Goal: Task Accomplishment & Management: Complete application form

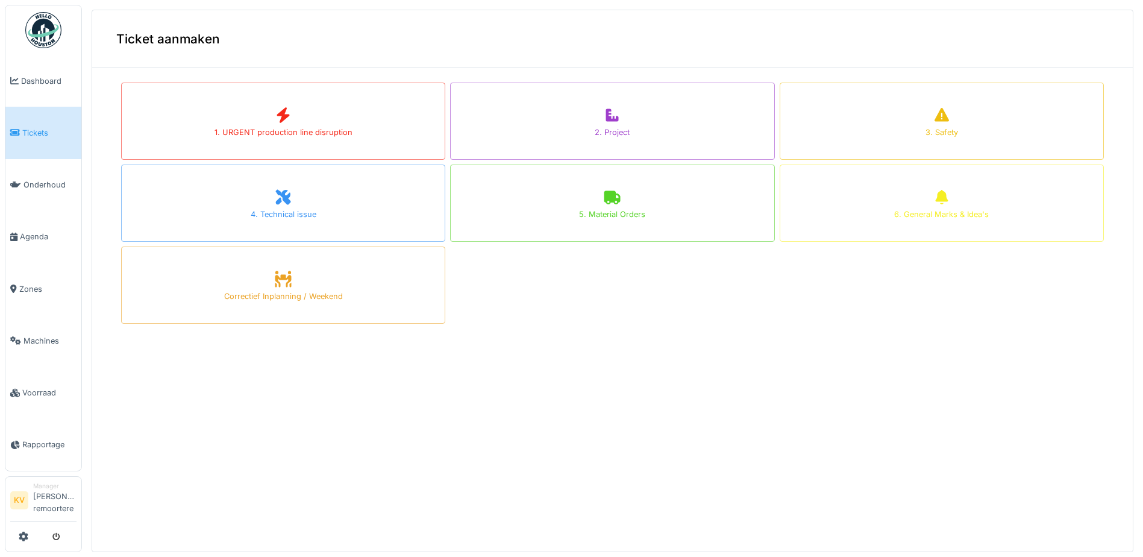
click at [43, 36] on img at bounding box center [43, 30] width 36 height 36
click at [42, 16] on img at bounding box center [43, 30] width 36 height 36
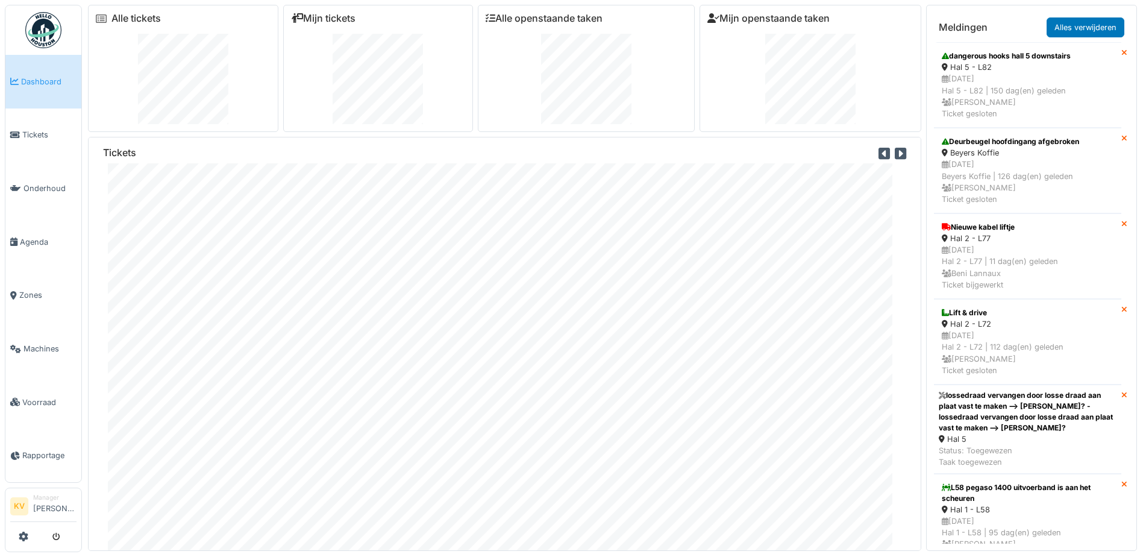
click at [59, 76] on span "Dashboard" at bounding box center [48, 81] width 55 height 11
click at [43, 119] on link "Tickets" at bounding box center [43, 135] width 76 height 54
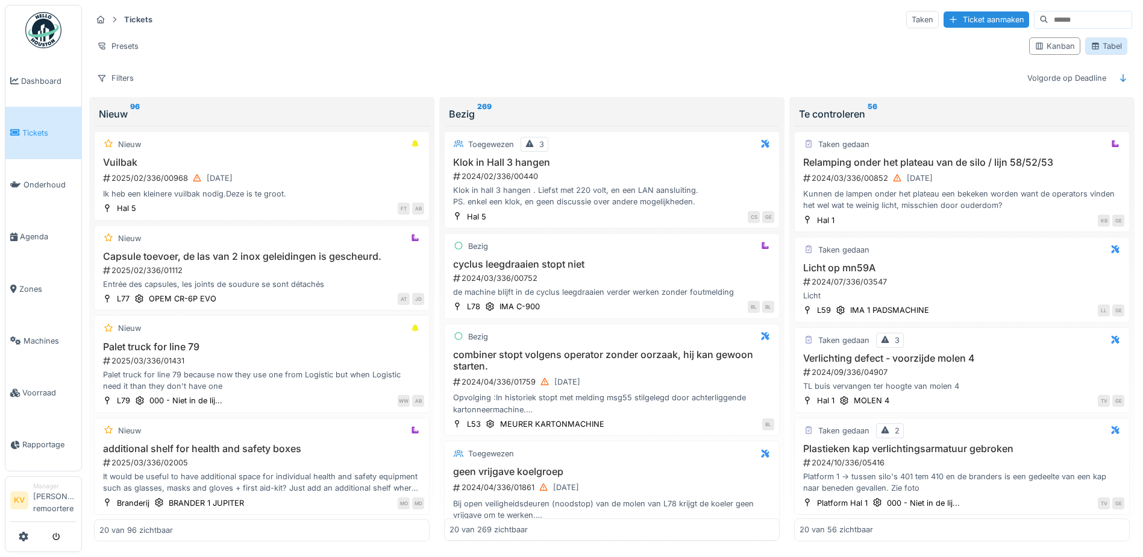
click at [1102, 47] on div "Tabel" at bounding box center [1105, 45] width 31 height 11
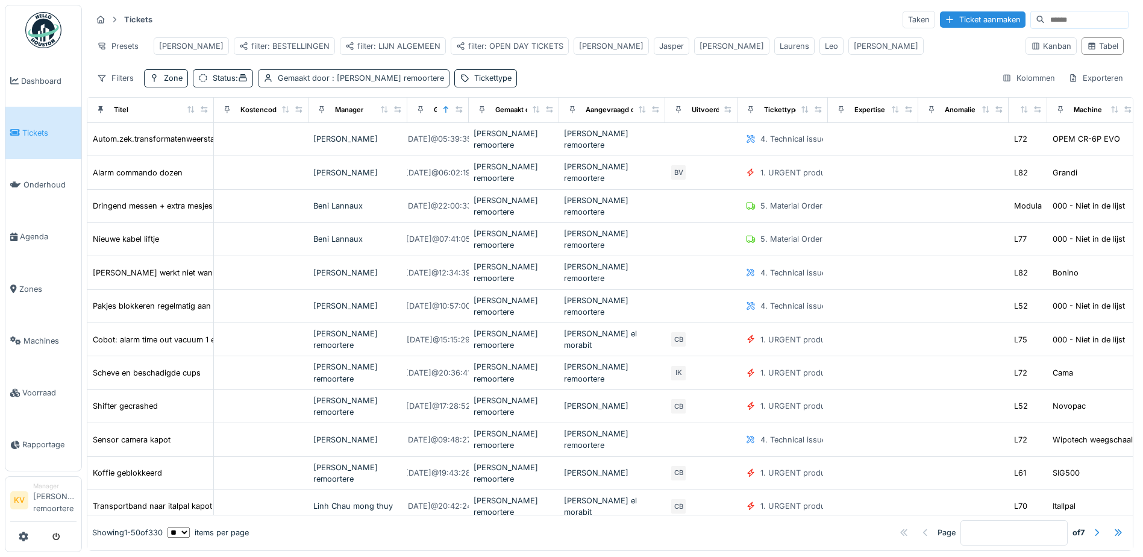
click at [373, 83] on span ": Kelly Van remoortere" at bounding box center [386, 77] width 114 height 9
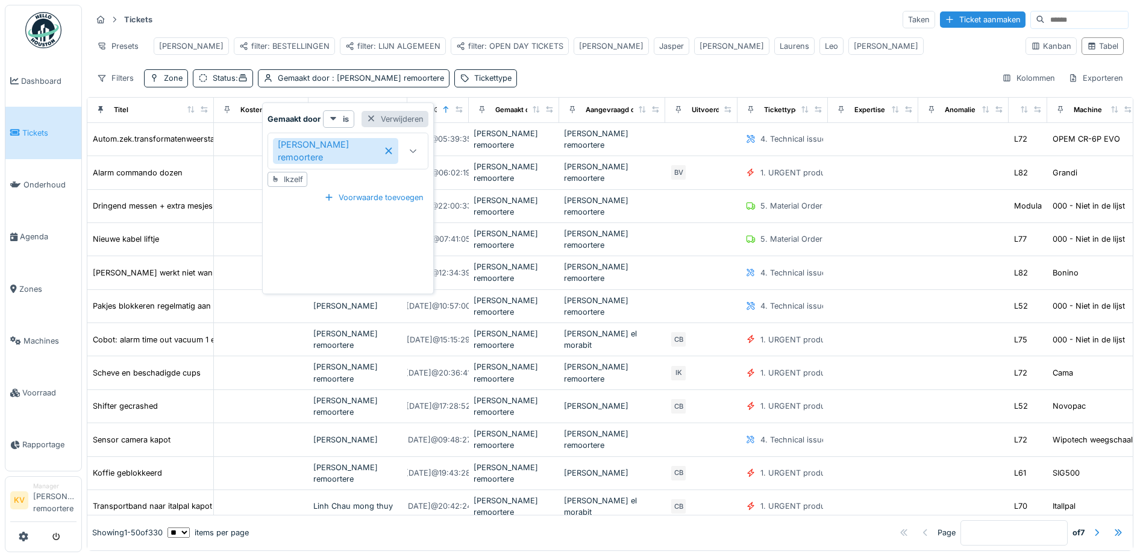
click at [366, 113] on div at bounding box center [371, 118] width 10 height 11
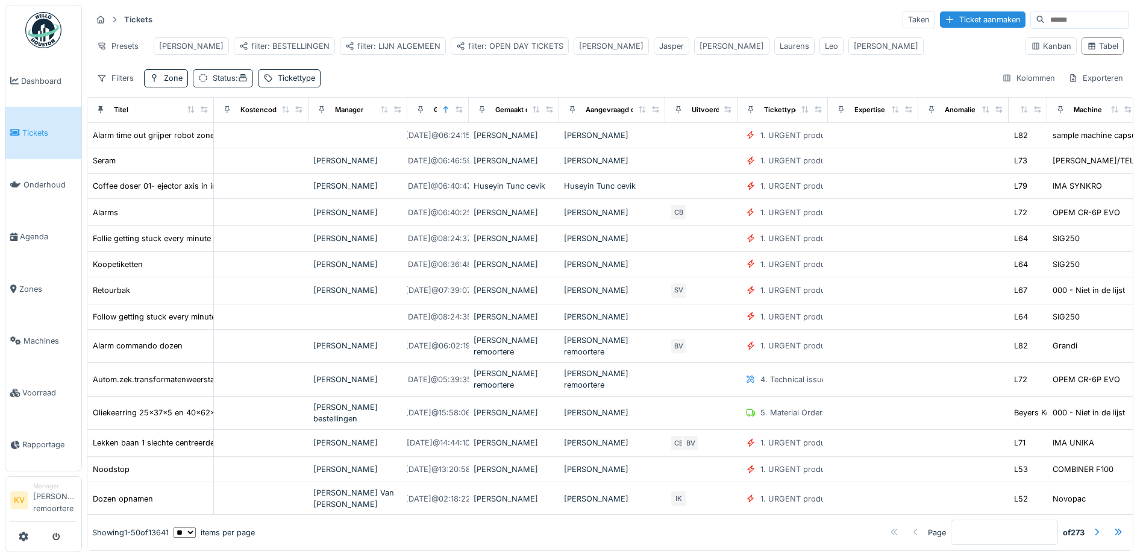
click at [246, 81] on icon at bounding box center [243, 77] width 8 height 7
click at [411, 74] on div "Tickets Taken Ticket aanmaken Presets Carl filter: BESTELLINGEN filter: LIJN AL…" at bounding box center [610, 48] width 1046 height 87
click at [175, 83] on div "Zone" at bounding box center [173, 77] width 19 height 11
click at [296, 76] on div "Tickets Taken Ticket aanmaken Presets Carl filter: BESTELLINGEN filter: LIJN AL…" at bounding box center [610, 48] width 1046 height 87
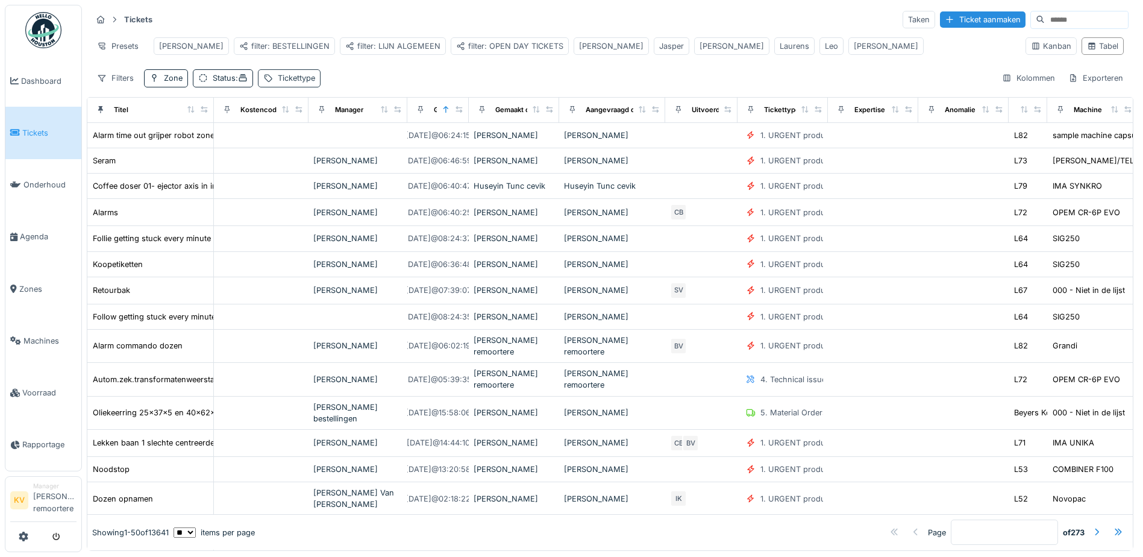
click at [295, 84] on div "Tickettype" at bounding box center [296, 77] width 37 height 11
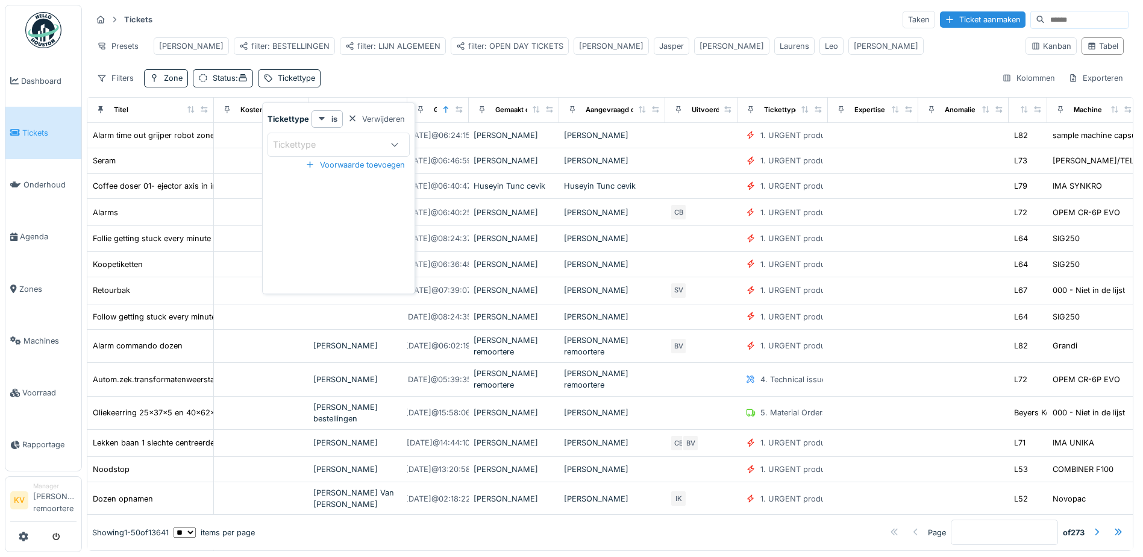
click at [344, 139] on div "Tickettype" at bounding box center [327, 144] width 108 height 13
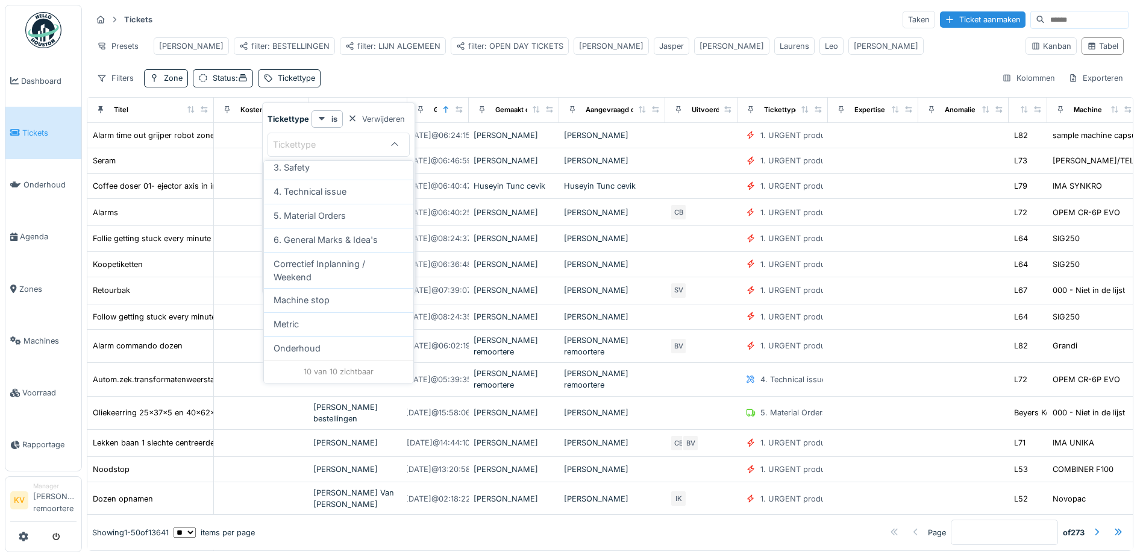
scroll to position [8, 0]
click at [358, 186] on div "4. Technical issue" at bounding box center [338, 191] width 130 height 13
type input "***"
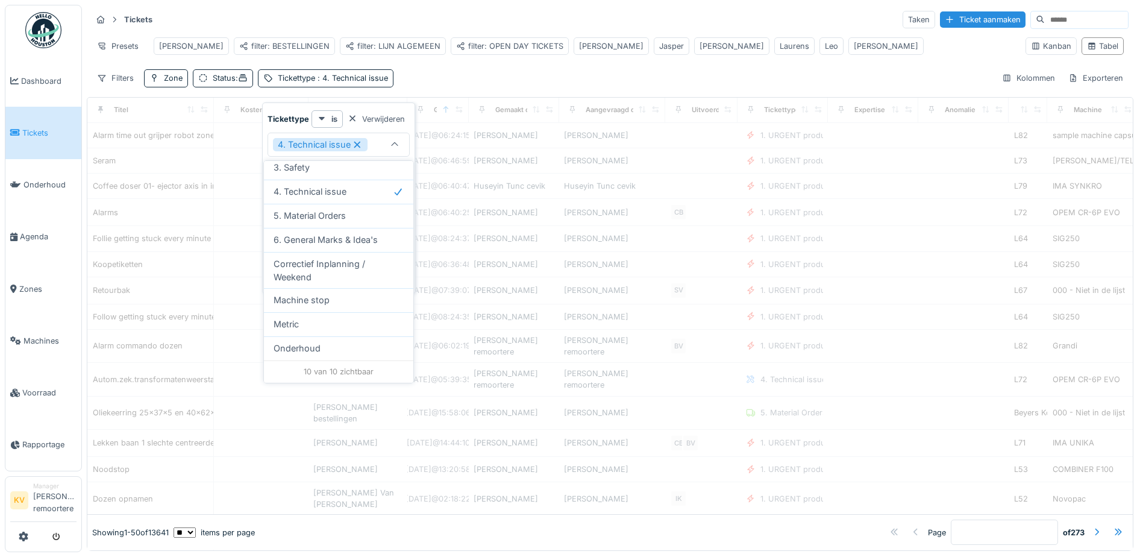
click at [575, 73] on div "Filters Zone Status : Tickettype : 4. Technical issue Kolommen Exporteren" at bounding box center [610, 77] width 1037 height 17
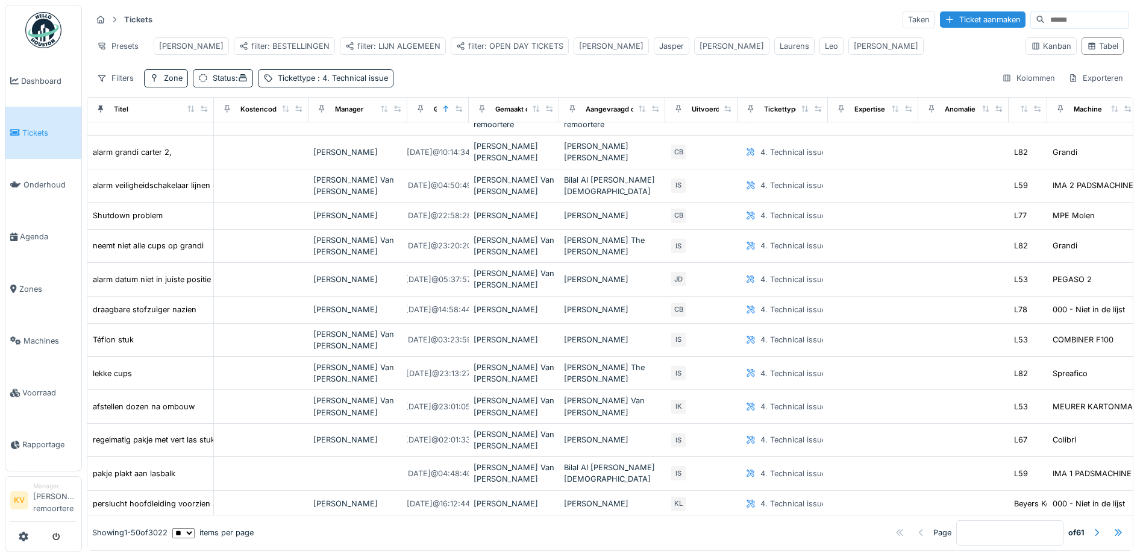
scroll to position [0, 0]
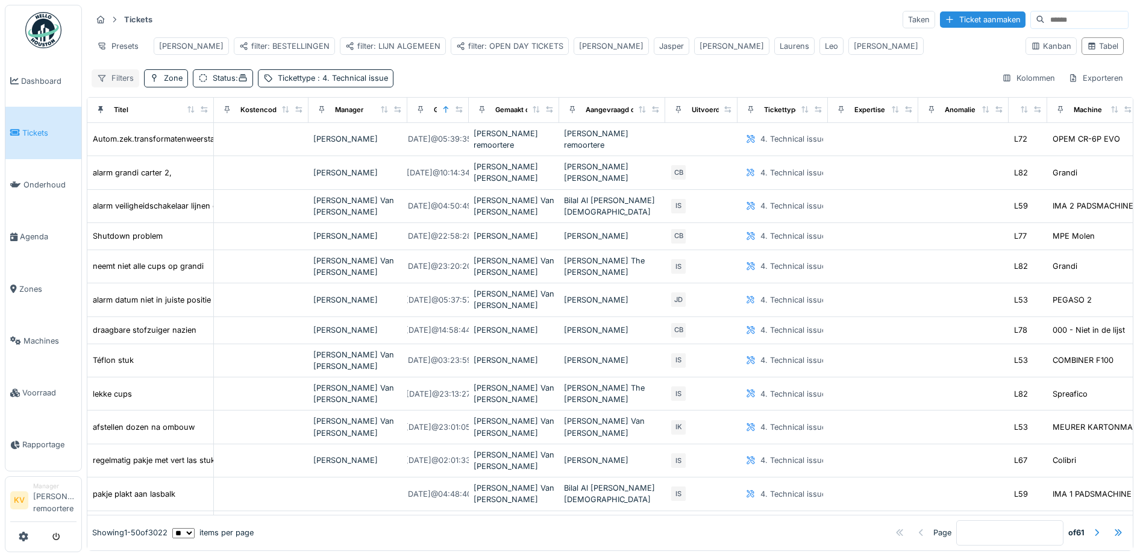
click at [125, 84] on div "Filters" at bounding box center [116, 77] width 48 height 17
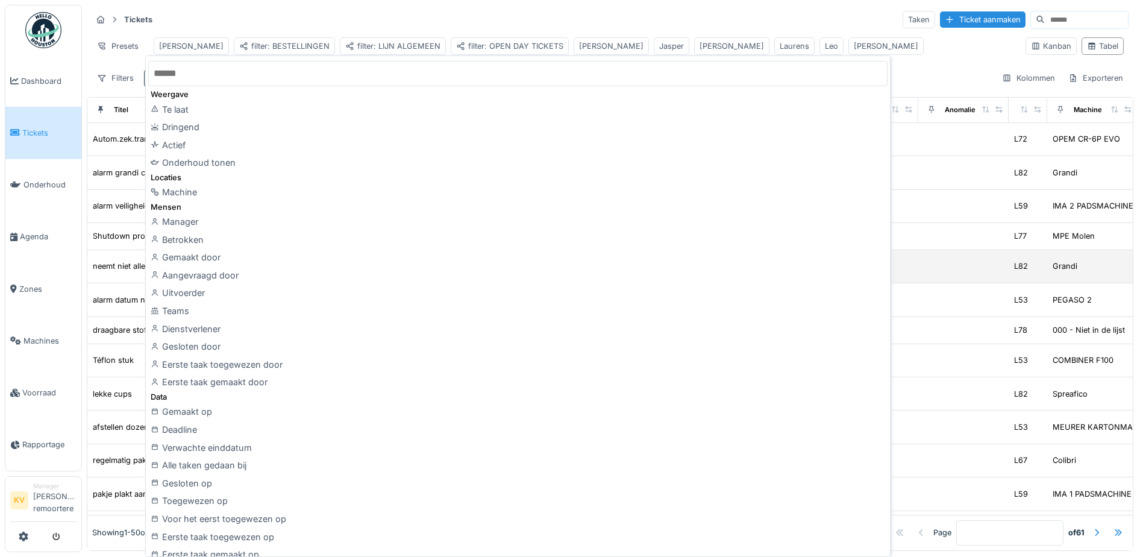
click at [208, 261] on div "Gemaakt door" at bounding box center [517, 257] width 739 height 18
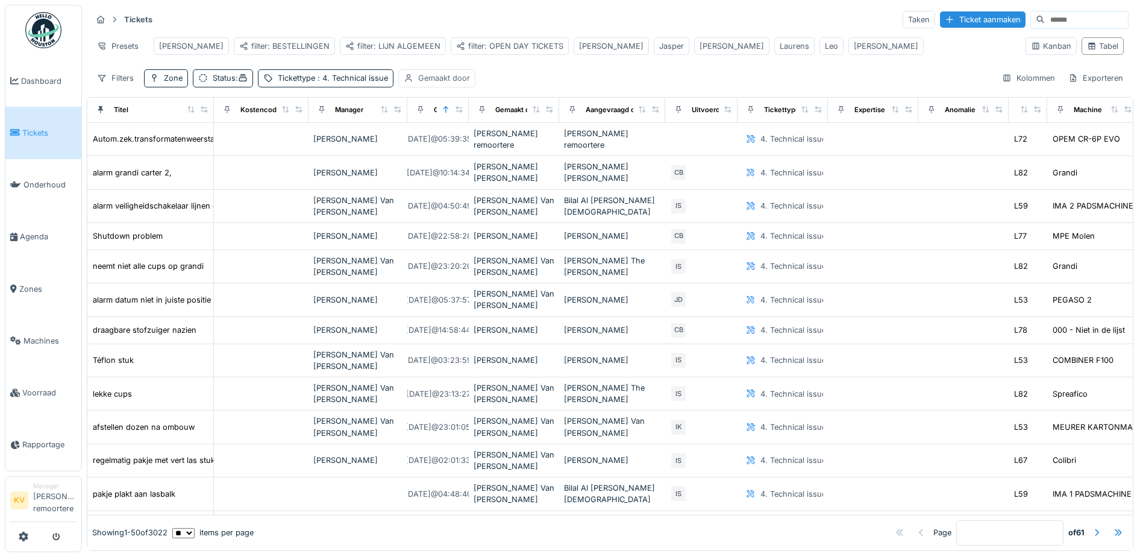
click at [443, 84] on div "Gemaakt door" at bounding box center [444, 77] width 52 height 11
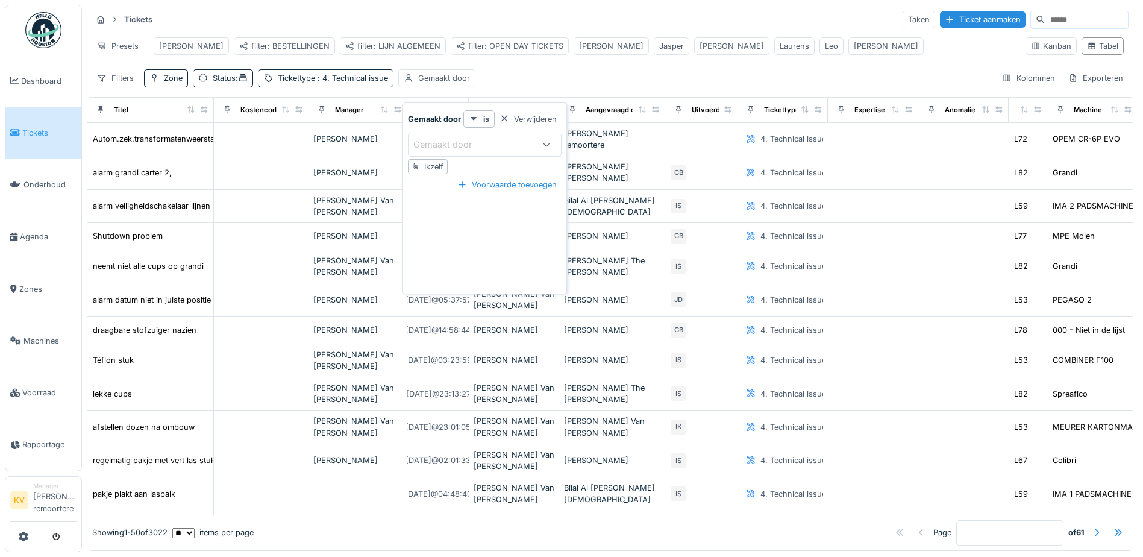
click at [453, 146] on div "Gemaakt door" at bounding box center [450, 144] width 75 height 13
type door_Y2NzM "***"
click at [512, 240] on div "[PERSON_NAME]" at bounding box center [485, 236] width 134 height 13
type input "****"
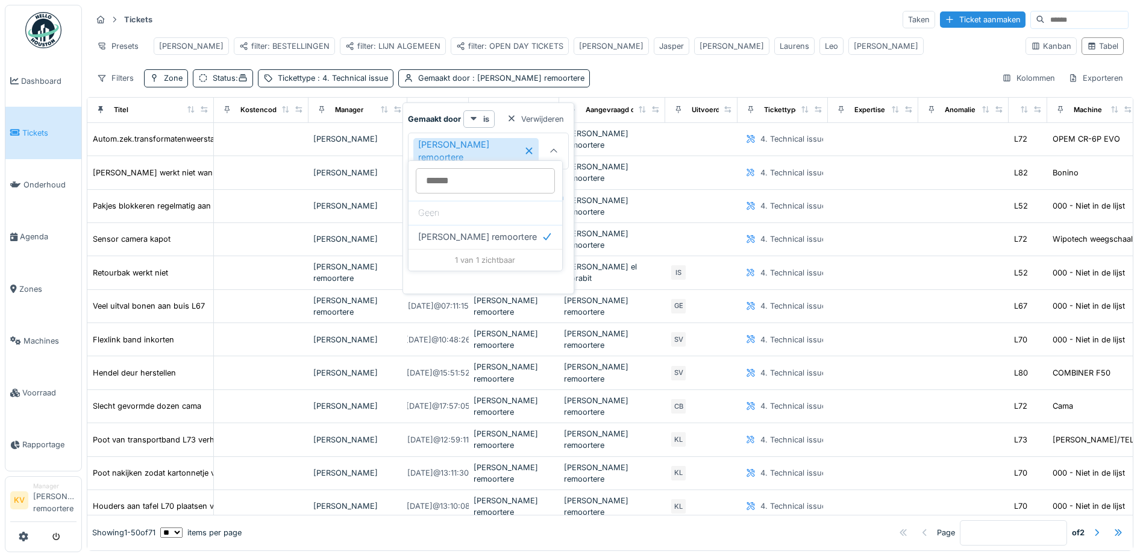
click at [631, 86] on div "Filters Zone Status : Tickettype : 4. Technical issue Gemaakt door : Kelly Van …" at bounding box center [610, 77] width 1037 height 17
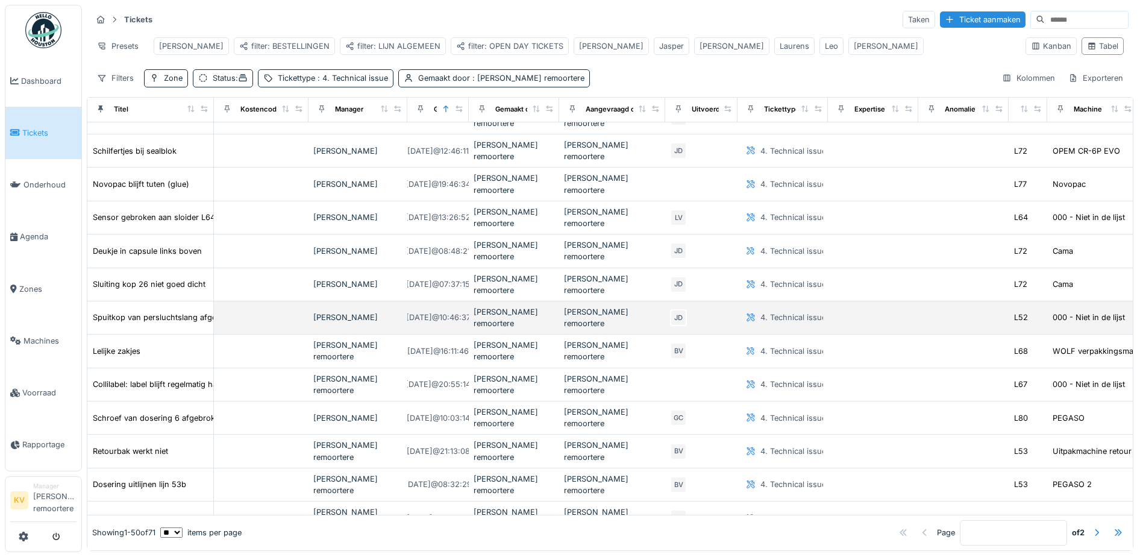
scroll to position [723, 0]
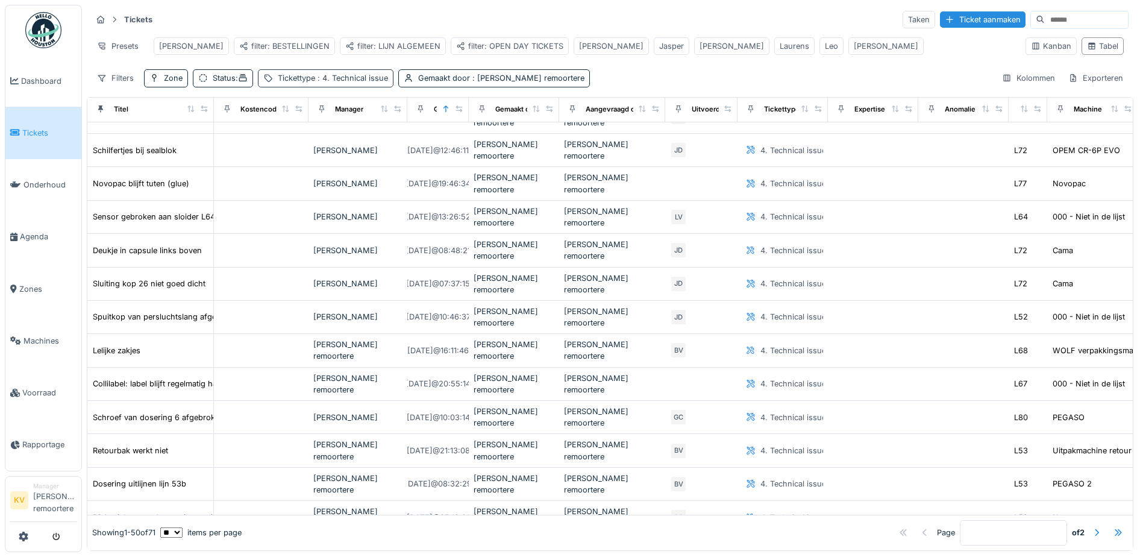
click at [357, 83] on span ": 4. Technical issue" at bounding box center [351, 77] width 73 height 9
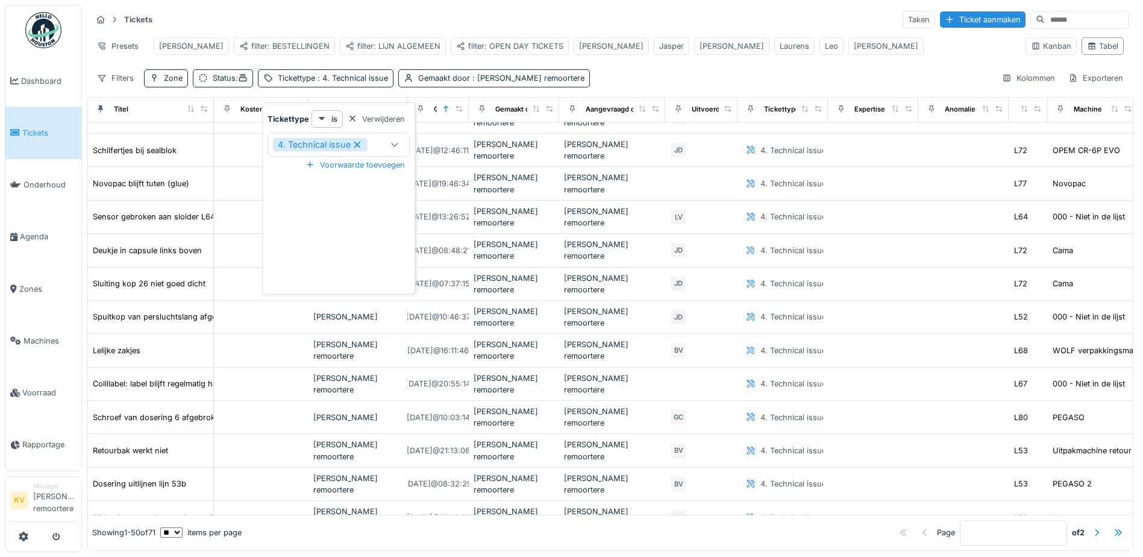
click at [390, 143] on icon at bounding box center [395, 144] width 10 height 8
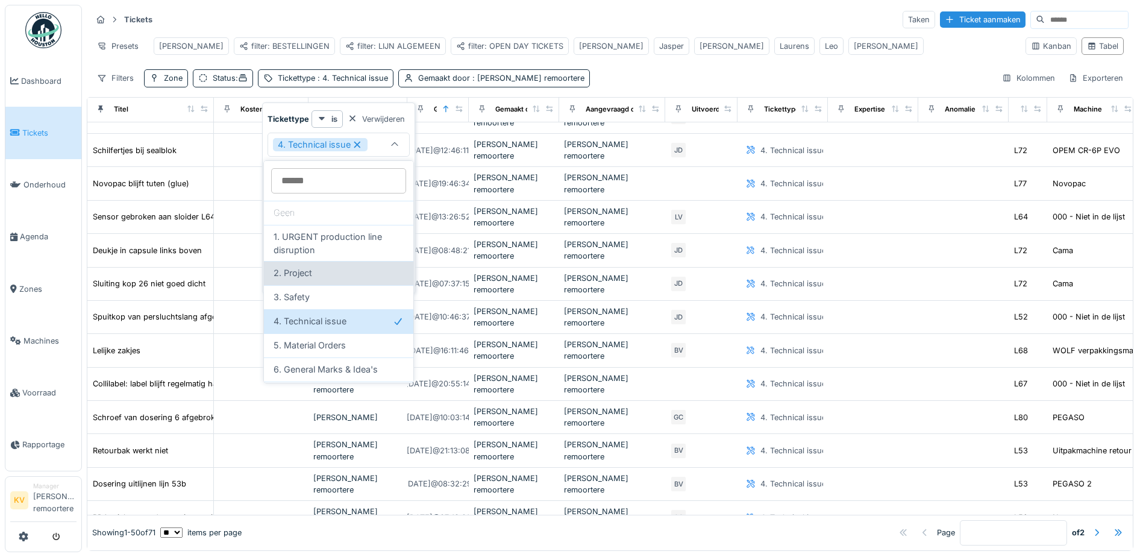
click at [320, 270] on div "2. Project" at bounding box center [338, 272] width 130 height 13
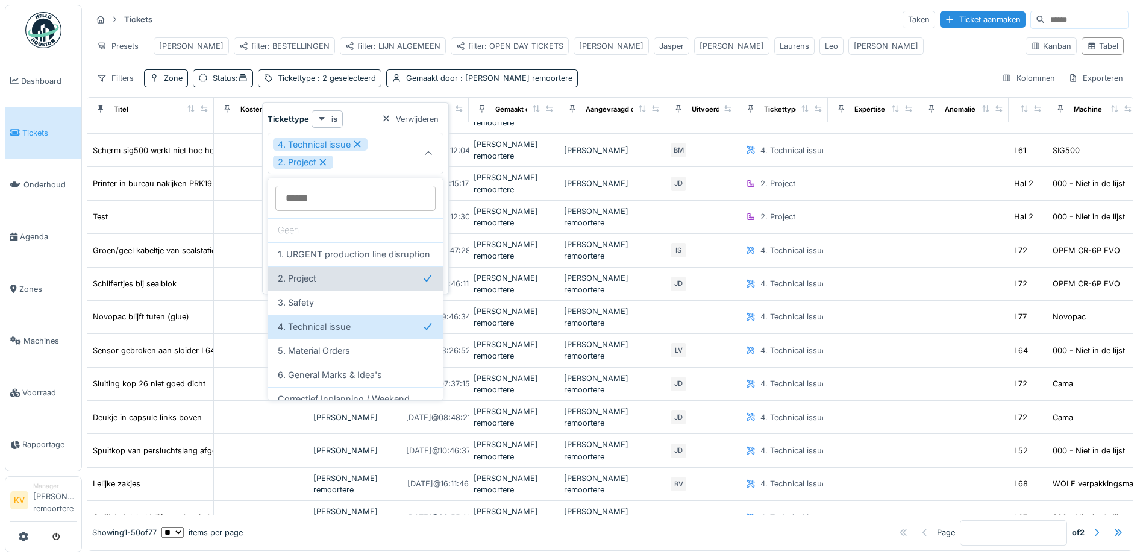
scroll to position [801, 0]
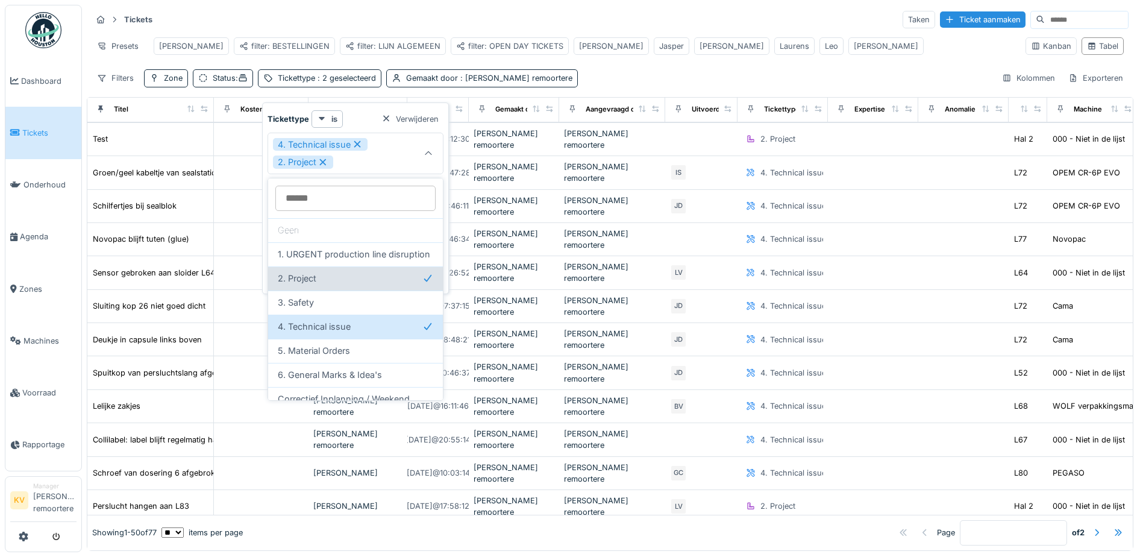
click at [317, 285] on div "2. Project" at bounding box center [355, 278] width 155 height 13
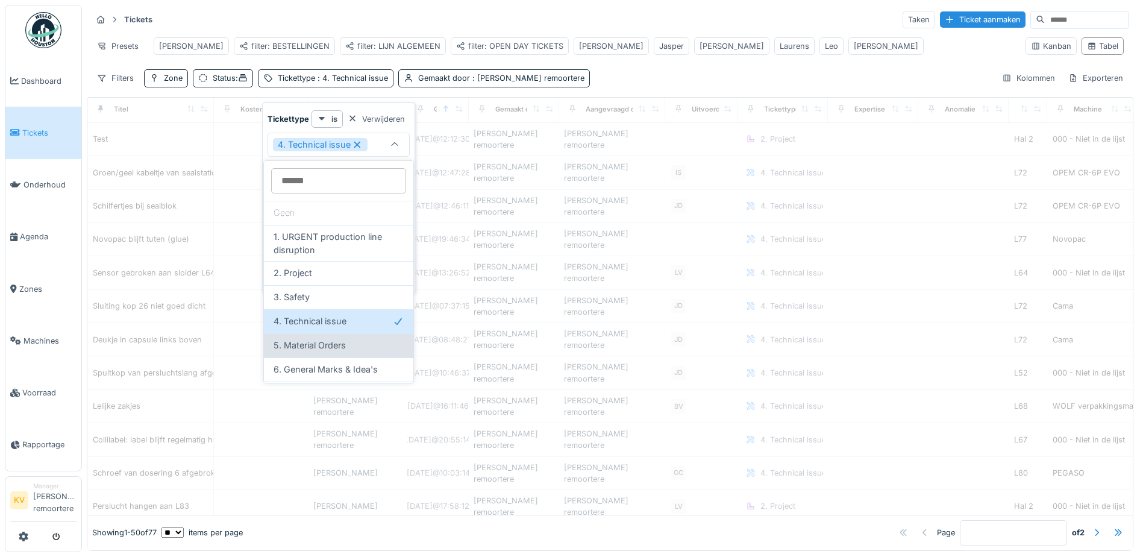
click at [311, 343] on span "5. Material Orders" at bounding box center [309, 345] width 72 height 13
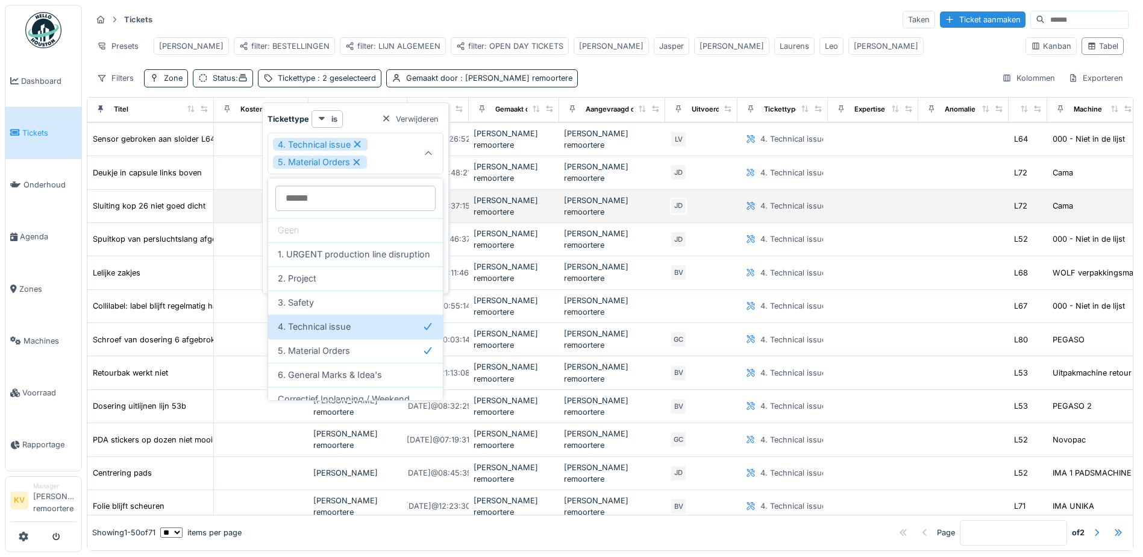
scroll to position [696, 0]
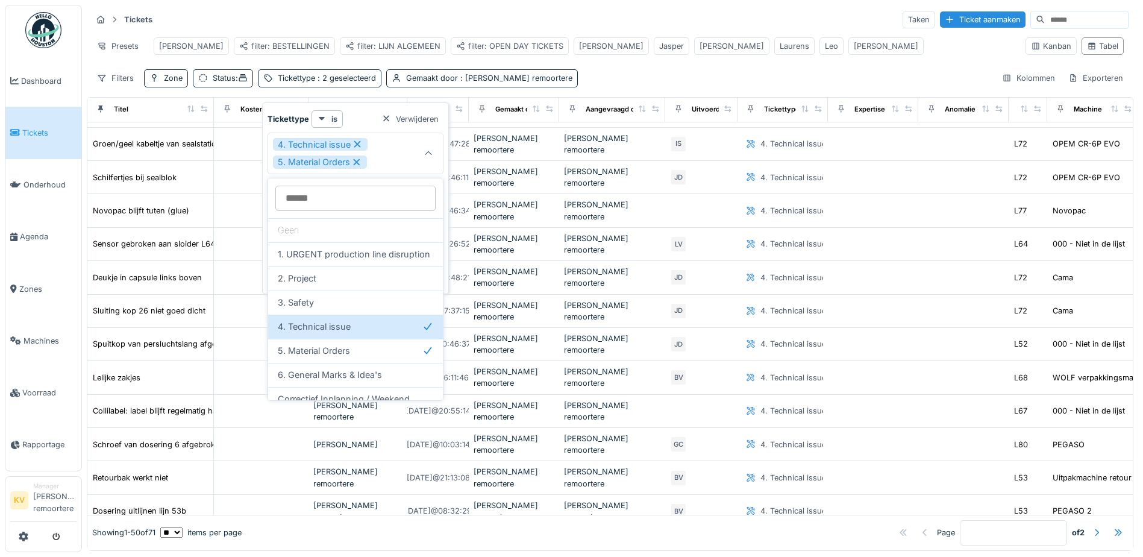
click at [359, 142] on icon at bounding box center [357, 144] width 11 height 8
type input "***"
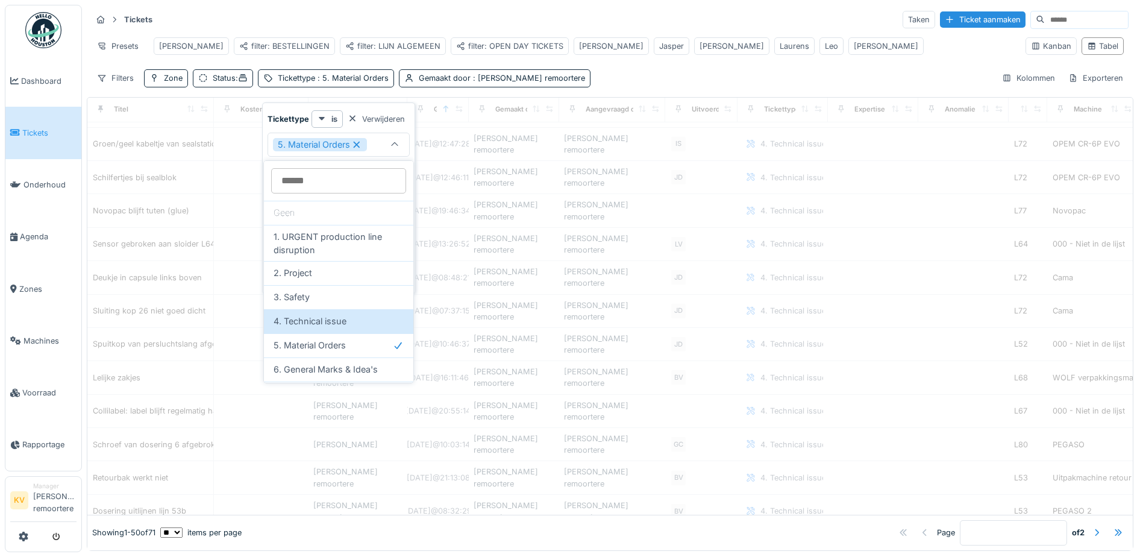
click at [669, 78] on div "Tickets Taken Ticket aanmaken Presets Carl filter: BESTELLINGEN filter: LIJN AL…" at bounding box center [610, 48] width 1046 height 87
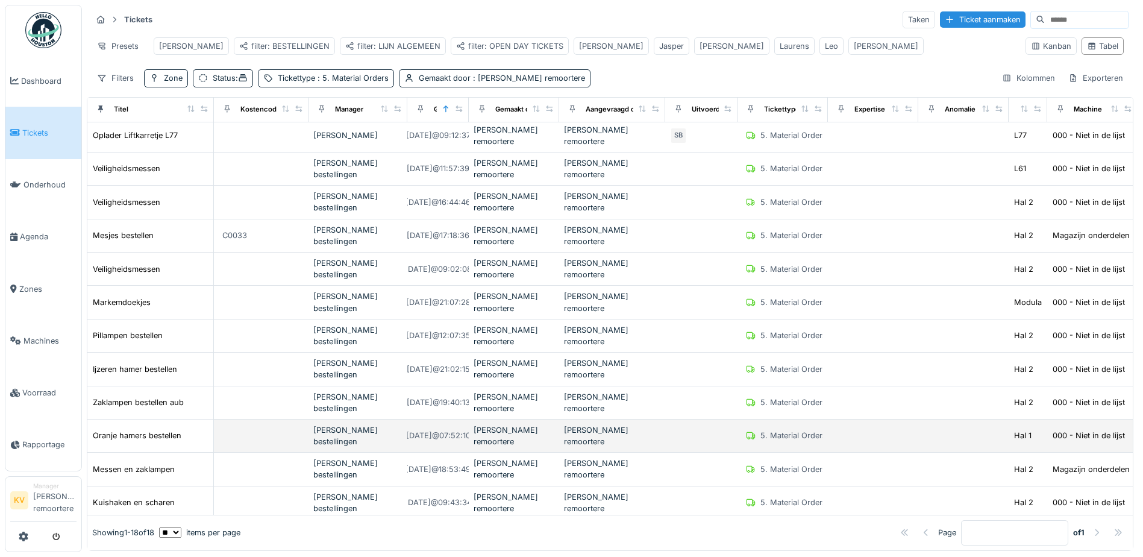
scroll to position [0, 0]
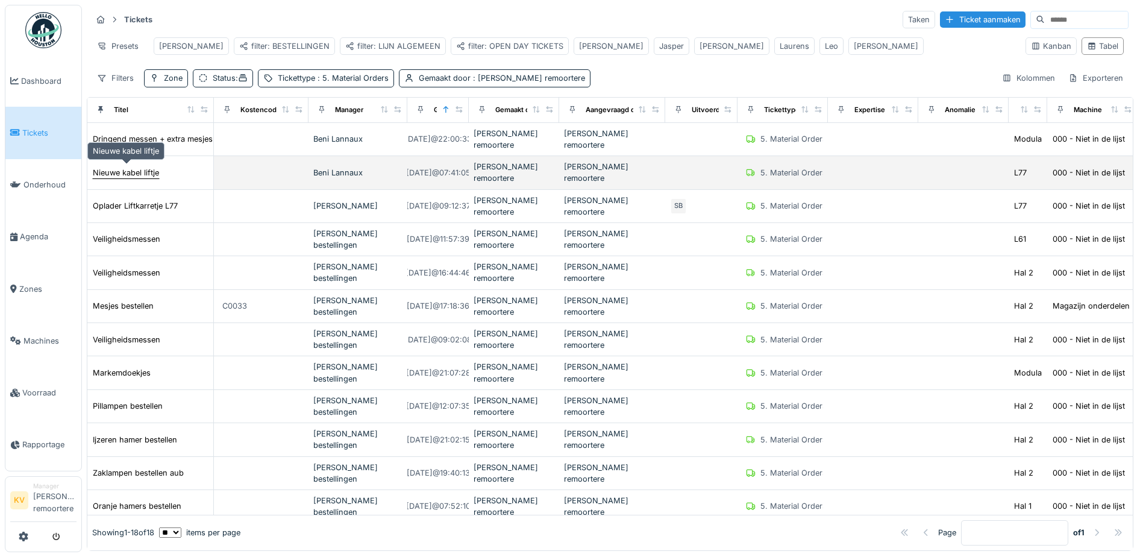
click at [125, 168] on div "Nieuwe kabel liftje" at bounding box center [126, 172] width 66 height 11
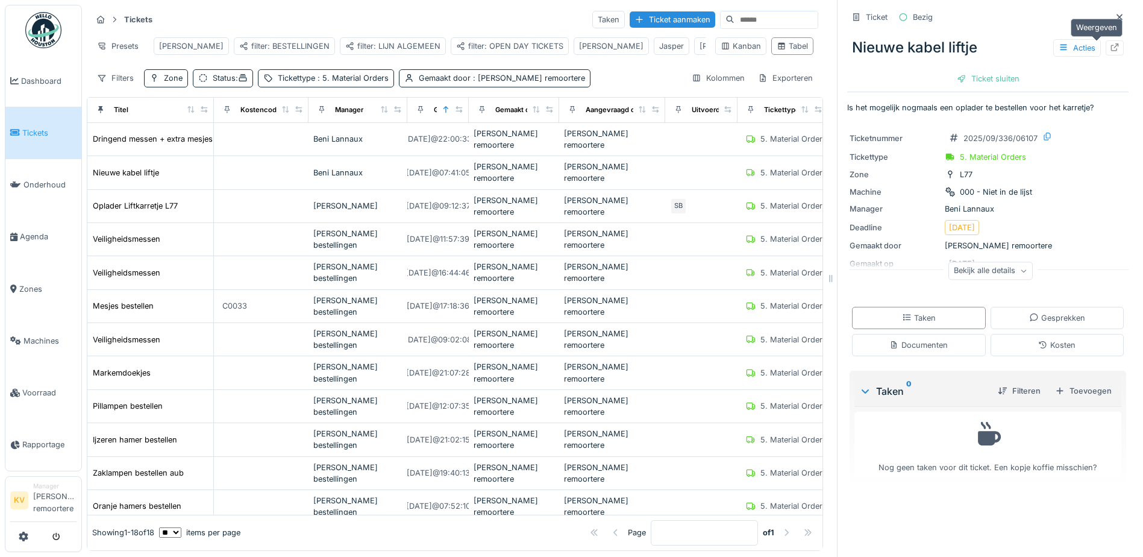
click at [1110, 50] on icon at bounding box center [1115, 47] width 10 height 8
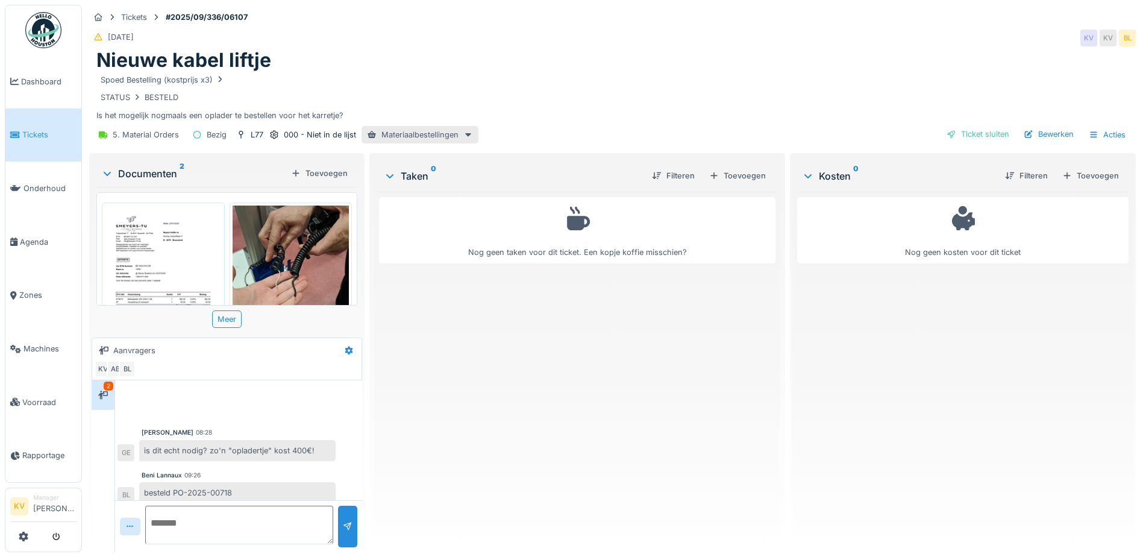
scroll to position [8, 0]
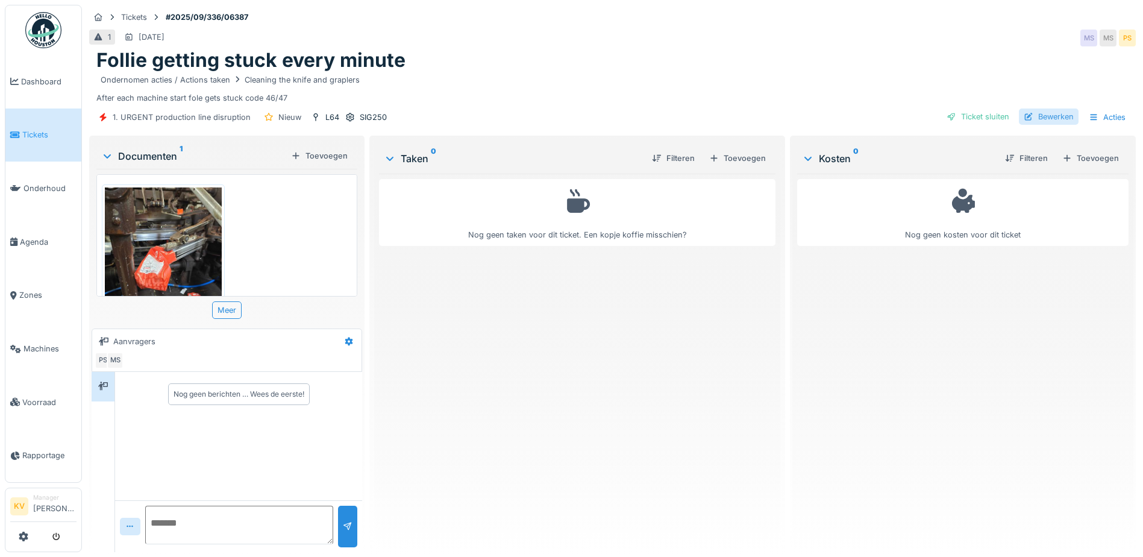
click at [1039, 119] on div "Bewerken" at bounding box center [1049, 116] width 60 height 16
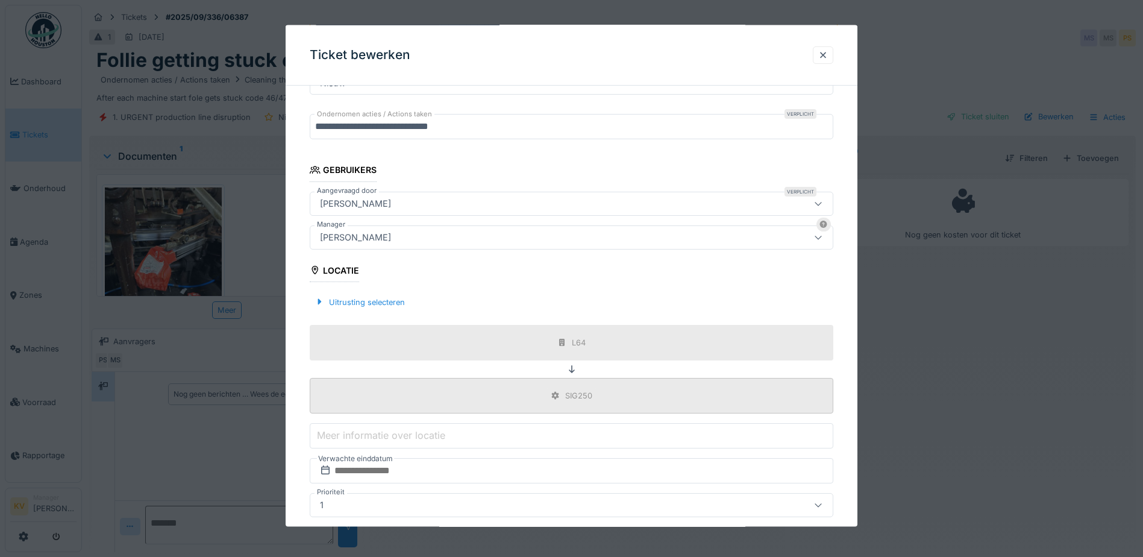
scroll to position [241, 0]
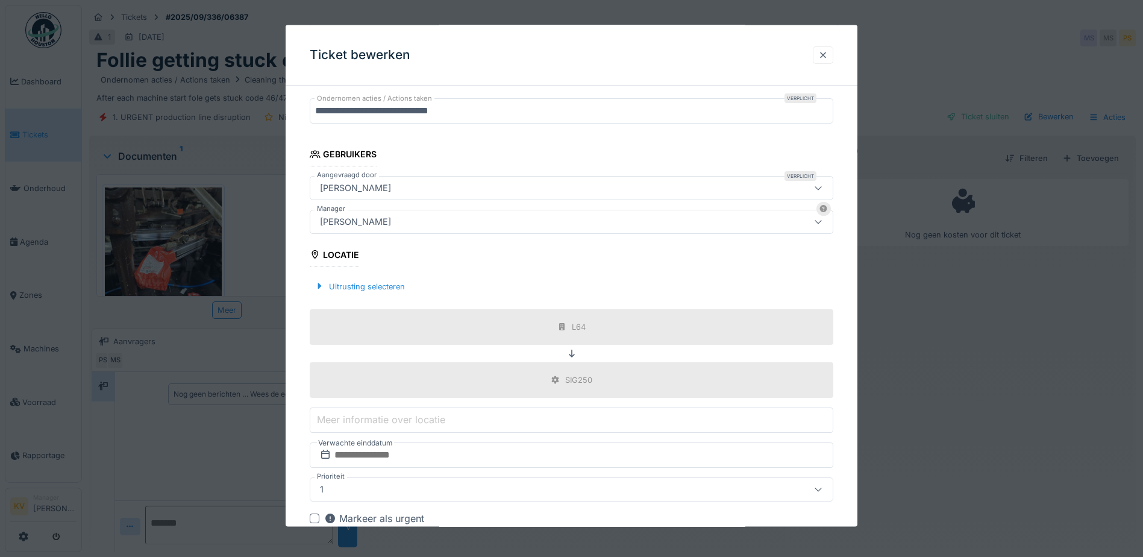
click at [833, 55] on div at bounding box center [823, 54] width 20 height 17
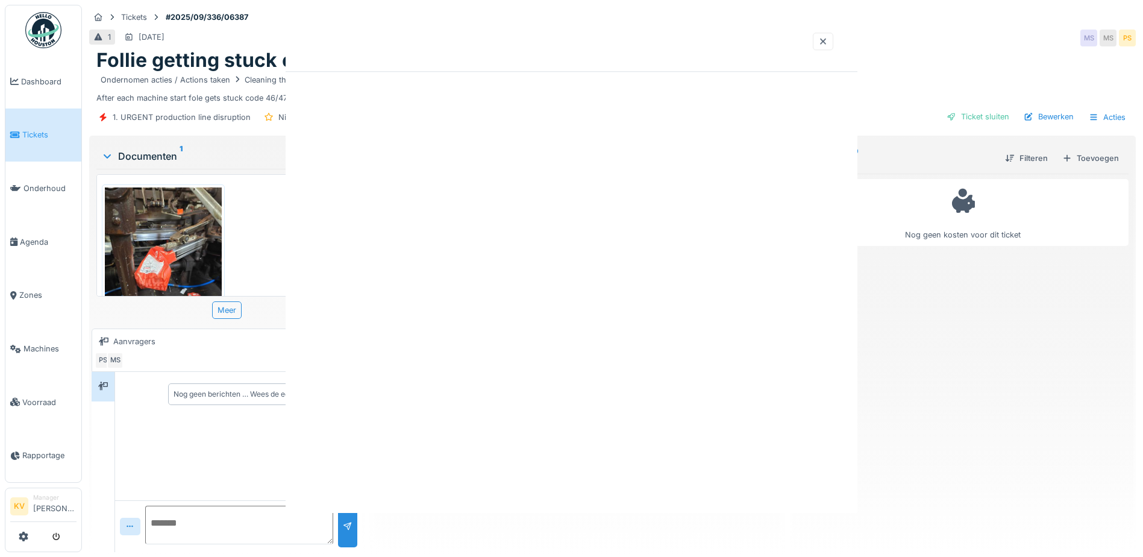
scroll to position [0, 0]
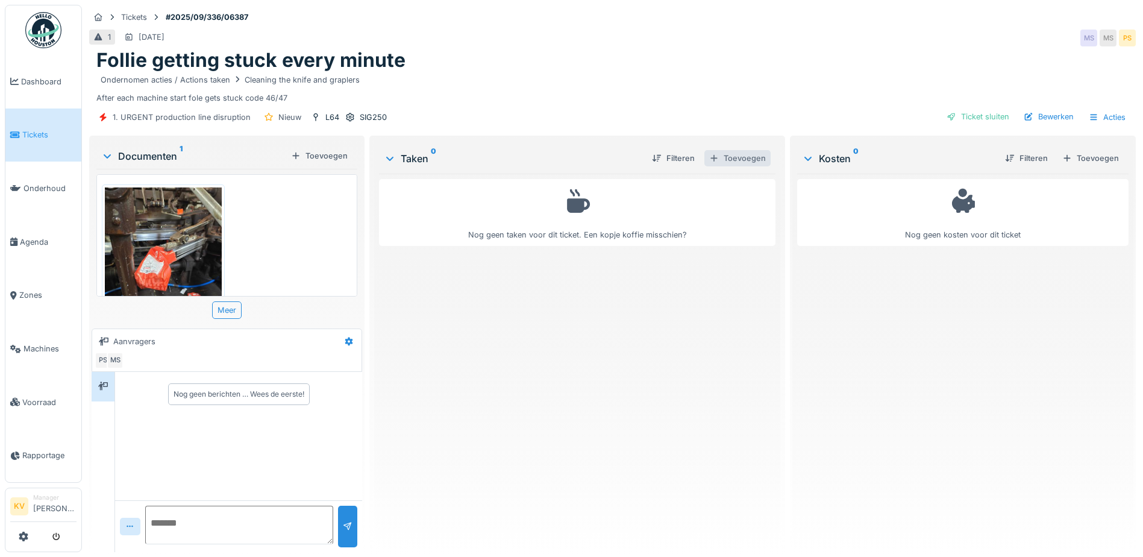
click at [726, 161] on div "Toevoegen" at bounding box center [737, 158] width 66 height 16
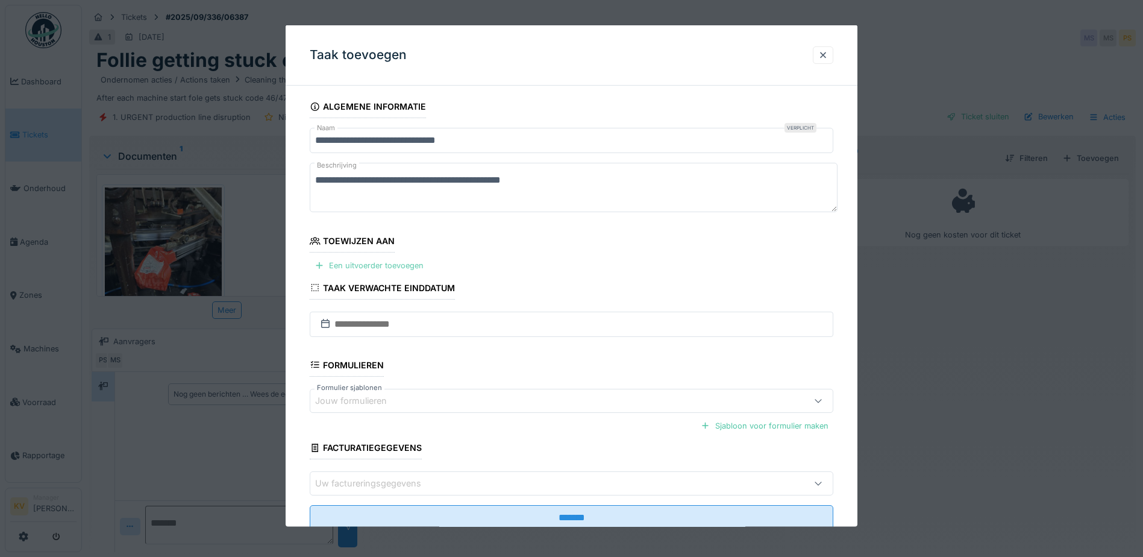
click at [373, 260] on div "Een uitvoerder toevoegen" at bounding box center [369, 265] width 119 height 16
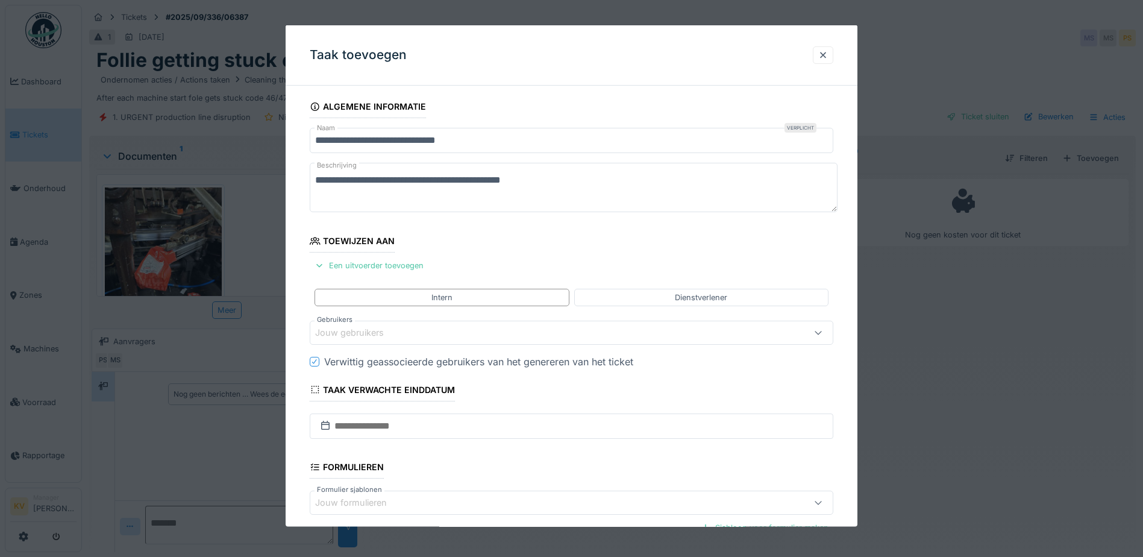
click at [382, 327] on div "Jouw gebruikers" at bounding box center [358, 332] width 86 height 13
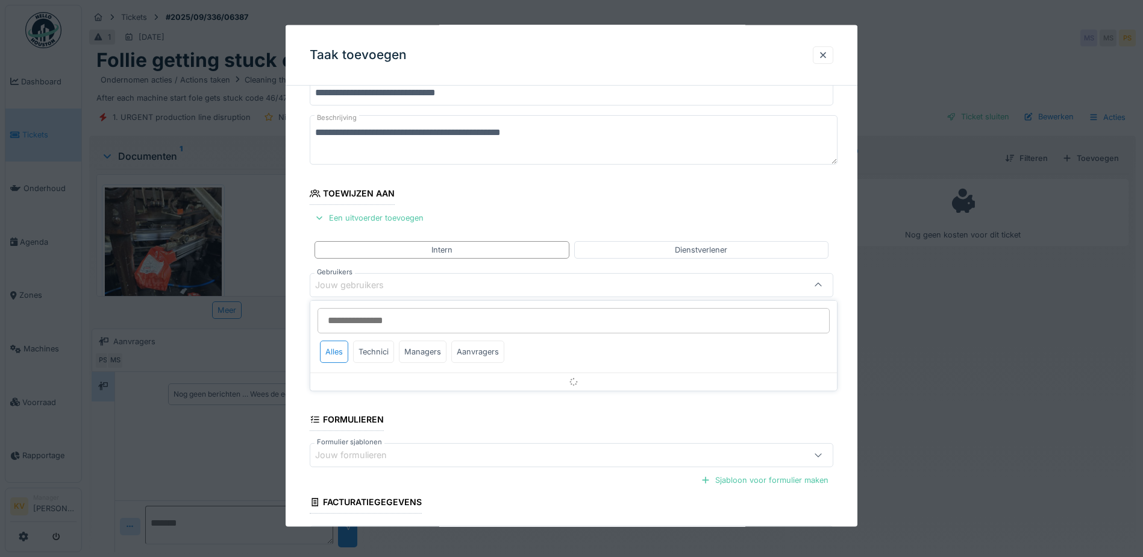
scroll to position [57, 0]
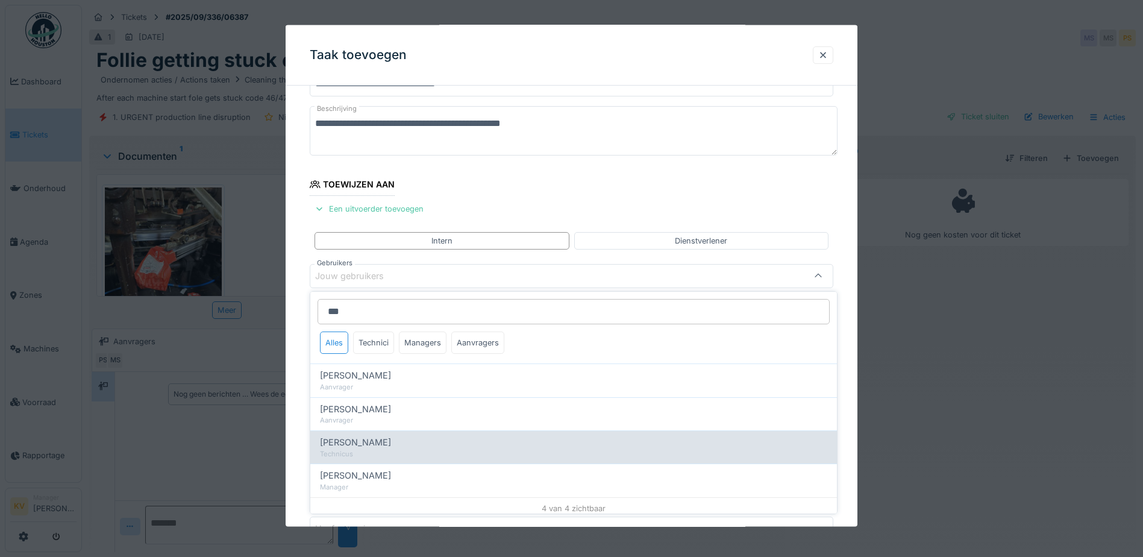
type input "***"
click at [382, 455] on div "Technicus" at bounding box center [573, 454] width 507 height 10
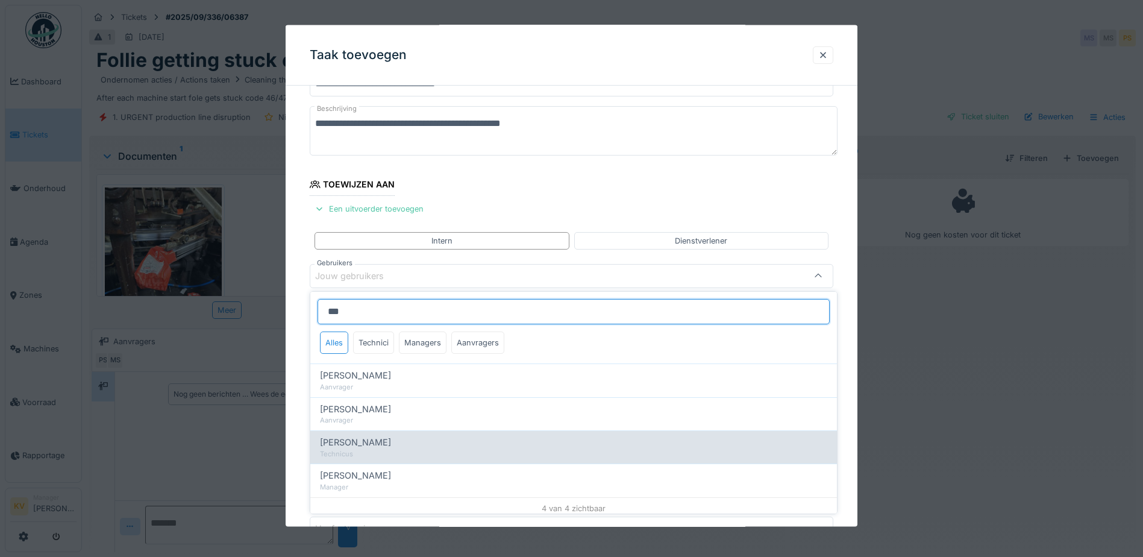
type input "****"
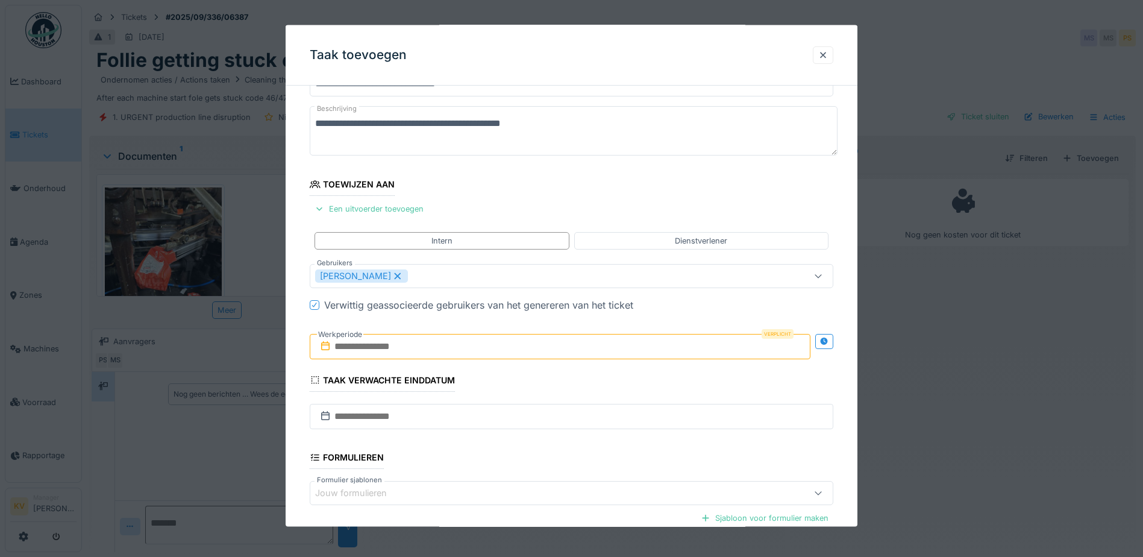
click at [292, 387] on div "**********" at bounding box center [572, 347] width 572 height 617
click at [358, 348] on input "text" at bounding box center [560, 345] width 501 height 25
click at [569, 373] on h2 "[DATE]" at bounding box center [562, 375] width 145 height 11
click at [506, 462] on div "15" at bounding box center [503, 463] width 16 height 17
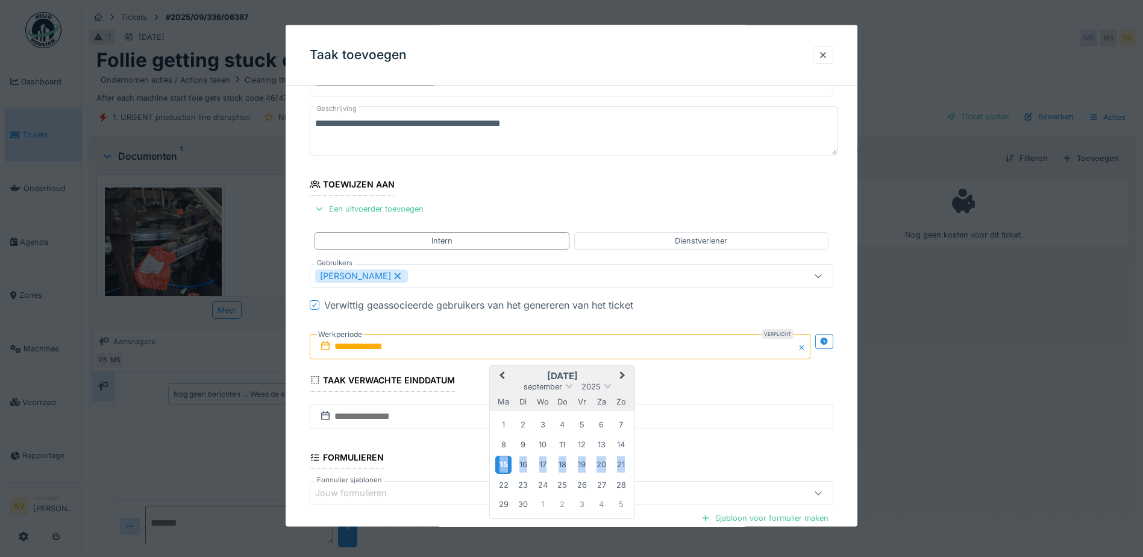
click at [506, 462] on div "15" at bounding box center [503, 463] width 16 height 17
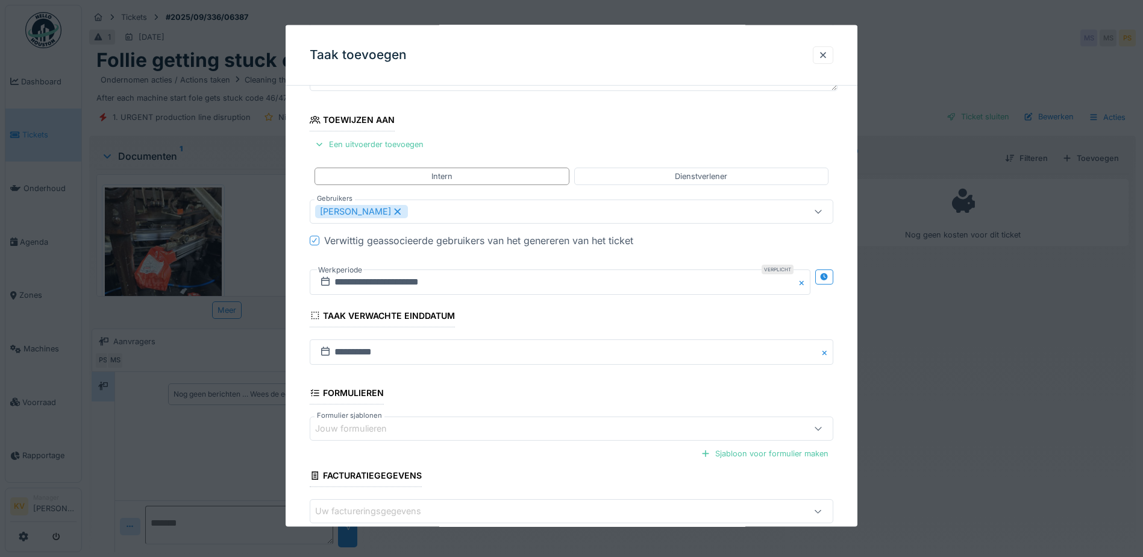
scroll to position [186, 0]
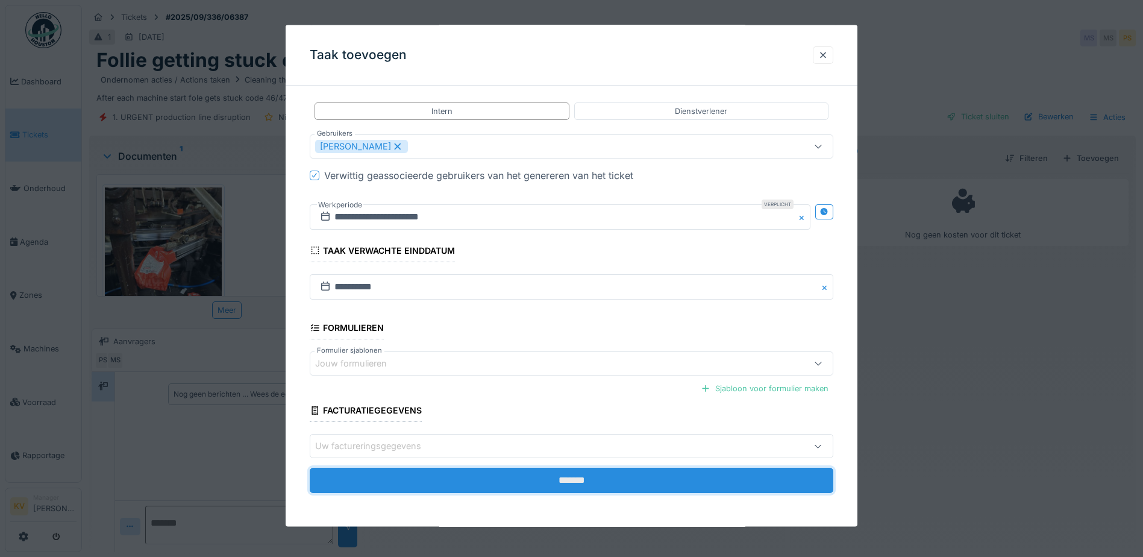
click at [507, 479] on input "*******" at bounding box center [571, 479] width 523 height 25
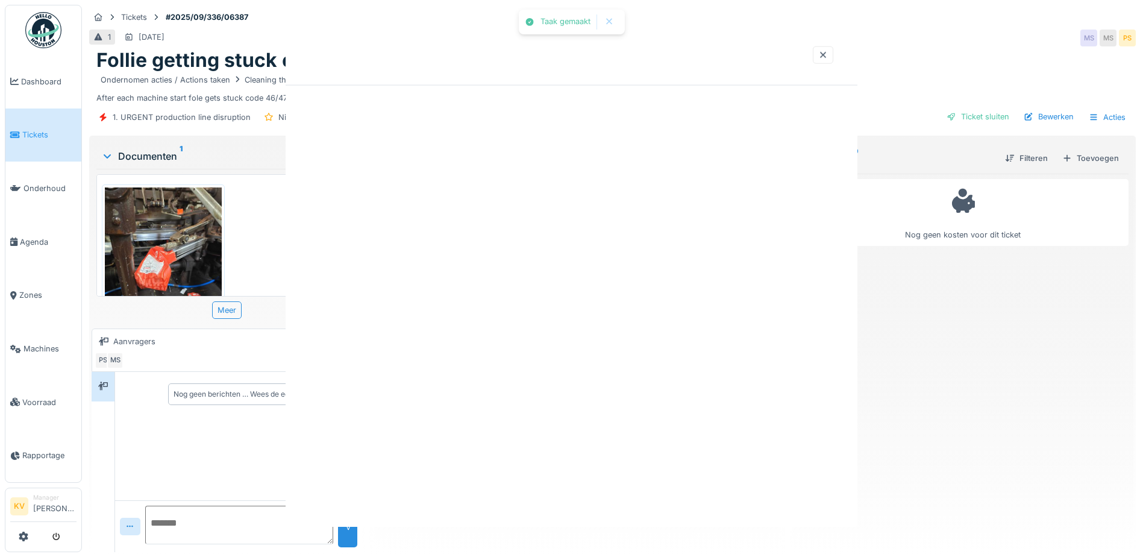
scroll to position [0, 0]
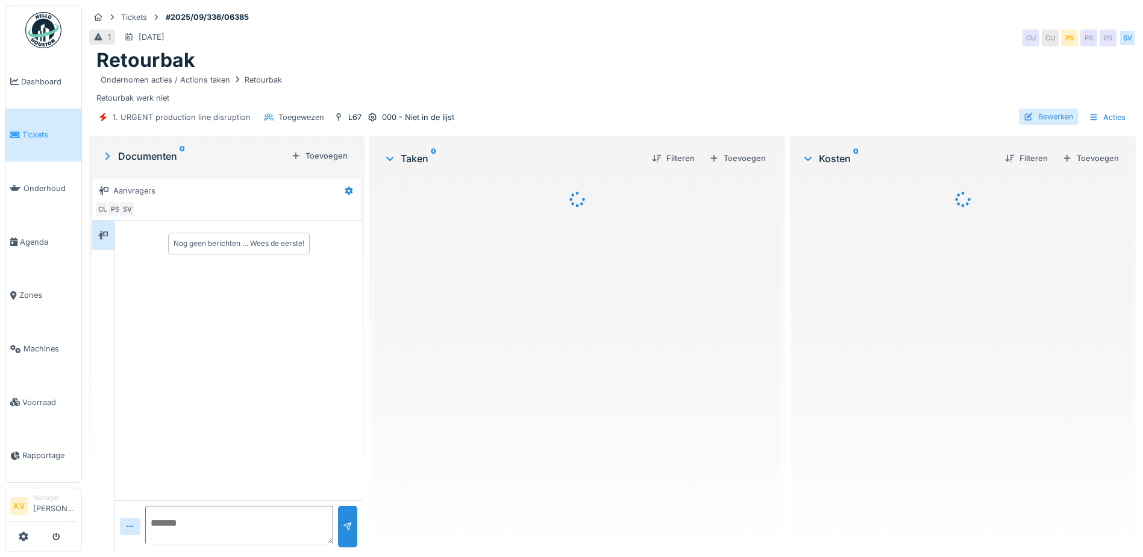
click at [1034, 114] on div "Bewerken" at bounding box center [1049, 116] width 60 height 16
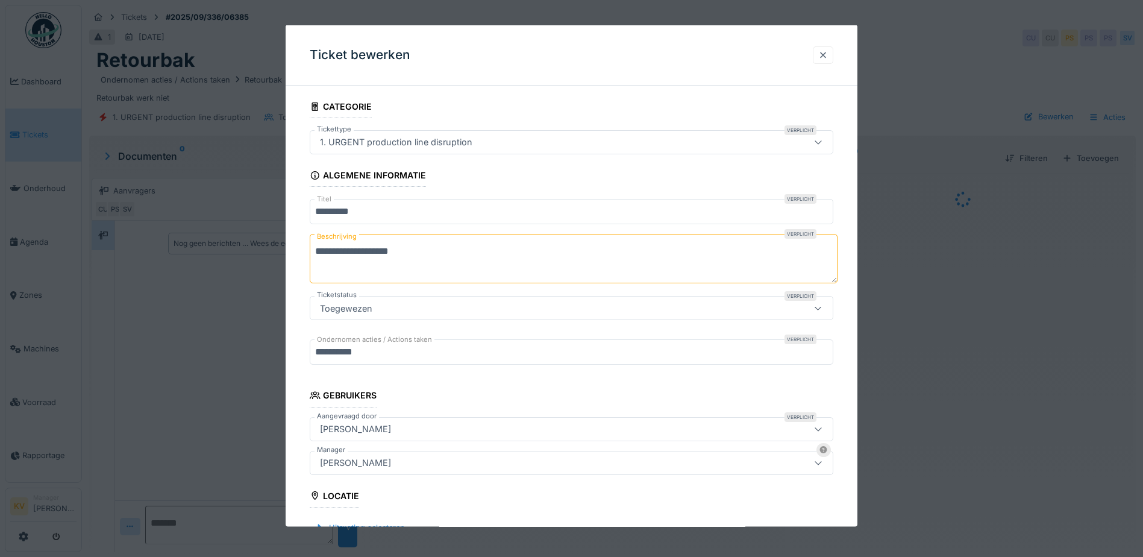
click at [824, 58] on div at bounding box center [823, 54] width 10 height 11
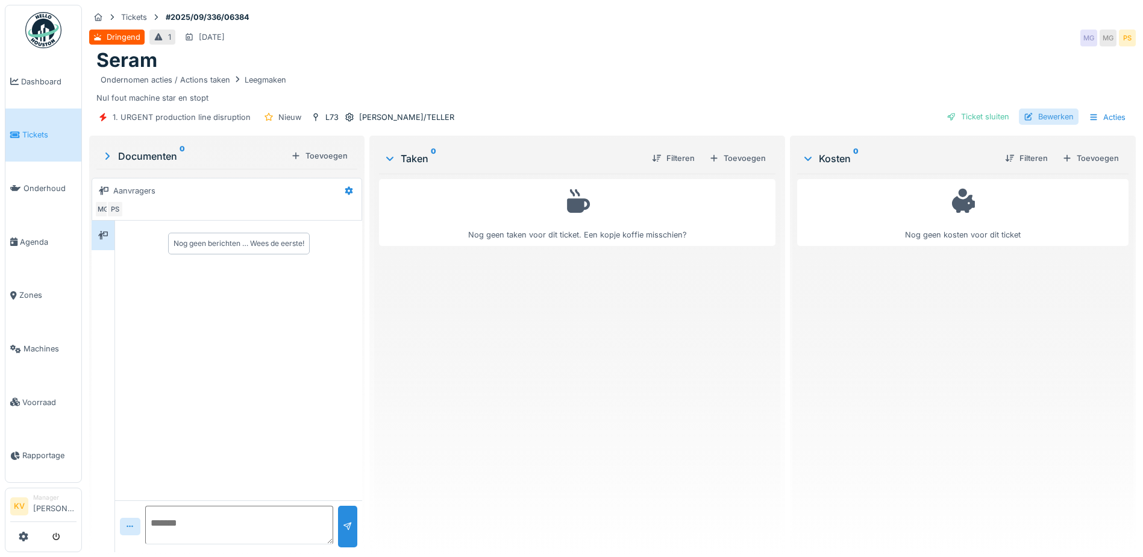
click at [1042, 111] on div "Bewerken" at bounding box center [1049, 116] width 60 height 16
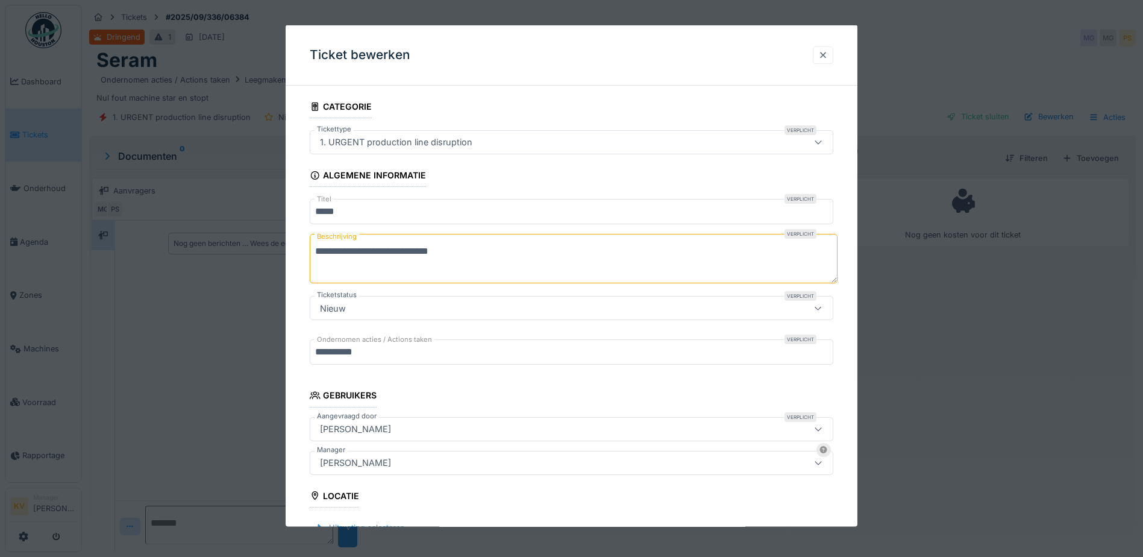
click at [824, 54] on div at bounding box center [823, 54] width 10 height 11
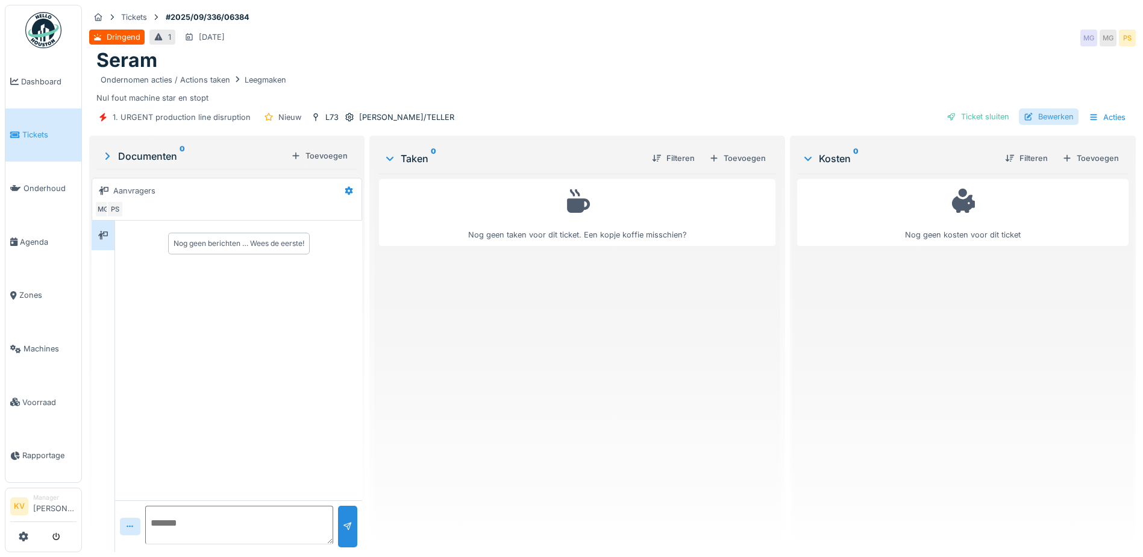
click at [1028, 114] on div "Bewerken" at bounding box center [1049, 116] width 60 height 16
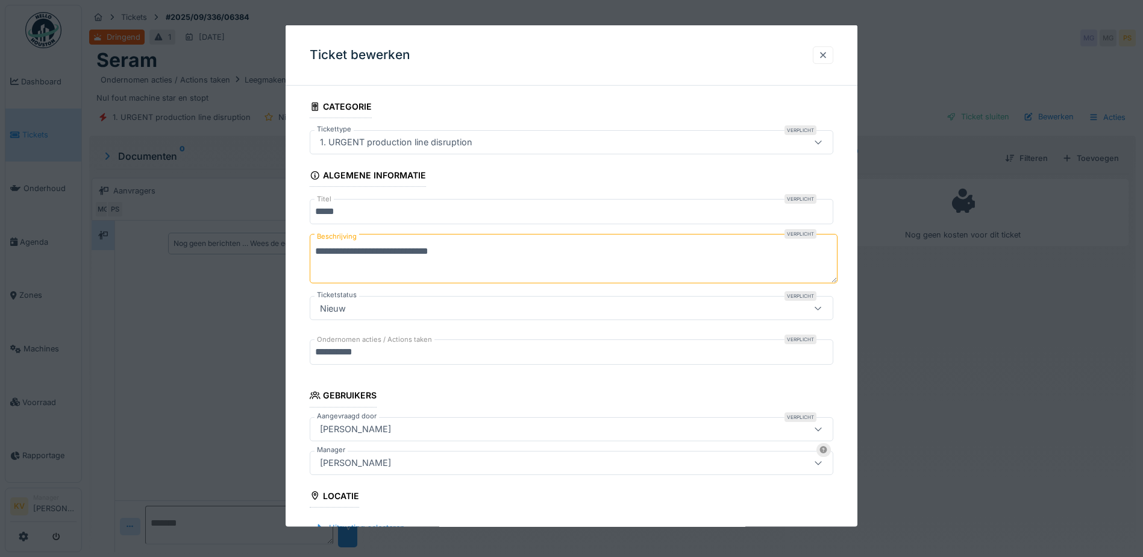
click at [828, 51] on div at bounding box center [823, 54] width 10 height 11
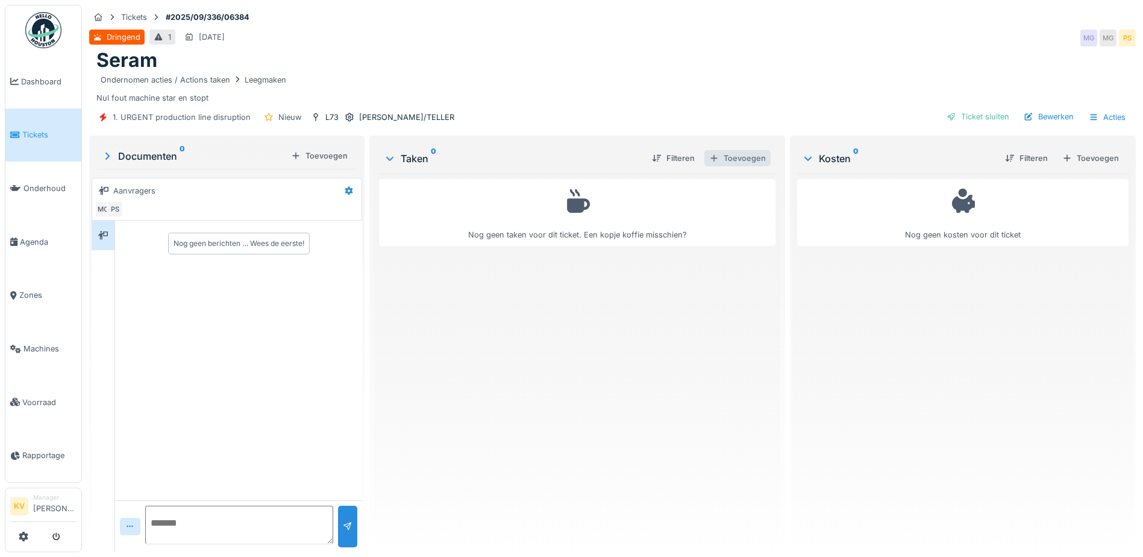
click at [723, 157] on div "Toevoegen" at bounding box center [737, 158] width 66 height 16
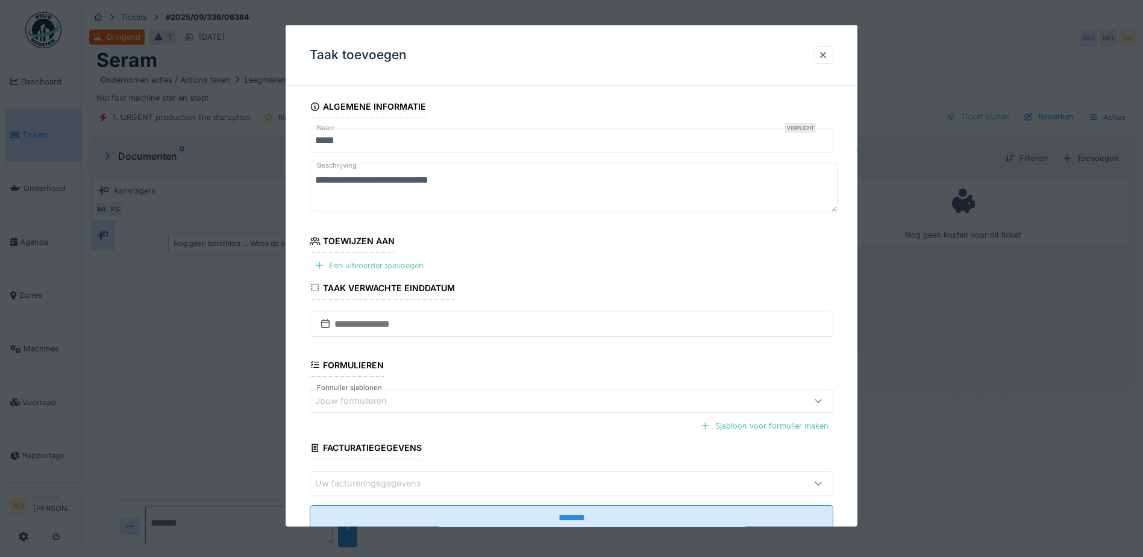
click at [366, 266] on div "Een uitvoerder toevoegen" at bounding box center [369, 265] width 119 height 16
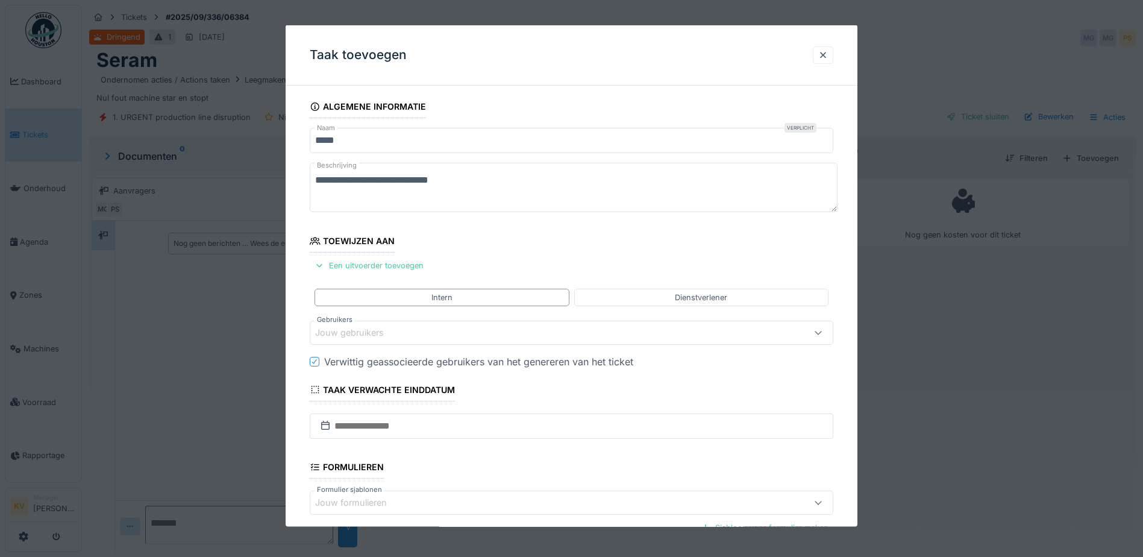
click at [375, 333] on div "Jouw gebruikers" at bounding box center [358, 332] width 86 height 13
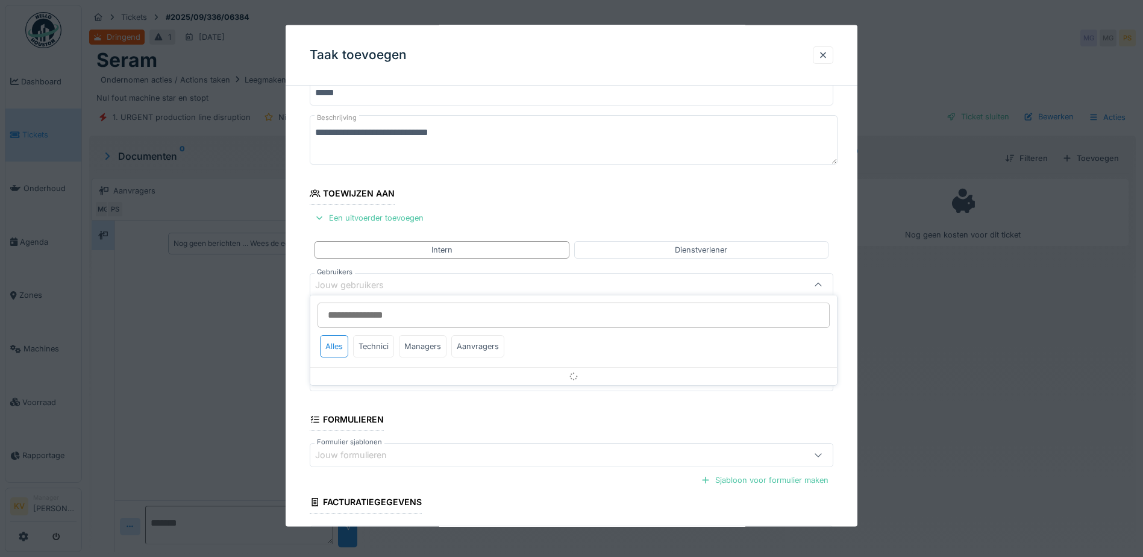
scroll to position [57, 0]
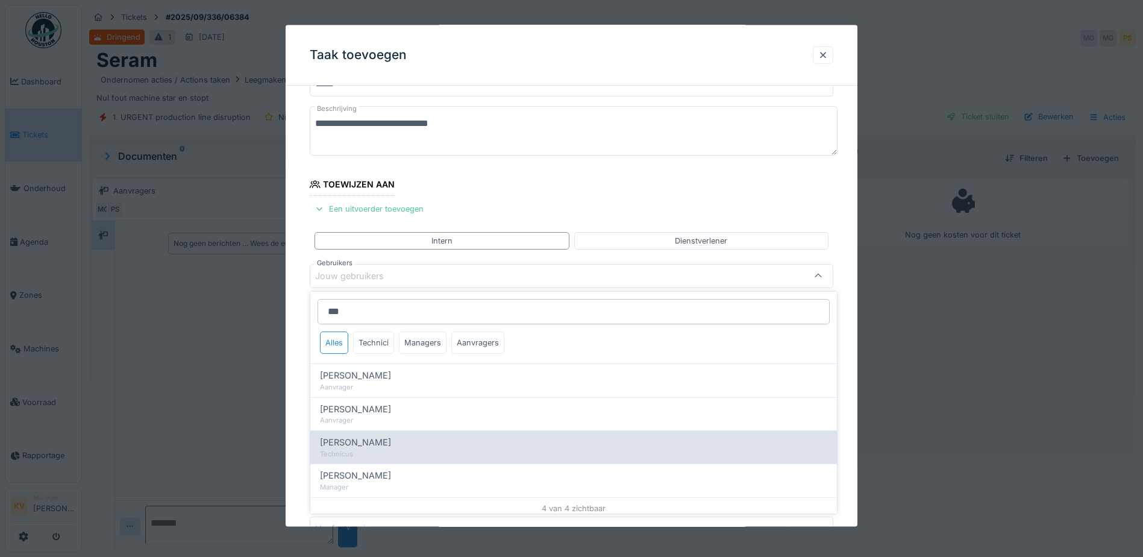
type input "***"
drag, startPoint x: 378, startPoint y: 443, endPoint x: 355, endPoint y: 424, distance: 29.5
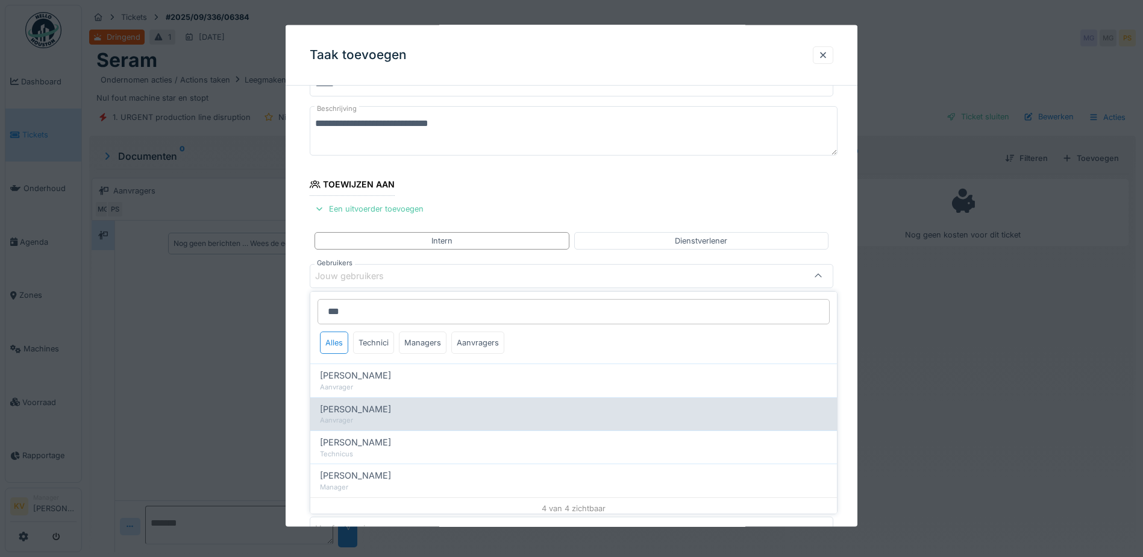
click at [378, 443] on span "Carl Bauwelinck" at bounding box center [355, 442] width 71 height 13
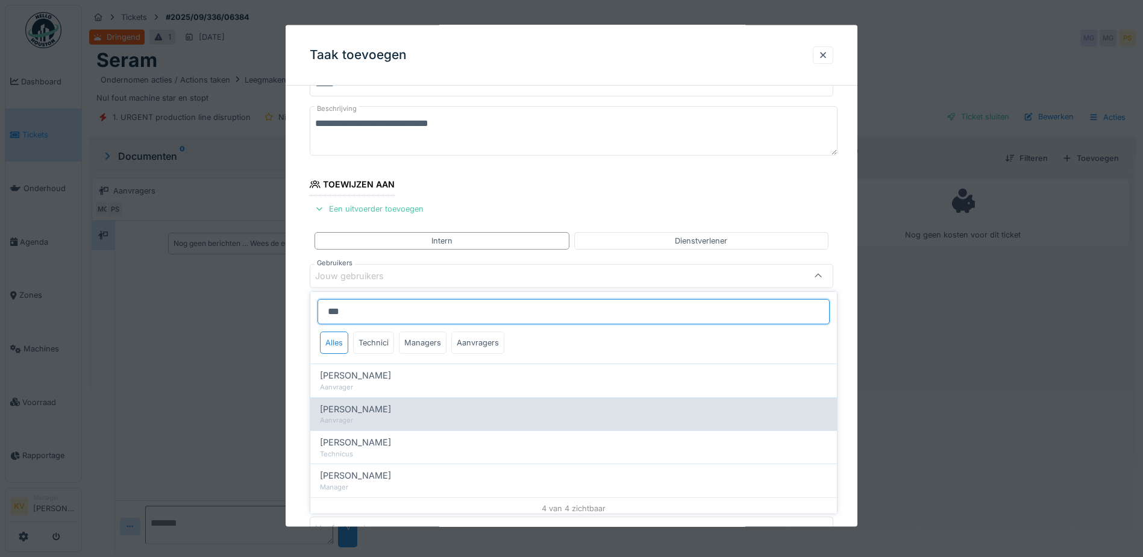
type input "****"
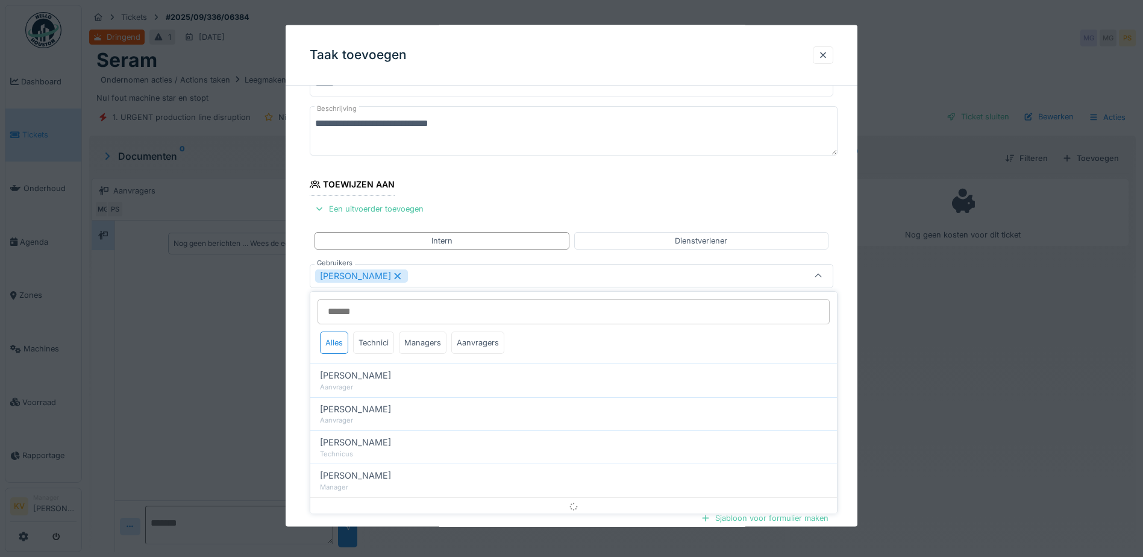
drag, startPoint x: 286, startPoint y: 363, endPoint x: 340, endPoint y: 363, distance: 54.2
click at [287, 363] on div "**********" at bounding box center [572, 347] width 572 height 617
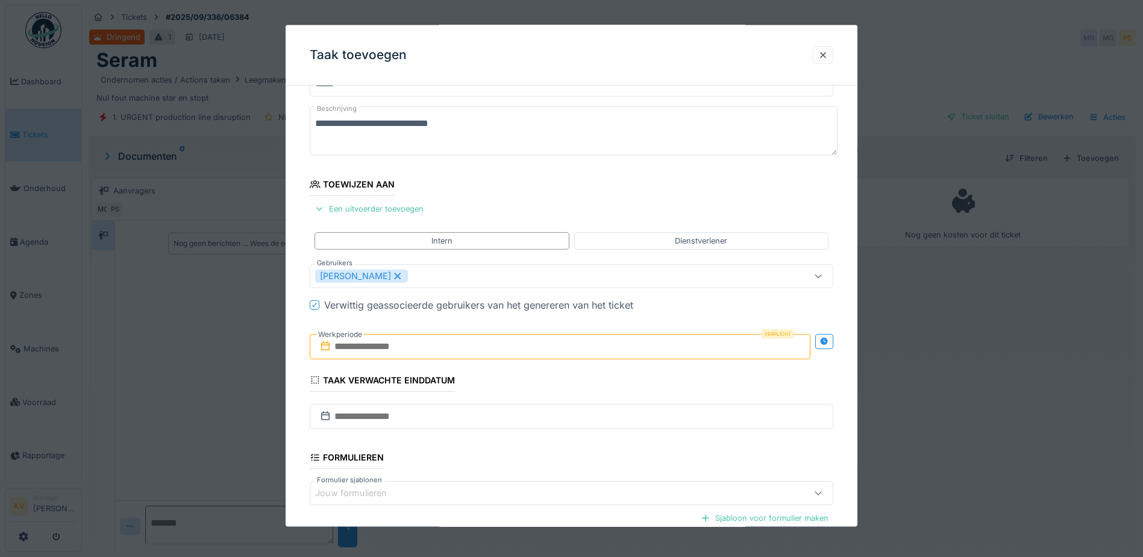
click at [371, 350] on input "text" at bounding box center [560, 345] width 501 height 25
drag, startPoint x: 571, startPoint y: 375, endPoint x: 564, endPoint y: 402, distance: 27.5
click at [571, 375] on h2 "[DATE]" at bounding box center [562, 375] width 145 height 11
click at [502, 463] on div "15" at bounding box center [503, 463] width 16 height 17
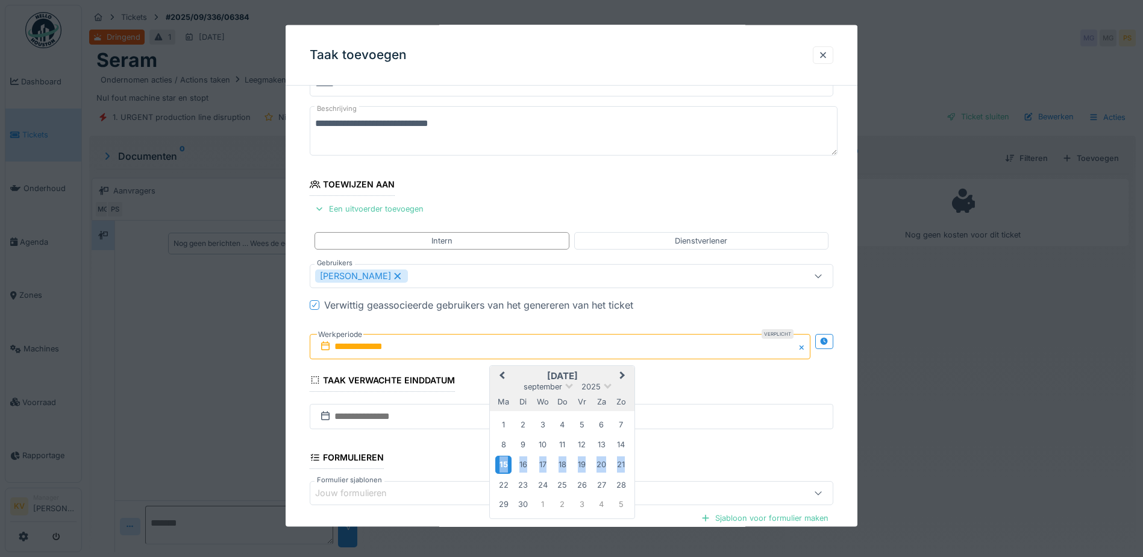
click at [502, 463] on div "15" at bounding box center [503, 463] width 16 height 17
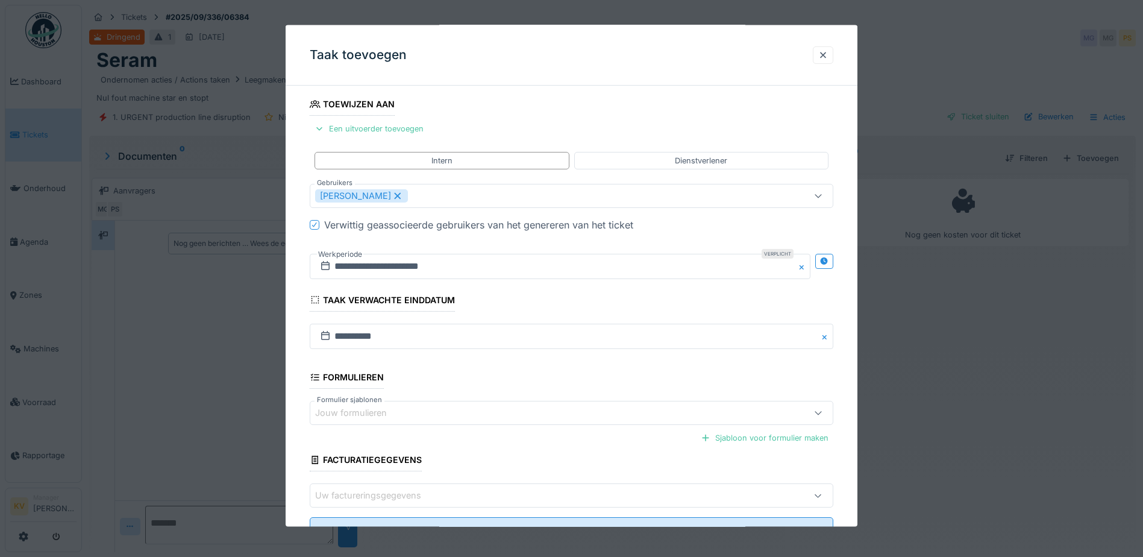
scroll to position [186, 0]
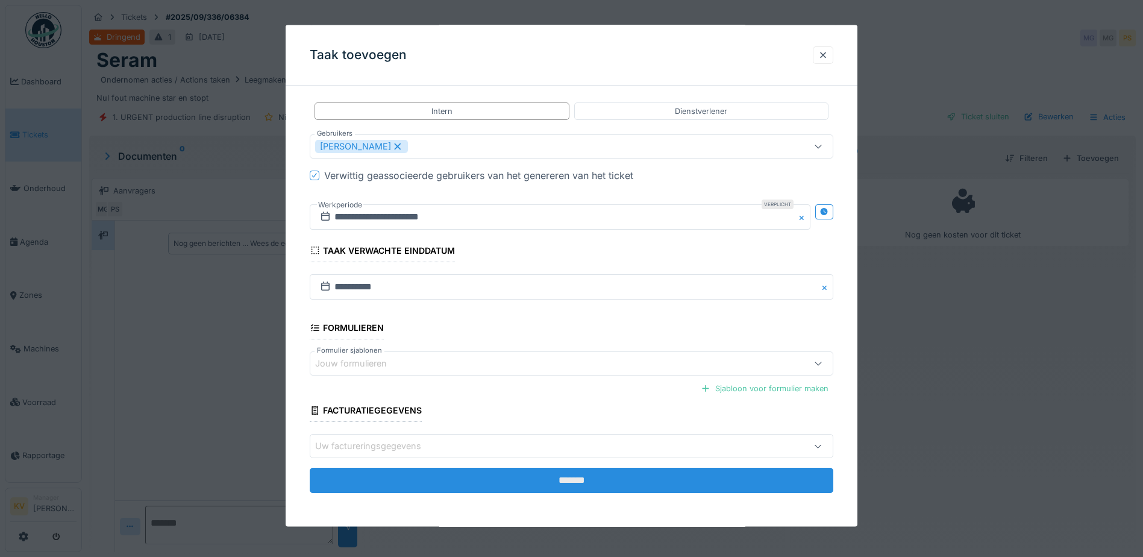
click at [626, 482] on input "*******" at bounding box center [571, 479] width 523 height 25
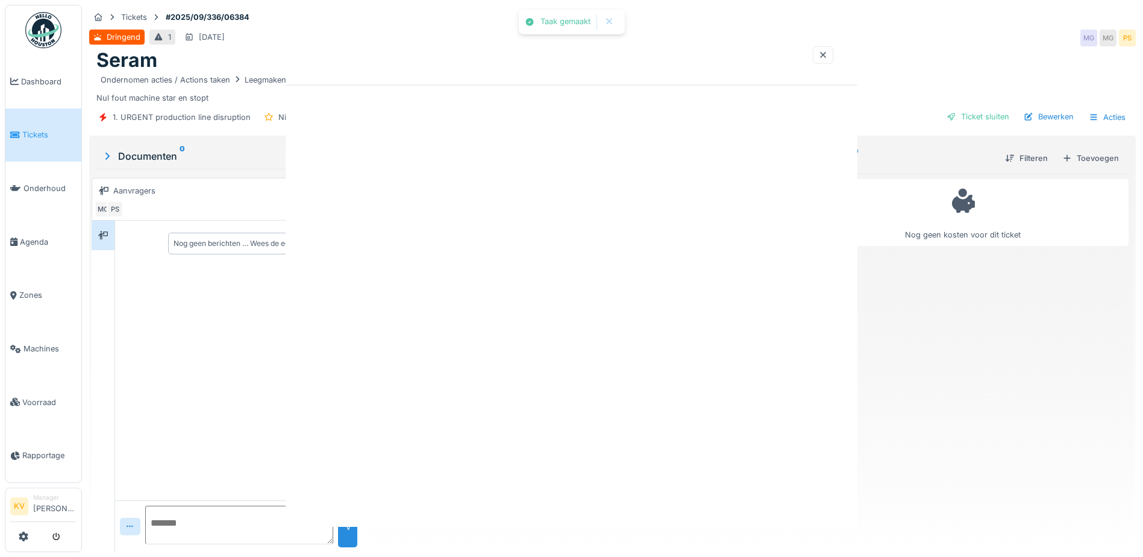
scroll to position [0, 0]
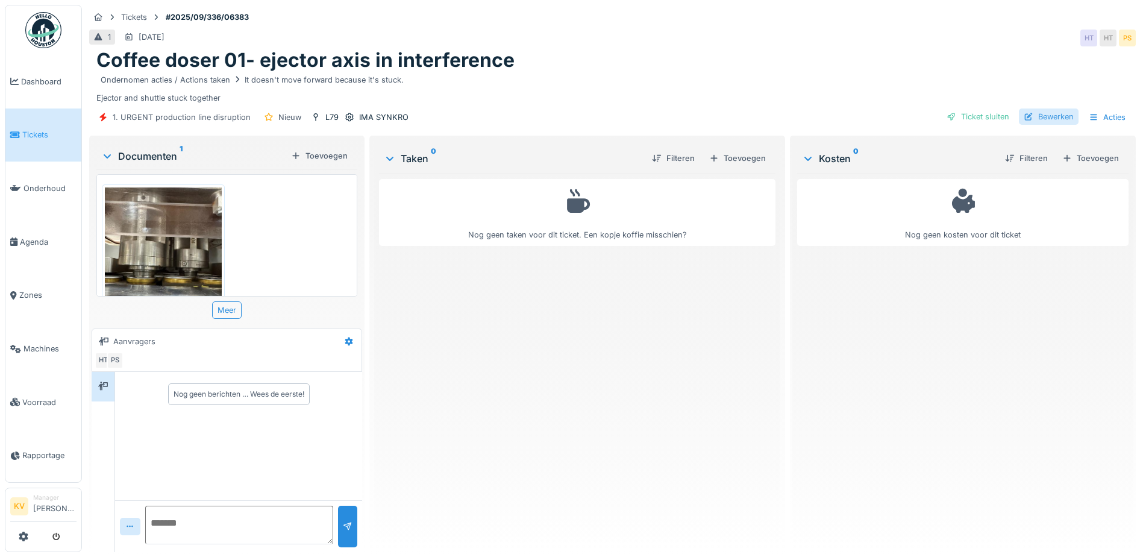
click at [1045, 116] on div "Bewerken" at bounding box center [1049, 116] width 60 height 16
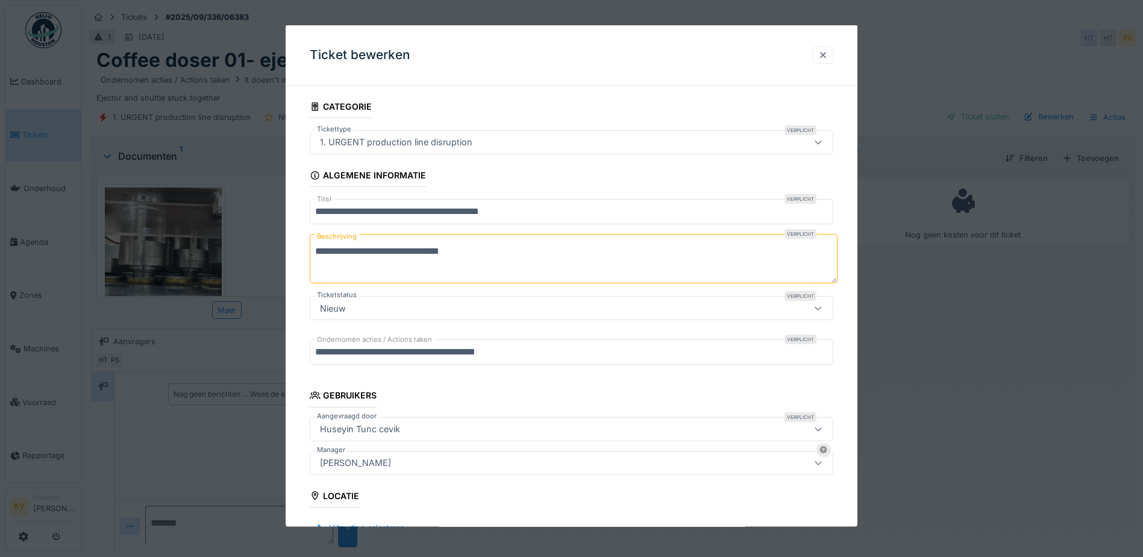
click at [825, 55] on div at bounding box center [823, 54] width 10 height 11
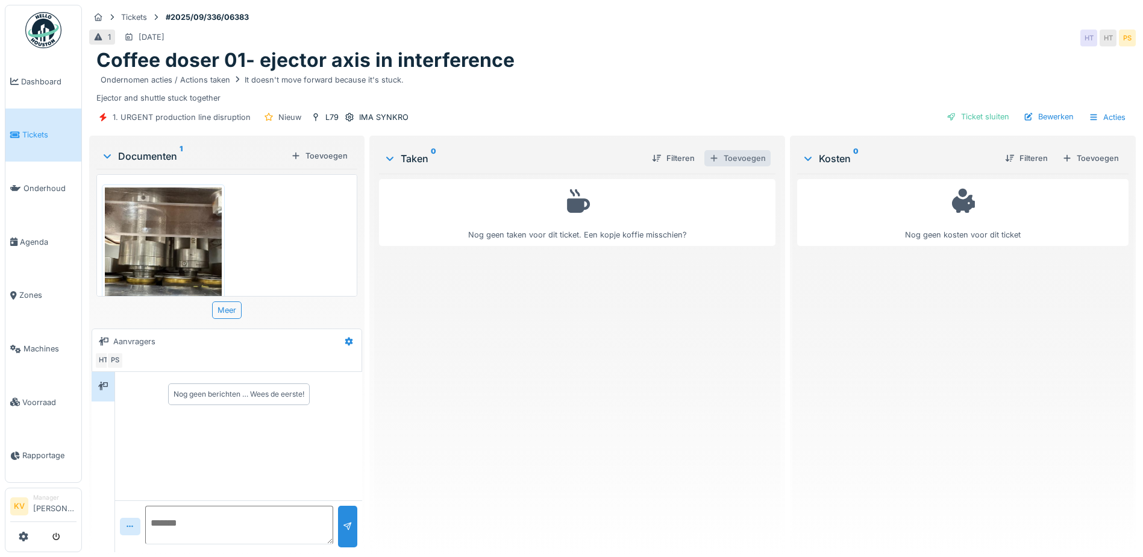
click at [728, 157] on div "Toevoegen" at bounding box center [737, 158] width 66 height 16
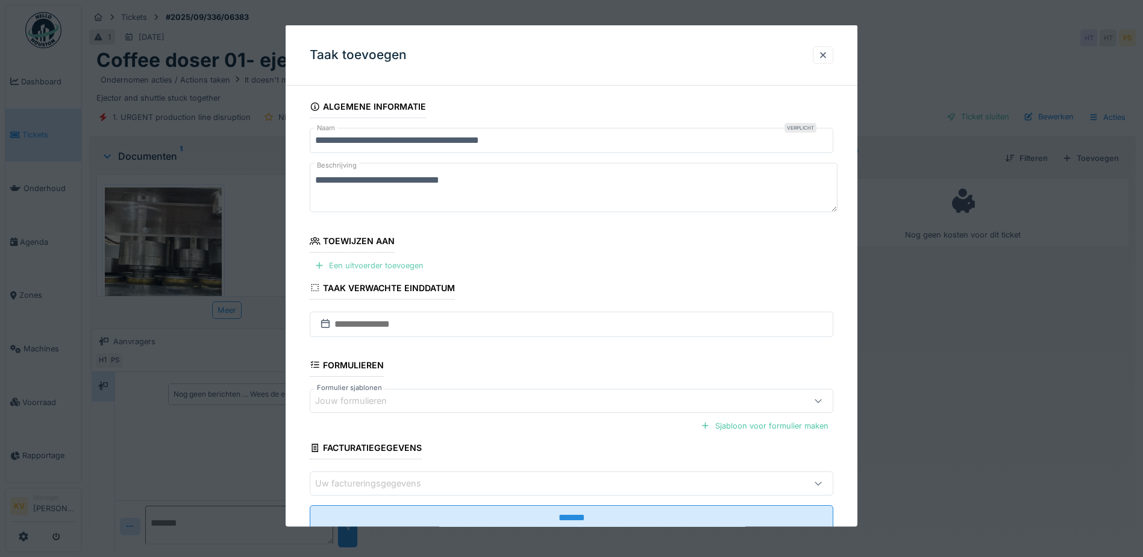
click at [366, 263] on div "Een uitvoerder toevoegen" at bounding box center [369, 265] width 119 height 16
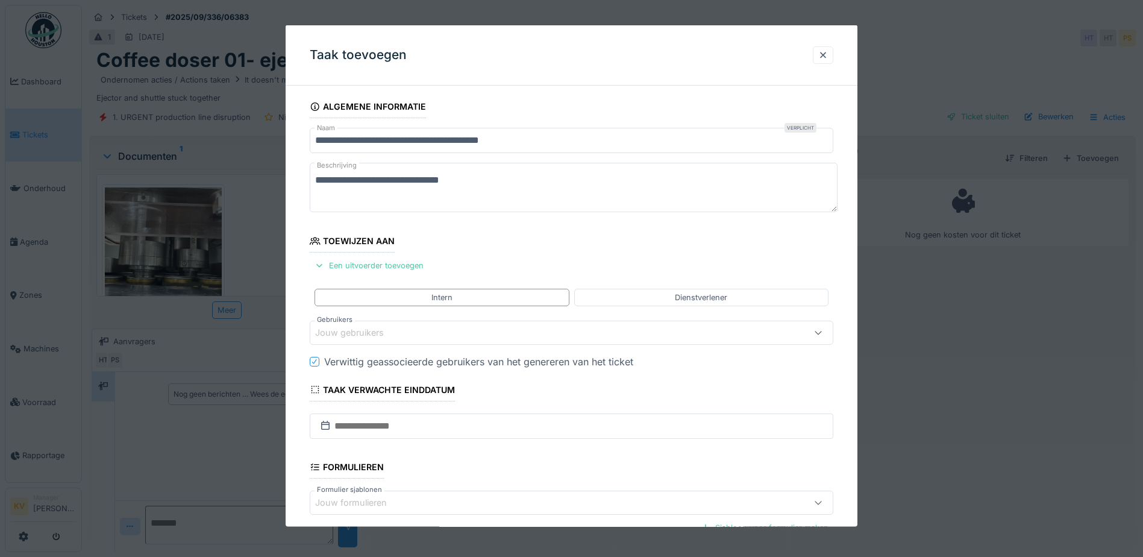
click at [371, 335] on div "Jouw gebruikers" at bounding box center [358, 332] width 86 height 13
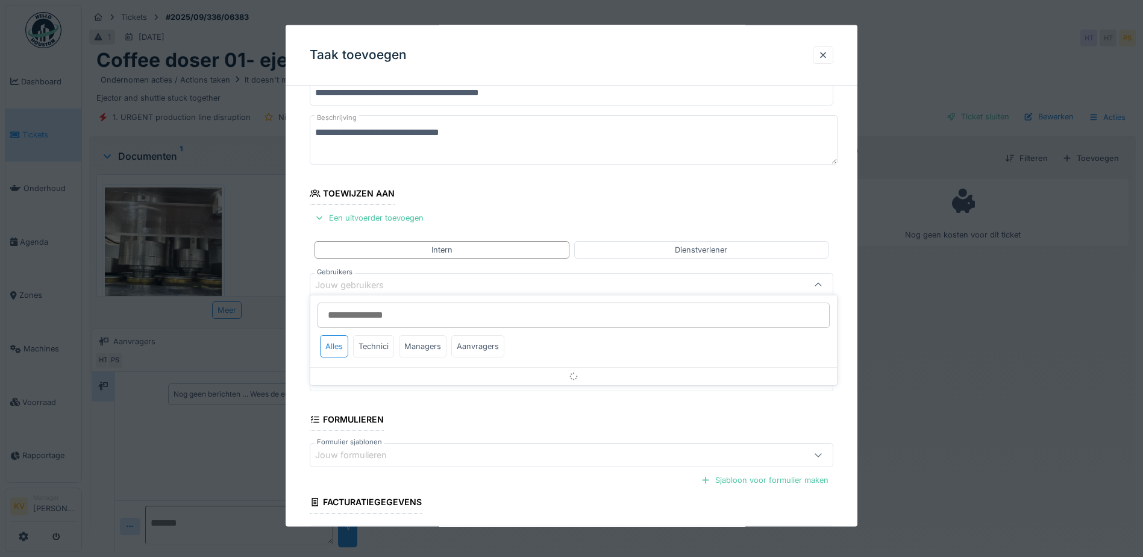
scroll to position [57, 0]
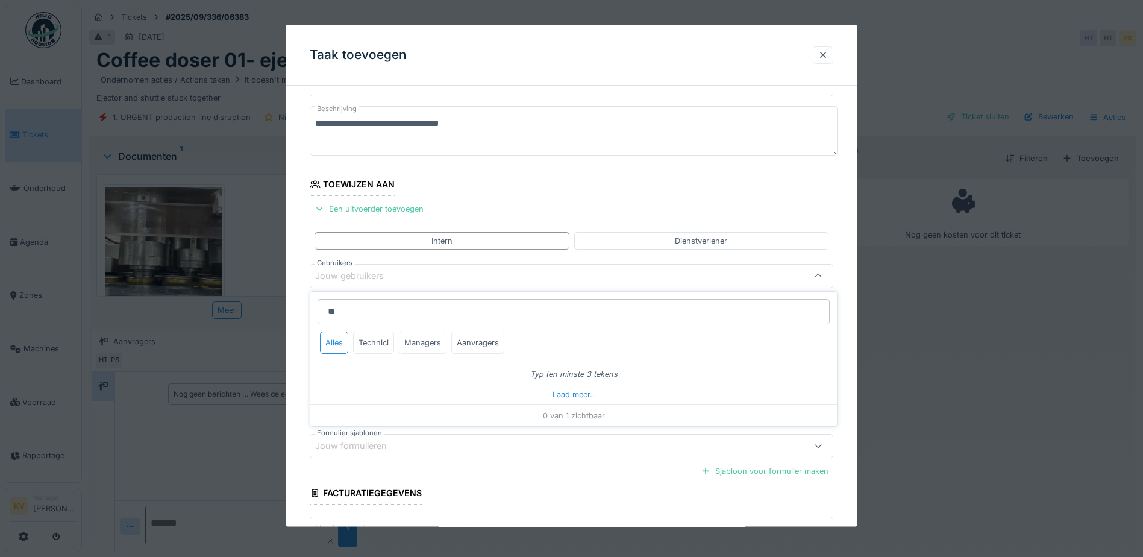
type input "*"
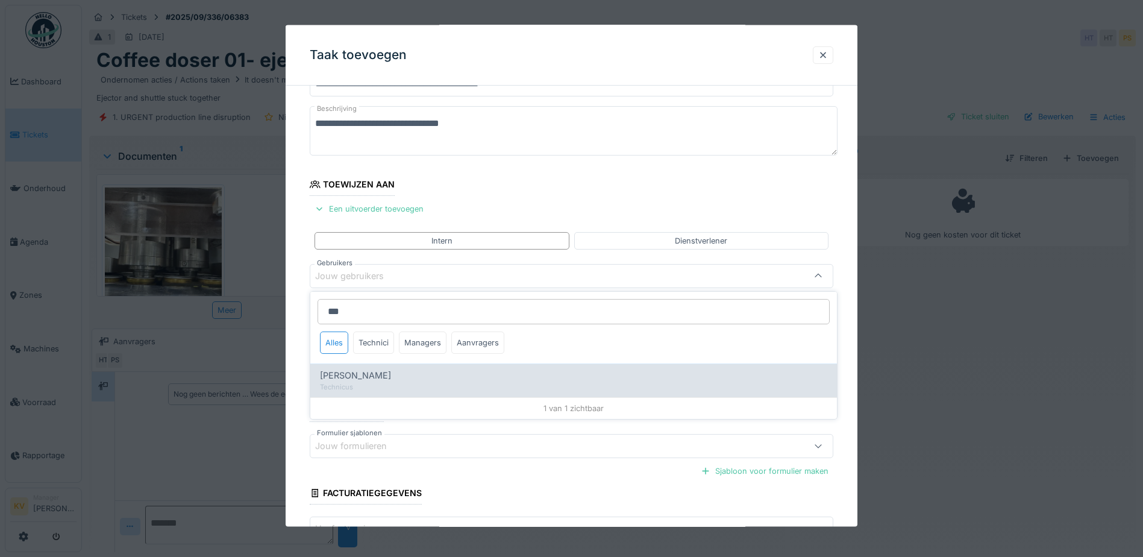
type input "***"
click at [405, 382] on div "Technicus" at bounding box center [573, 387] width 507 height 10
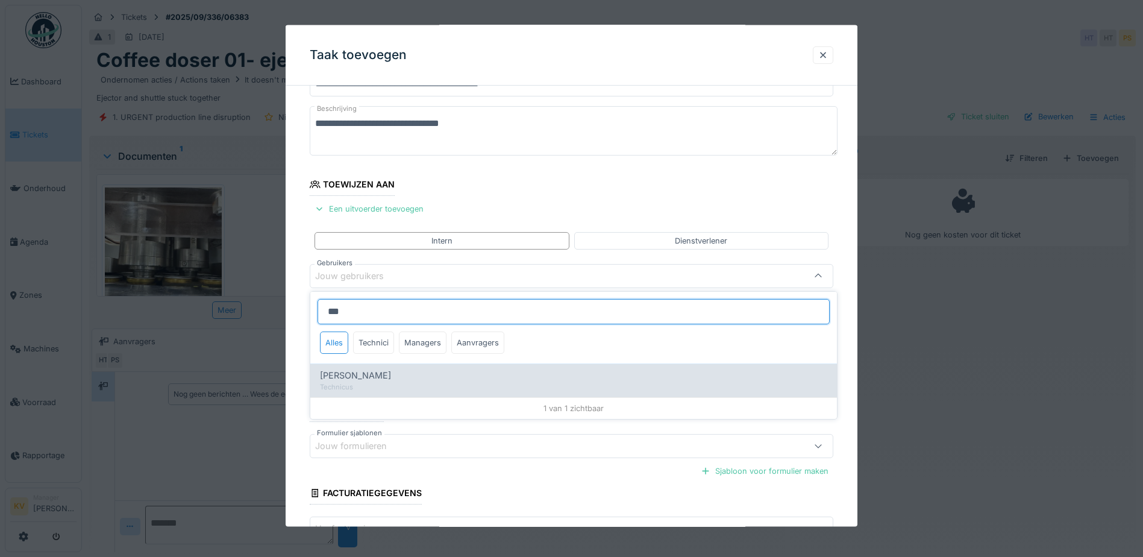
type input "*****"
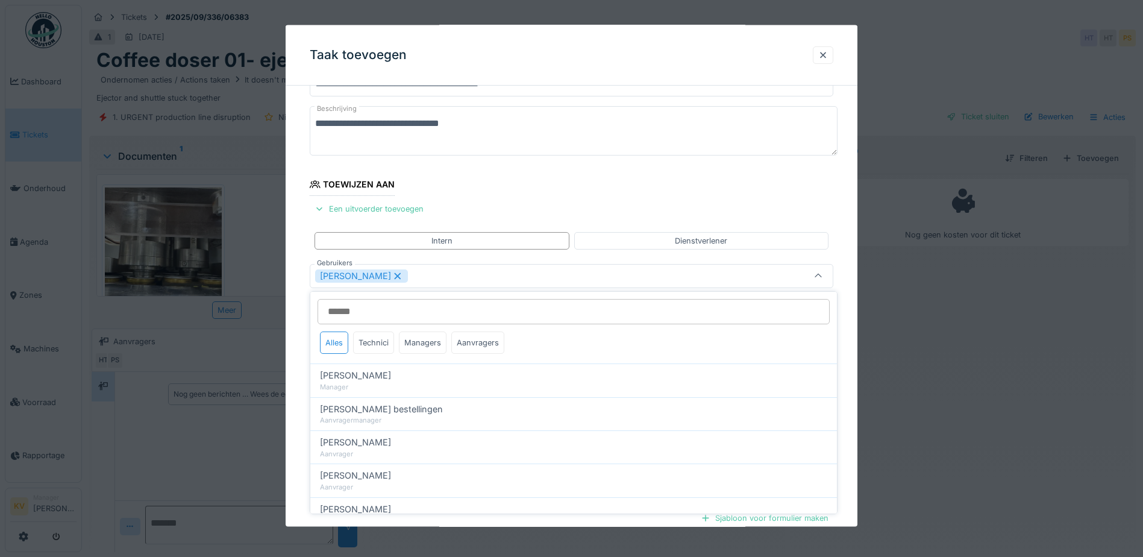
click at [285, 333] on div at bounding box center [571, 278] width 1143 height 557
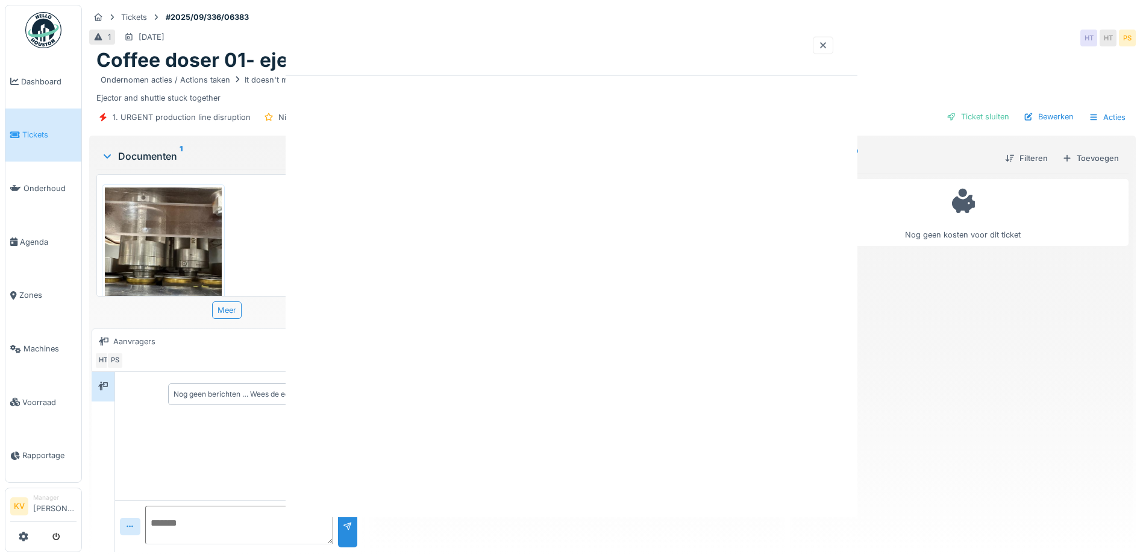
scroll to position [0, 0]
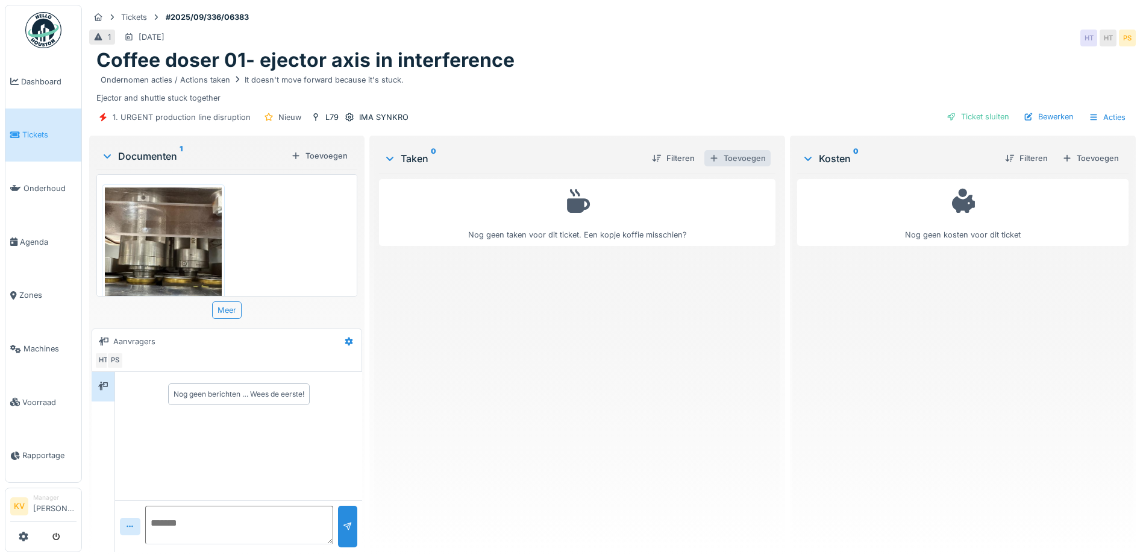
click at [746, 157] on div "Toevoegen" at bounding box center [737, 158] width 66 height 16
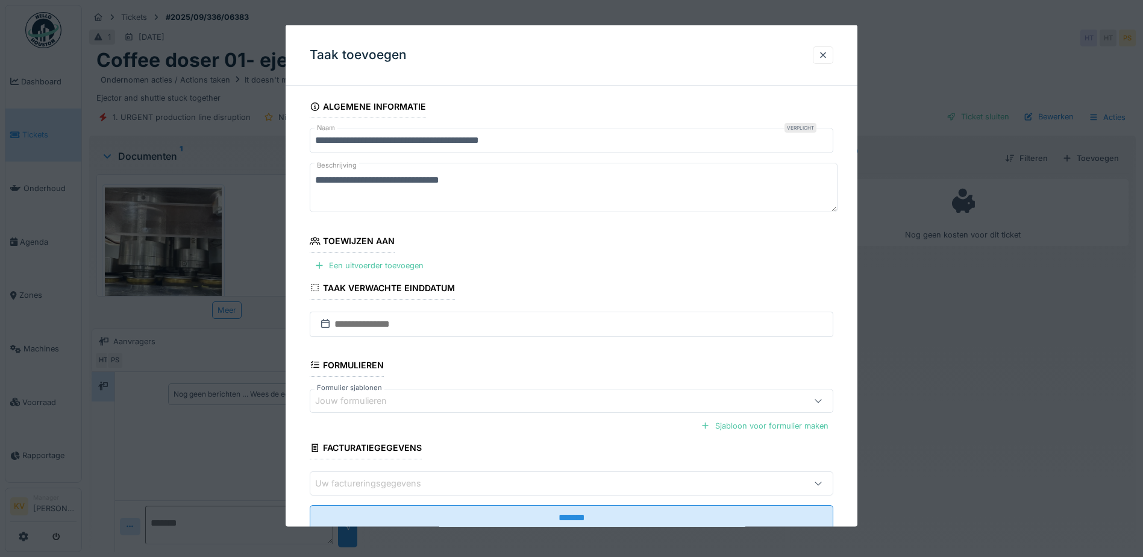
drag, startPoint x: 364, startPoint y: 267, endPoint x: 363, endPoint y: 275, distance: 8.5
click at [364, 266] on div "Een uitvoerder toevoegen" at bounding box center [369, 265] width 119 height 16
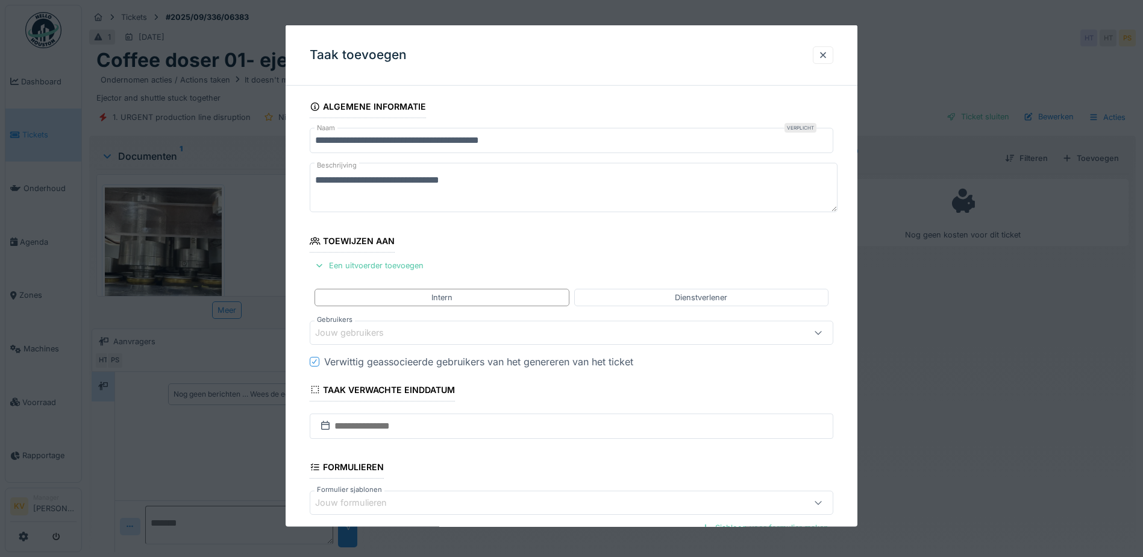
click at [366, 329] on div "Jouw gebruikers" at bounding box center [358, 332] width 86 height 13
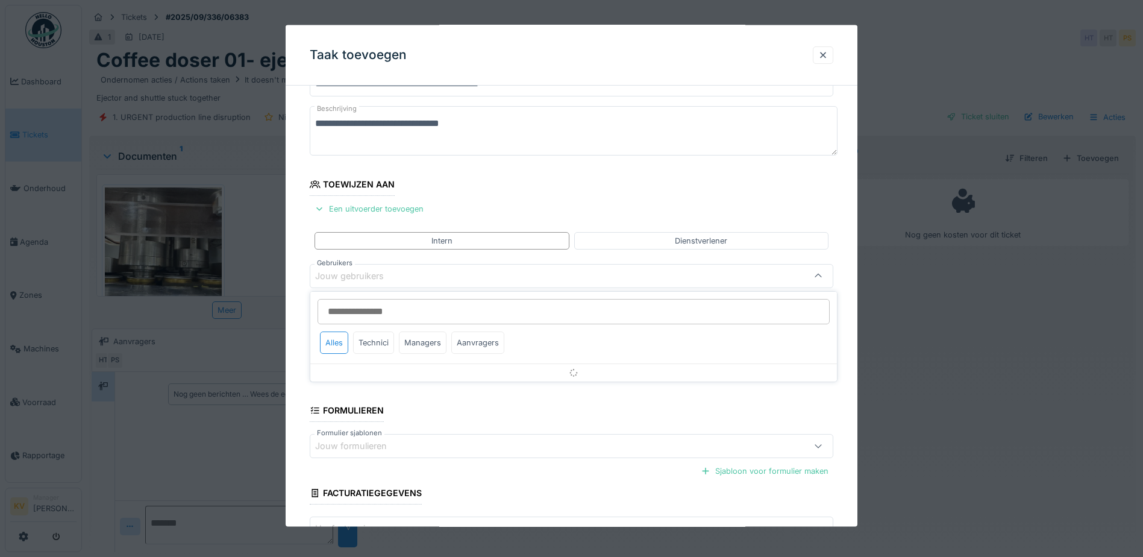
click at [375, 318] on input "Gebruikers" at bounding box center [573, 311] width 512 height 25
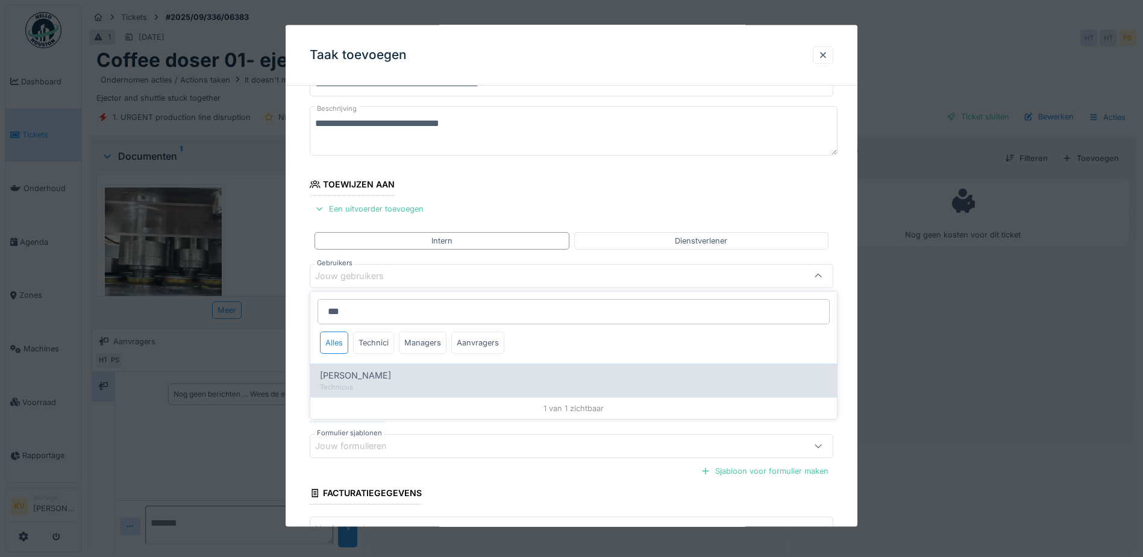
type input "***"
click at [376, 375] on span "Niko Verbelen" at bounding box center [355, 375] width 71 height 13
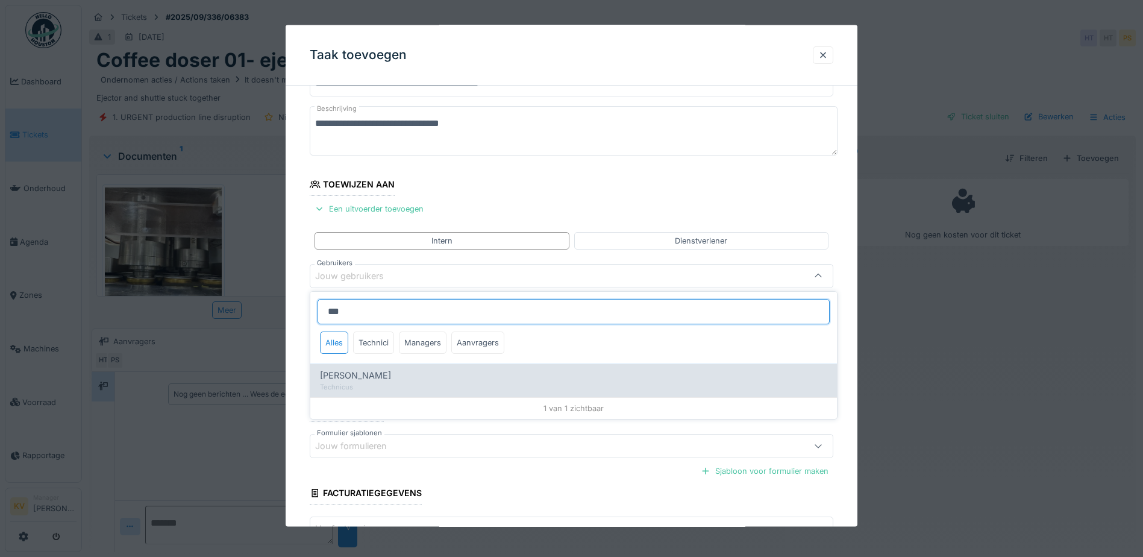
type input "*****"
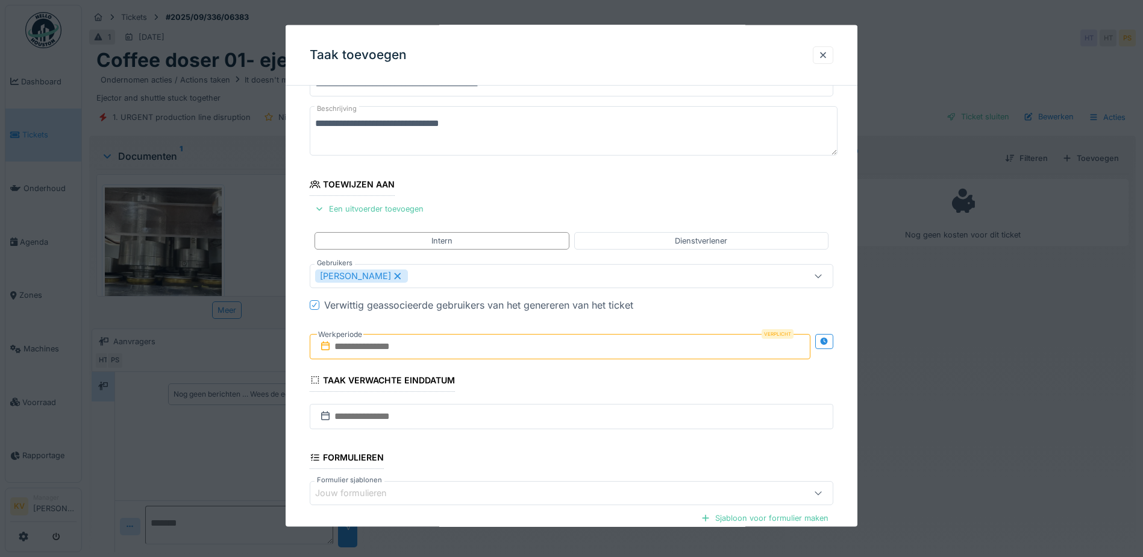
drag, startPoint x: 302, startPoint y: 316, endPoint x: 382, endPoint y: 331, distance: 81.5
click at [303, 315] on div "**********" at bounding box center [572, 347] width 572 height 617
click at [370, 351] on input "text" at bounding box center [560, 345] width 501 height 25
drag, startPoint x: 544, startPoint y: 373, endPoint x: 533, endPoint y: 396, distance: 24.8
click at [544, 373] on h2 "[DATE]" at bounding box center [562, 375] width 145 height 11
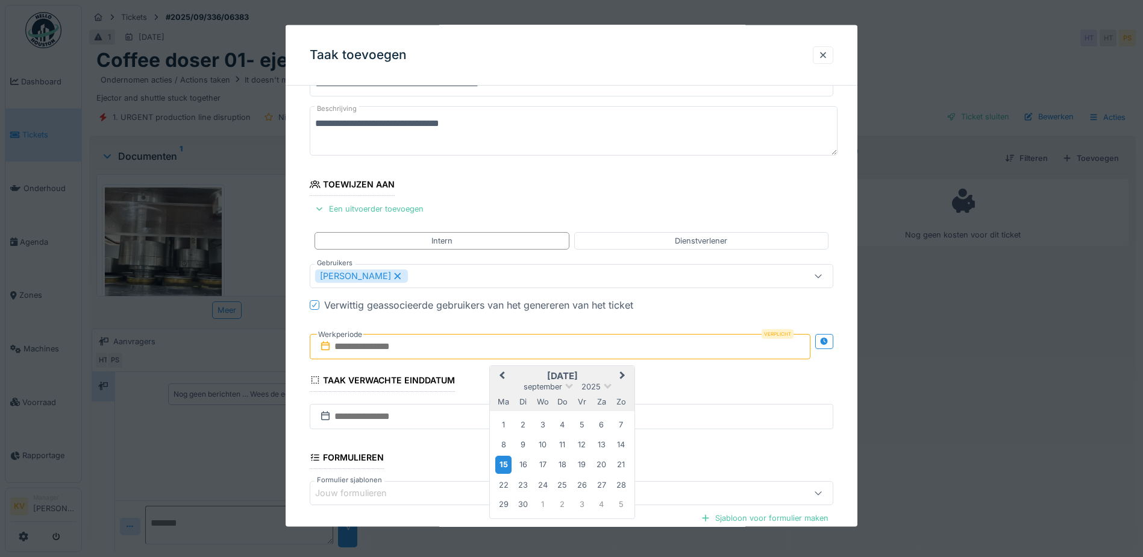
click at [505, 463] on div "15" at bounding box center [503, 463] width 16 height 17
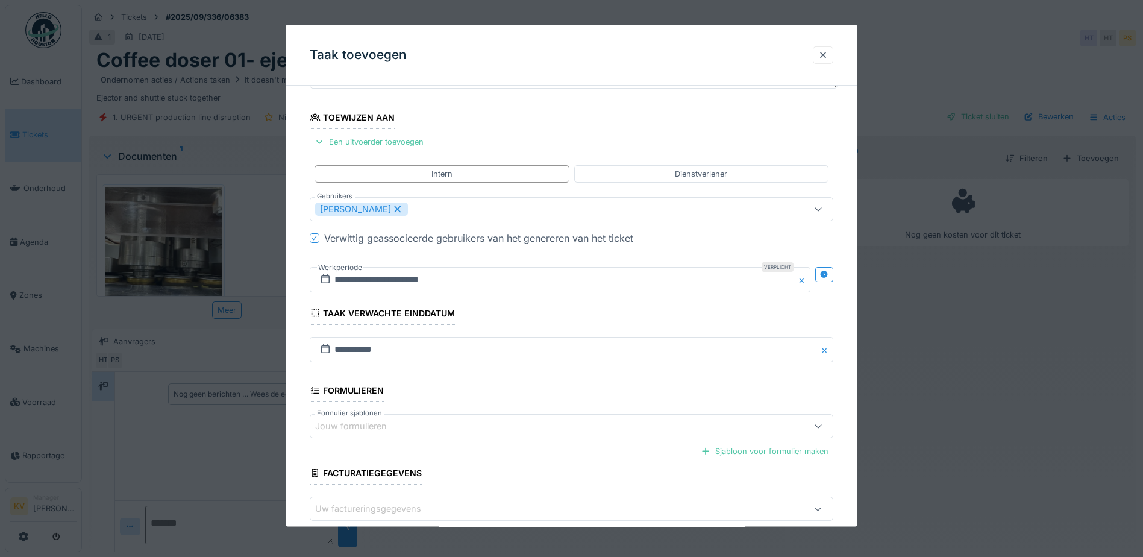
scroll to position [186, 0]
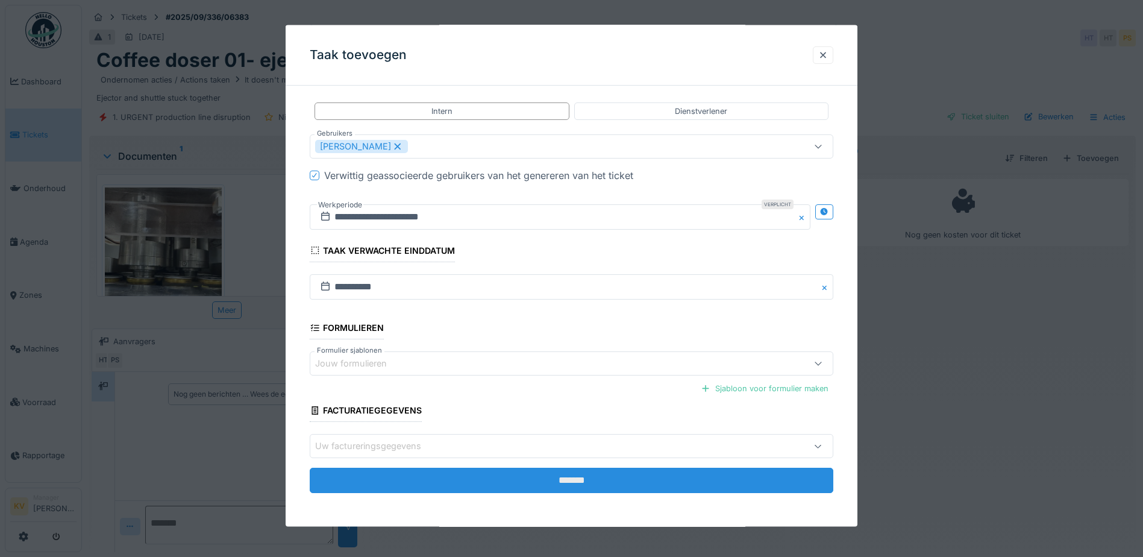
click at [503, 479] on input "*******" at bounding box center [571, 479] width 523 height 25
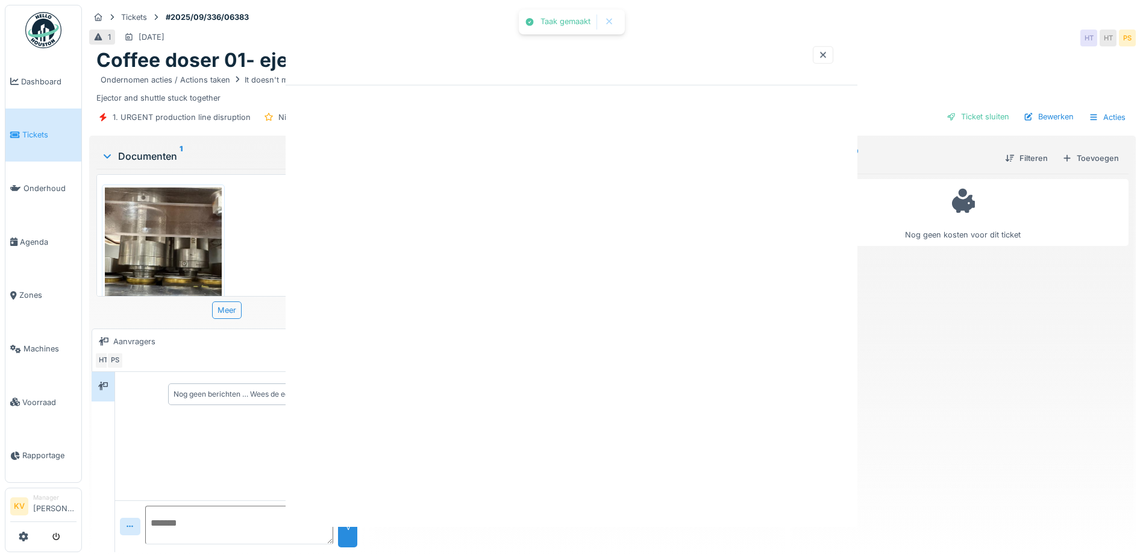
scroll to position [0, 0]
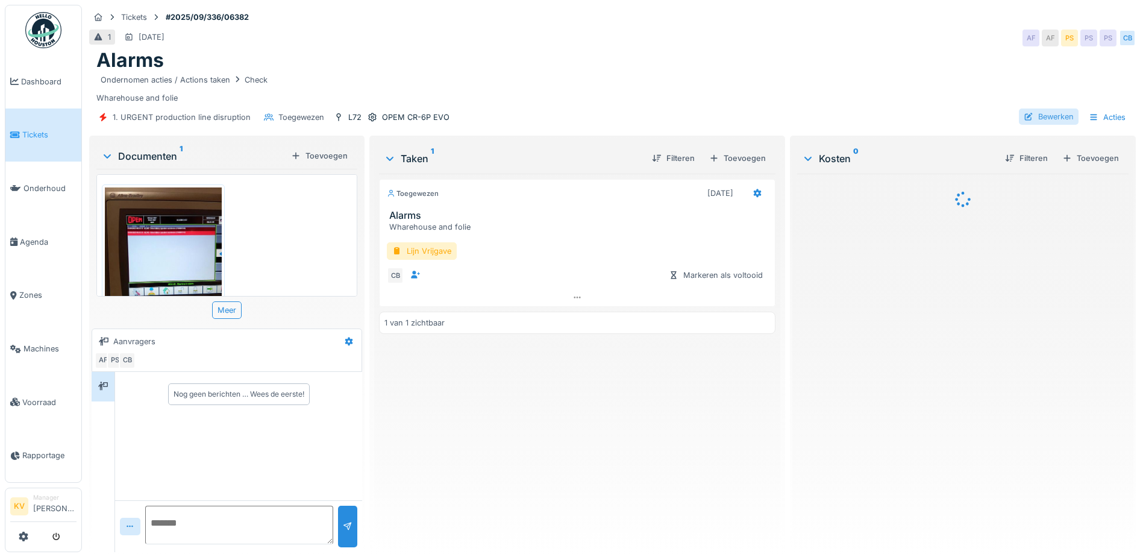
click at [1049, 113] on div "Bewerken" at bounding box center [1049, 116] width 60 height 16
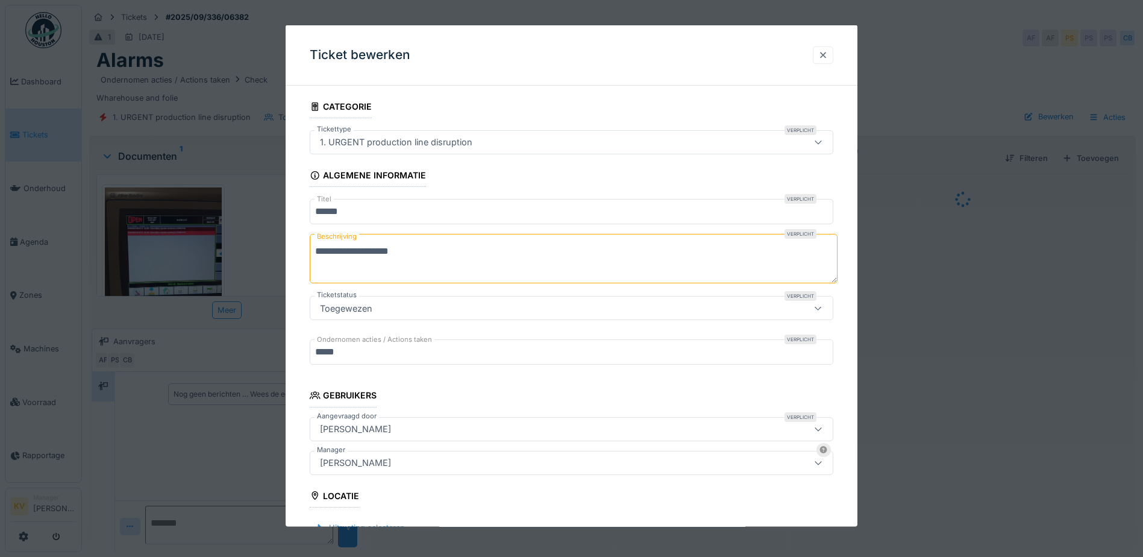
click at [826, 56] on div at bounding box center [823, 54] width 10 height 11
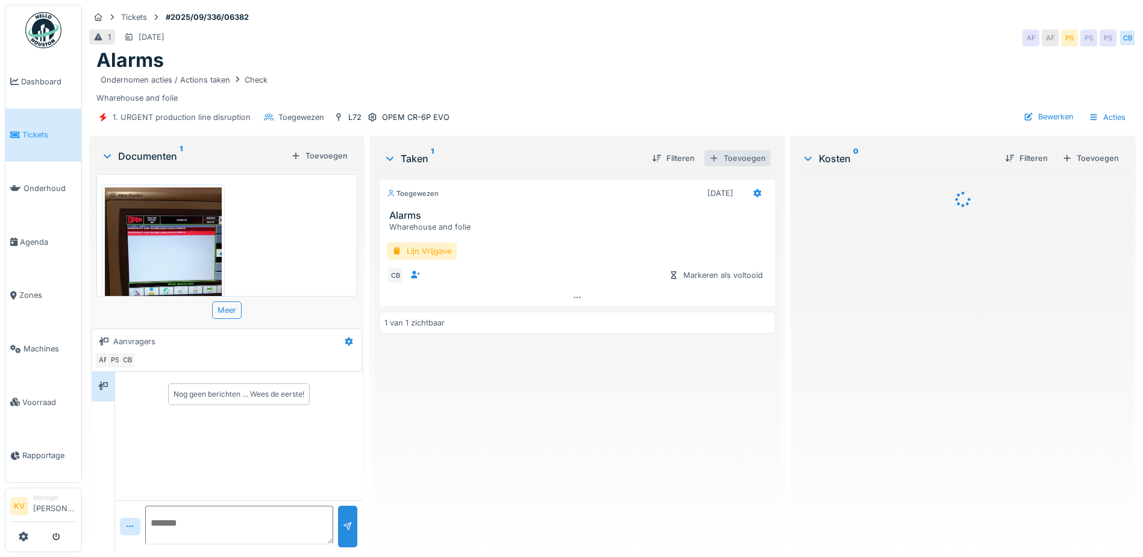
click at [728, 157] on div "Toevoegen" at bounding box center [737, 158] width 66 height 16
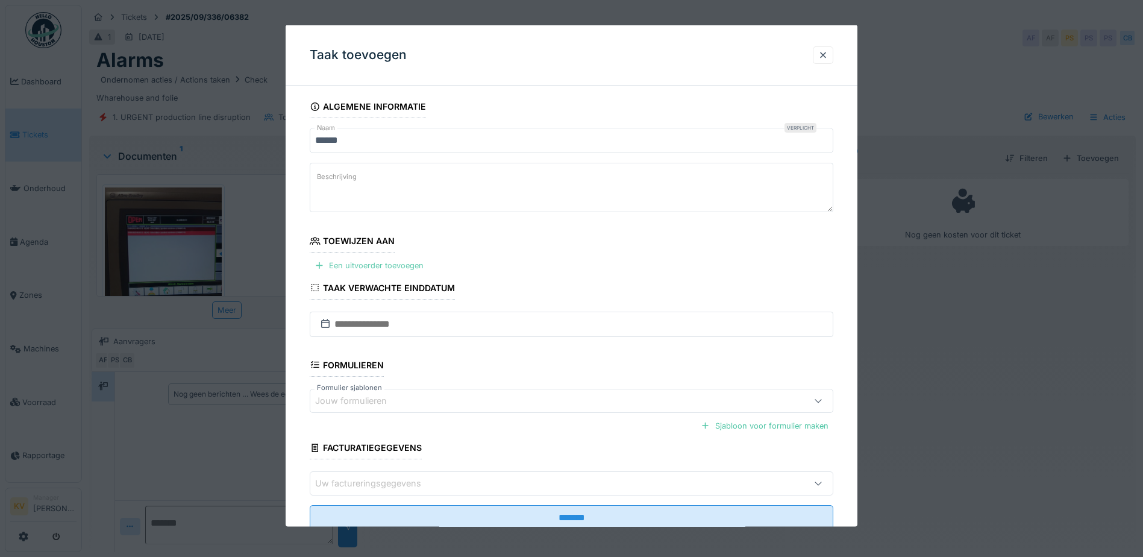
click at [344, 272] on div "Een uitvoerder toevoegen" at bounding box center [369, 265] width 119 height 16
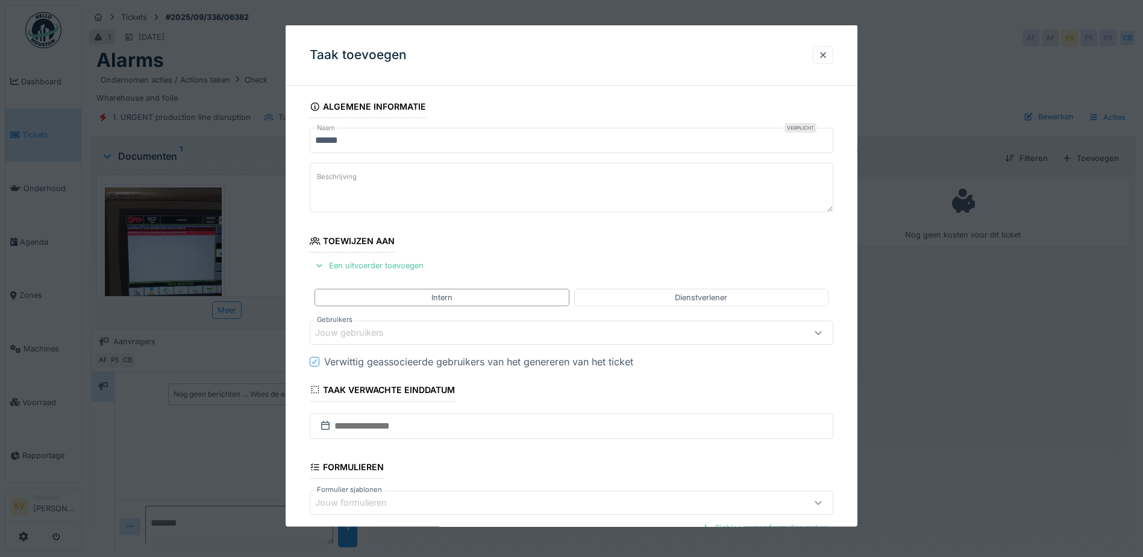
click at [351, 329] on div "Jouw gebruikers" at bounding box center [358, 332] width 86 height 13
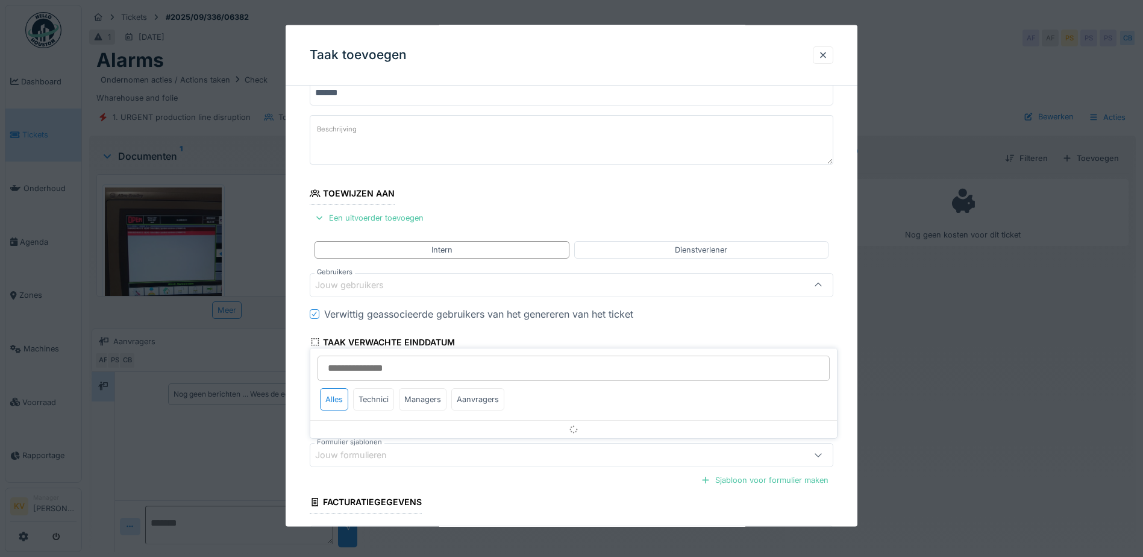
scroll to position [57, 0]
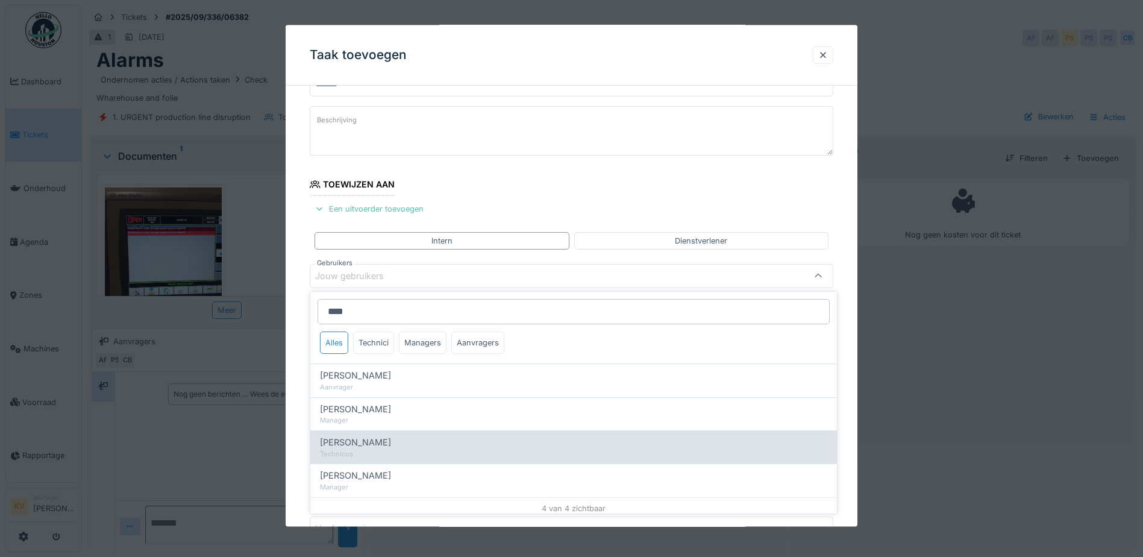
type input "****"
click at [382, 445] on div "[PERSON_NAME]" at bounding box center [573, 442] width 507 height 13
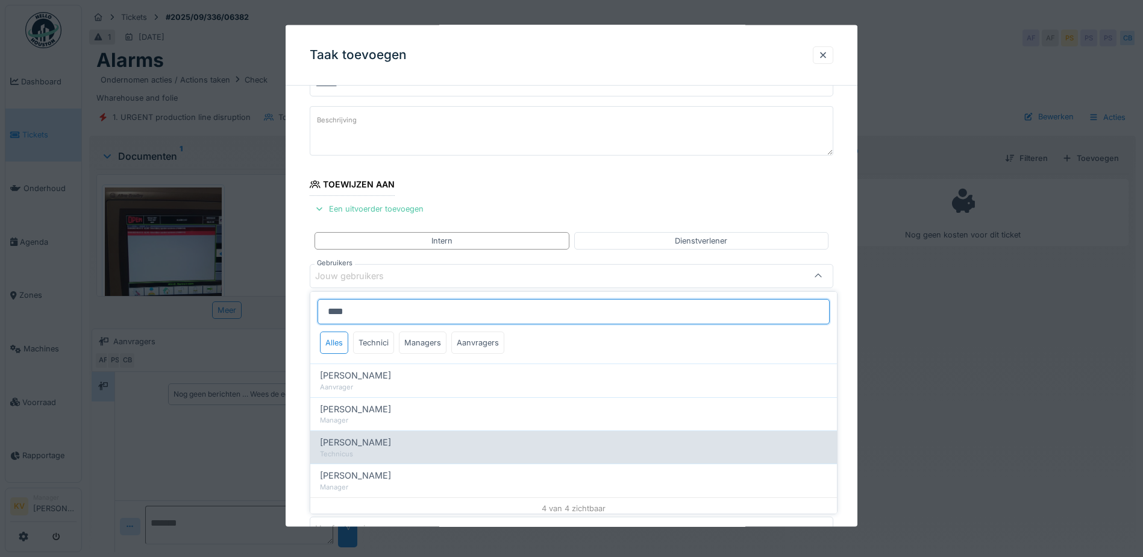
type input "****"
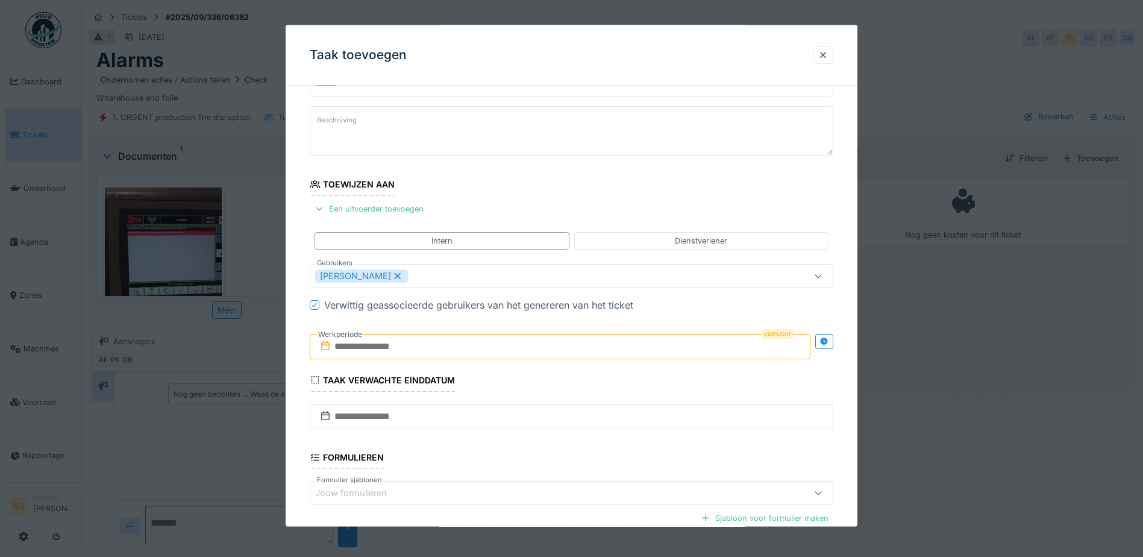
click at [304, 404] on div "Algemene informatie Naam Verplicht ****** Beschrijving Toewijzen aan Een uitvoe…" at bounding box center [572, 347] width 572 height 617
click at [364, 346] on input "text" at bounding box center [560, 345] width 501 height 25
click at [555, 375] on h2 "[DATE]" at bounding box center [562, 375] width 145 height 11
click at [504, 460] on div "15" at bounding box center [503, 463] width 16 height 17
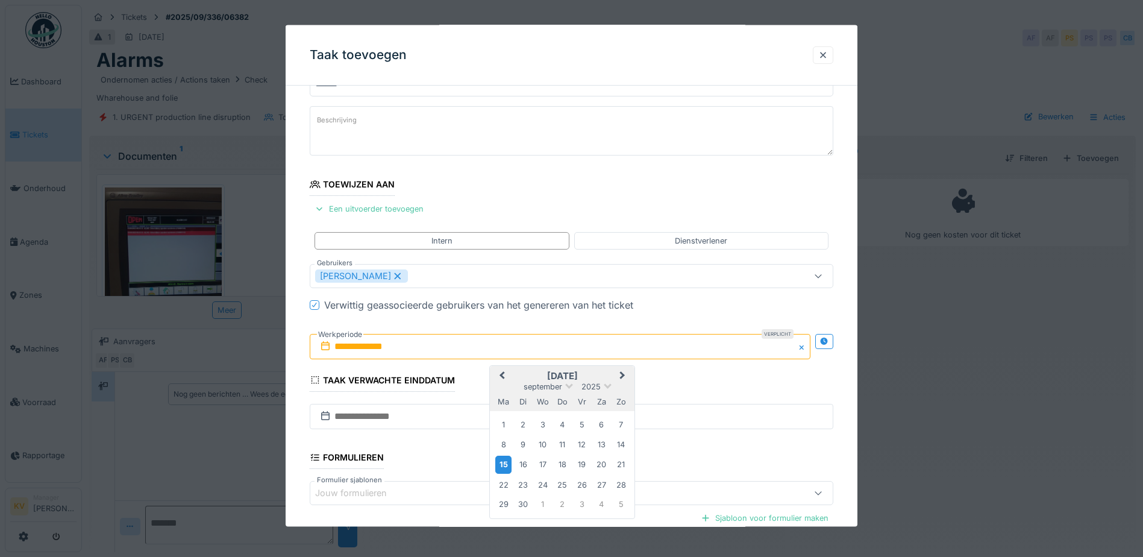
click at [504, 460] on div "15" at bounding box center [503, 463] width 16 height 17
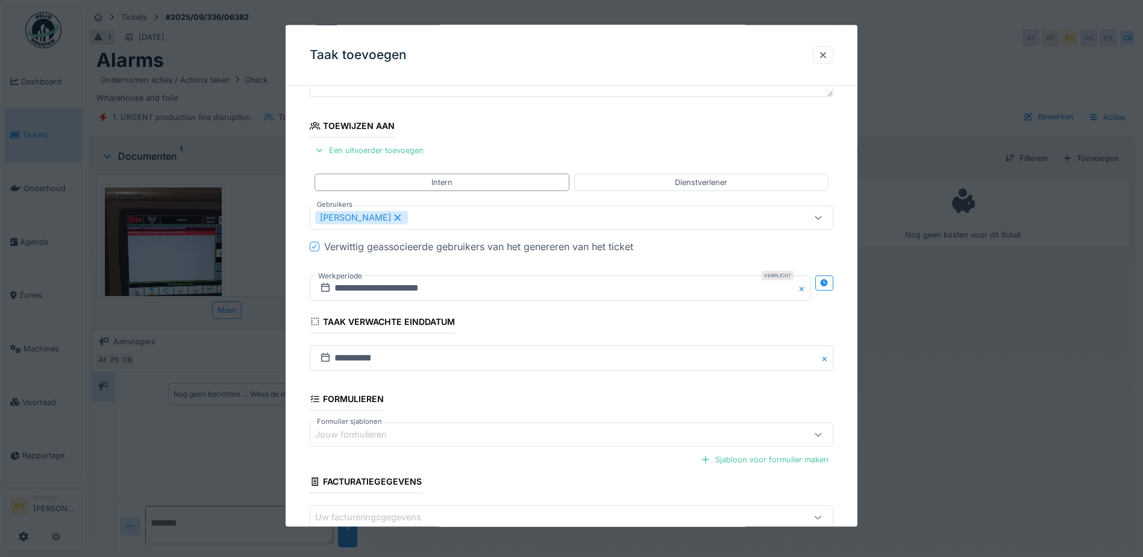
scroll to position [186, 0]
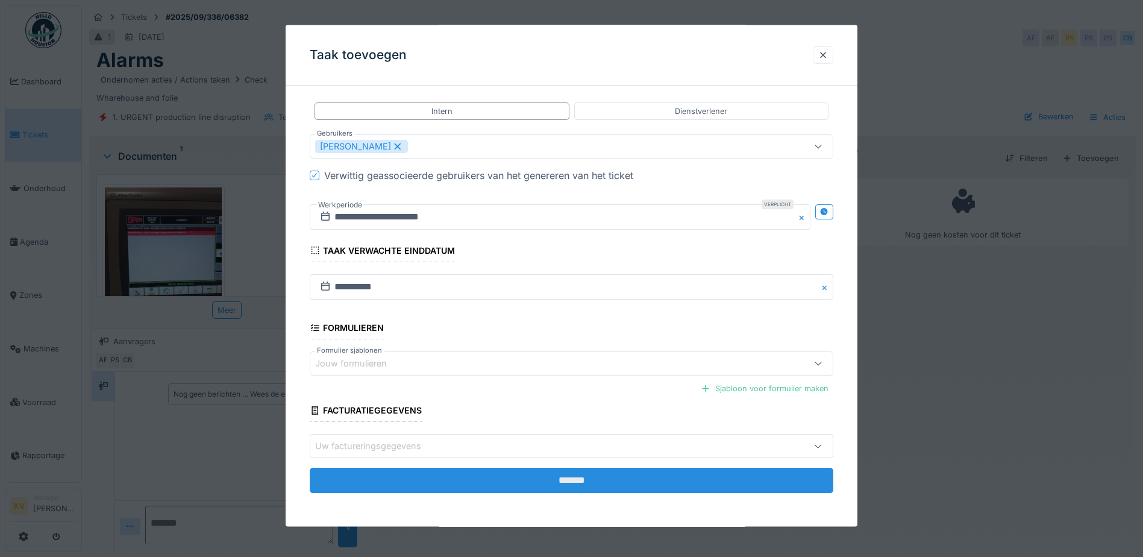
click at [507, 473] on input "*******" at bounding box center [571, 479] width 523 height 25
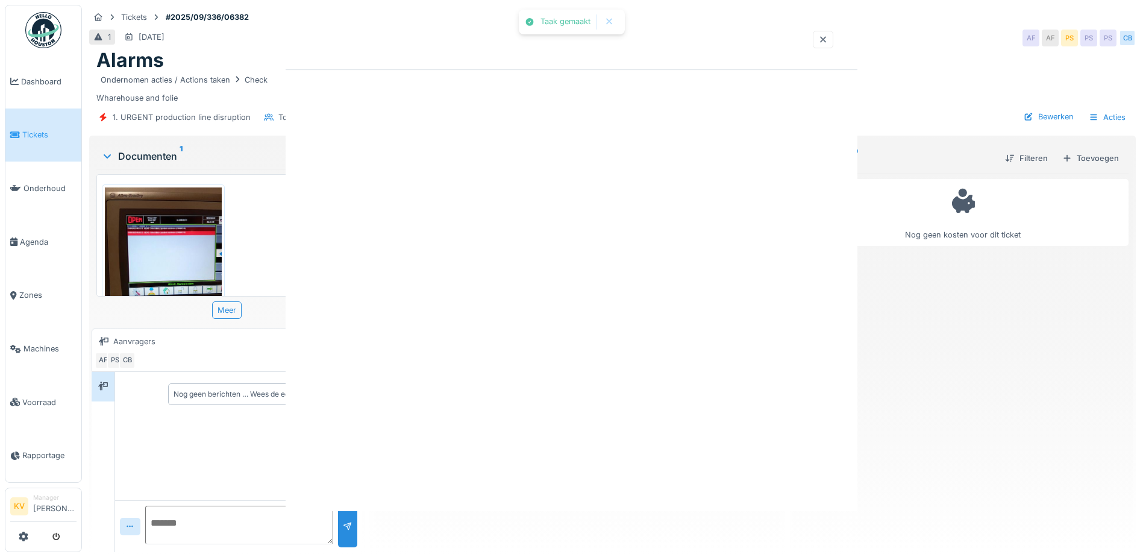
scroll to position [0, 0]
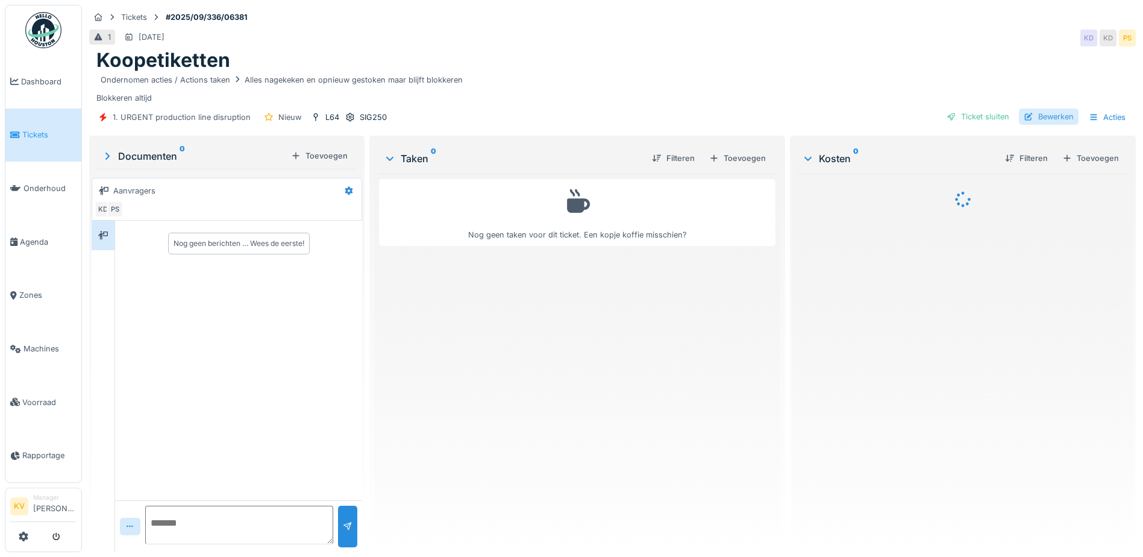
click at [1023, 114] on div at bounding box center [1028, 116] width 10 height 11
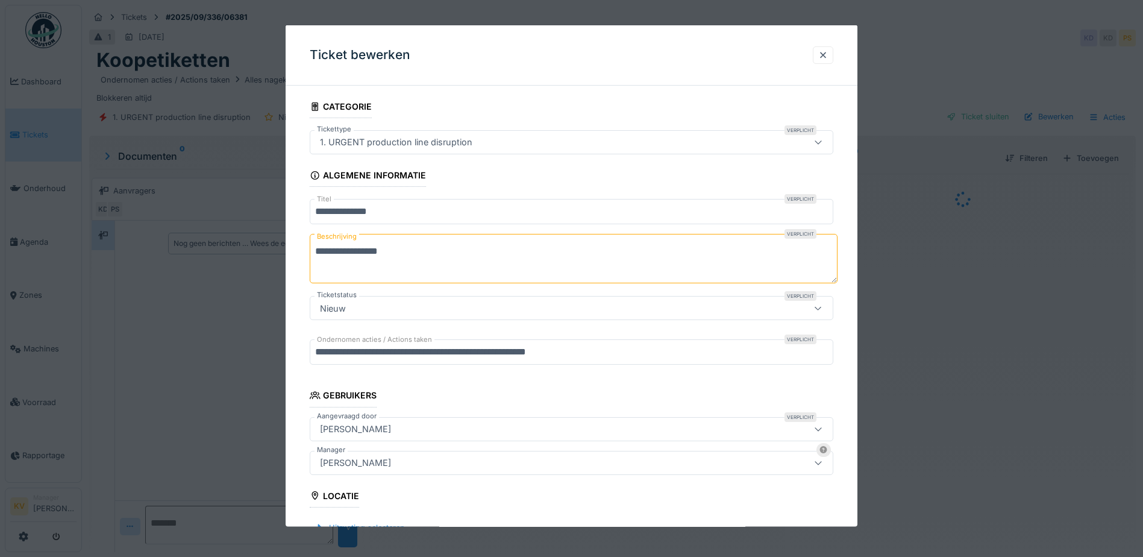
drag, startPoint x: 824, startPoint y: 55, endPoint x: 816, endPoint y: 78, distance: 24.4
click at [824, 55] on div at bounding box center [823, 54] width 10 height 11
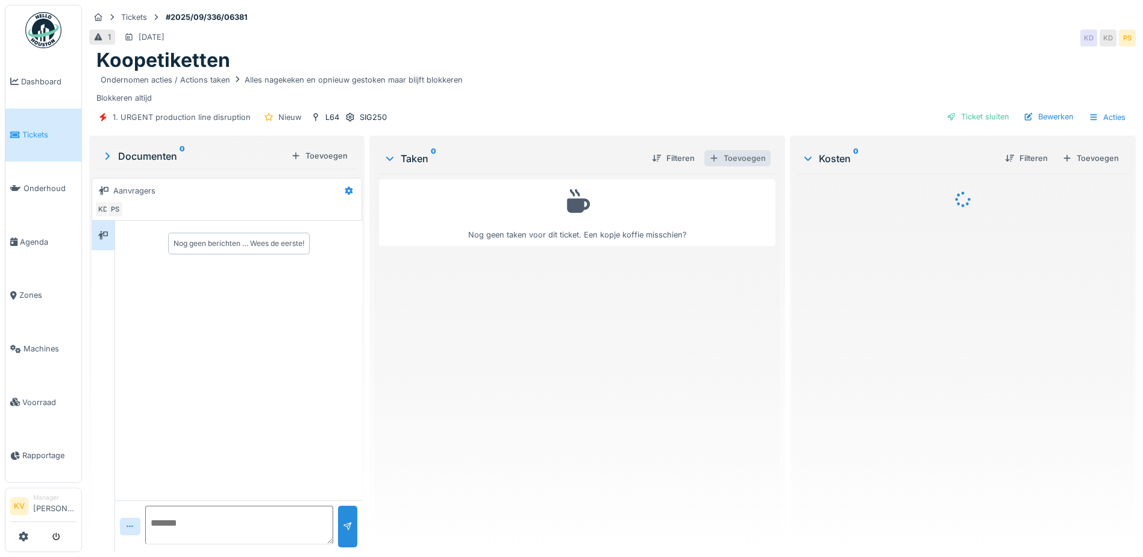
click at [716, 159] on div "Toevoegen" at bounding box center [737, 158] width 66 height 16
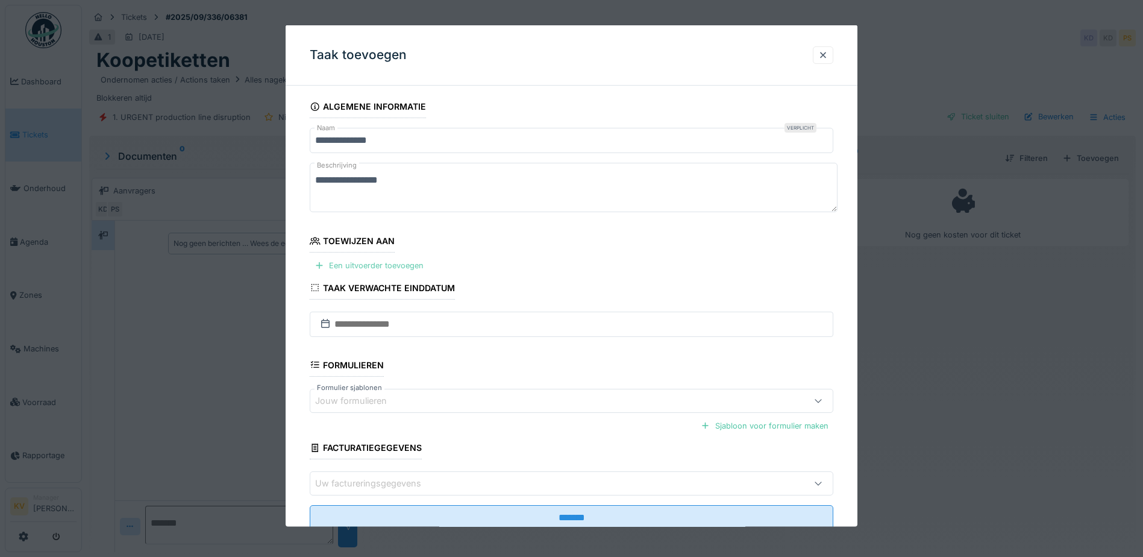
click at [351, 265] on div "Een uitvoerder toevoegen" at bounding box center [369, 265] width 119 height 16
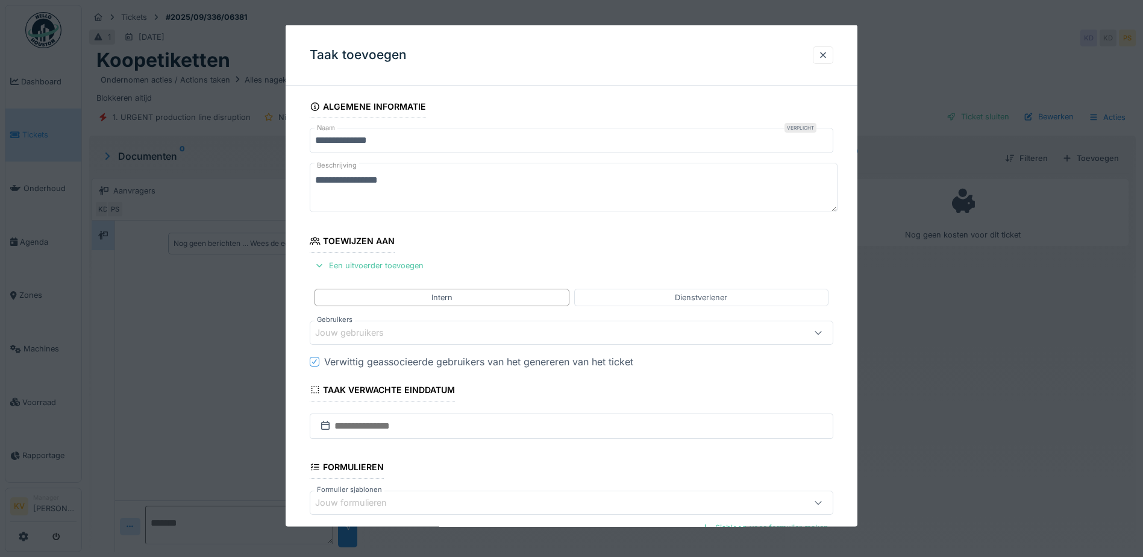
click at [360, 336] on div "Jouw gebruikers" at bounding box center [358, 332] width 86 height 13
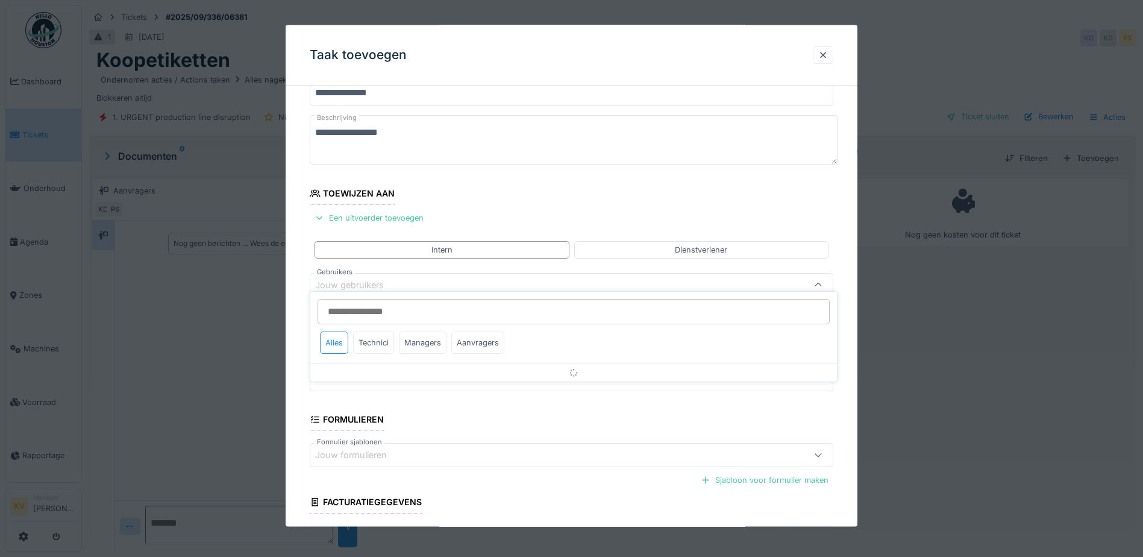
scroll to position [57, 0]
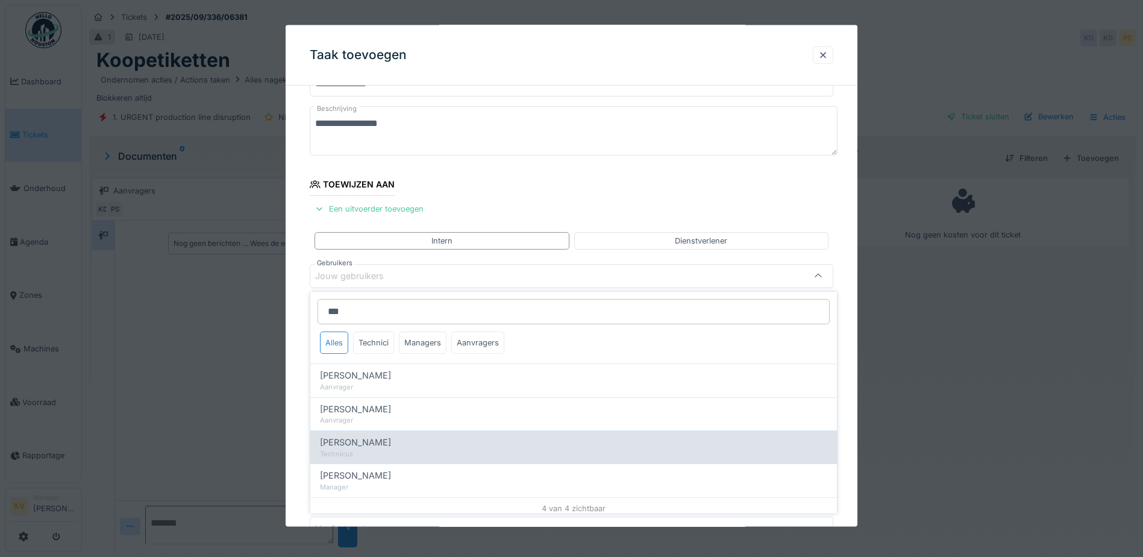
type input "***"
click at [401, 442] on div "[PERSON_NAME]" at bounding box center [573, 442] width 507 height 13
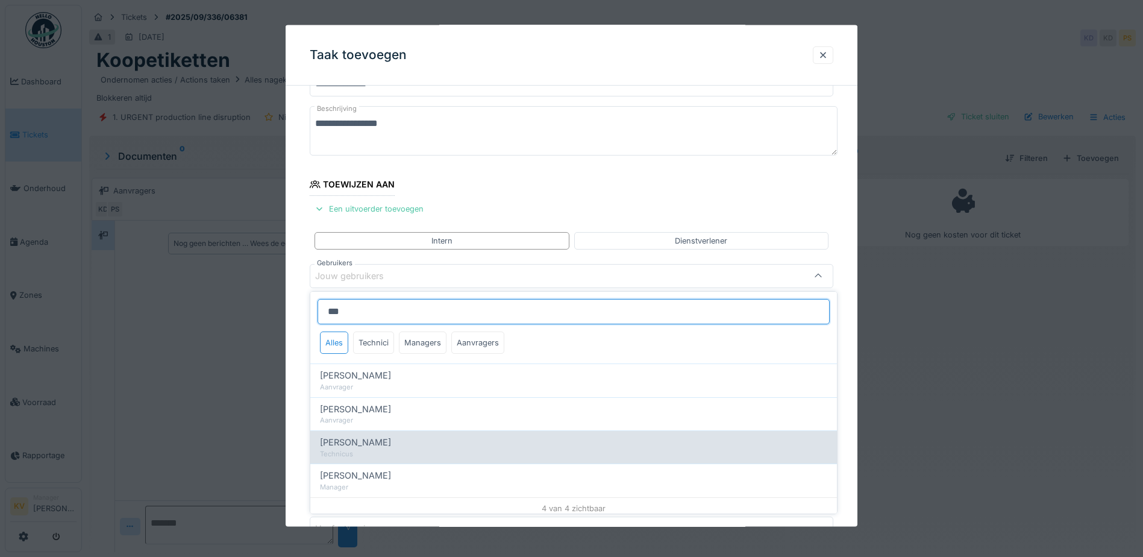
type input "****"
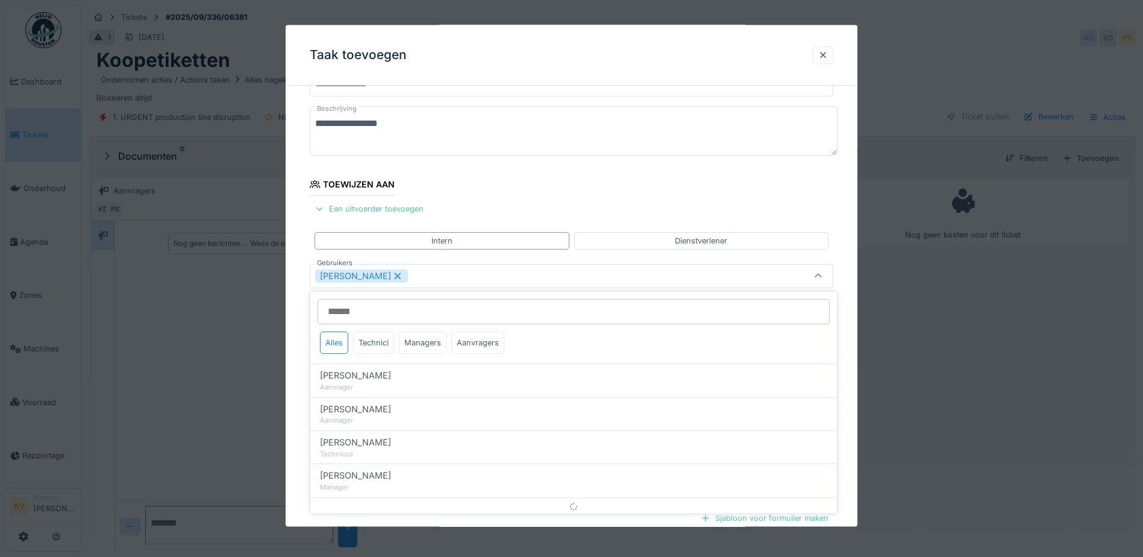
click at [302, 357] on div "**********" at bounding box center [572, 347] width 572 height 617
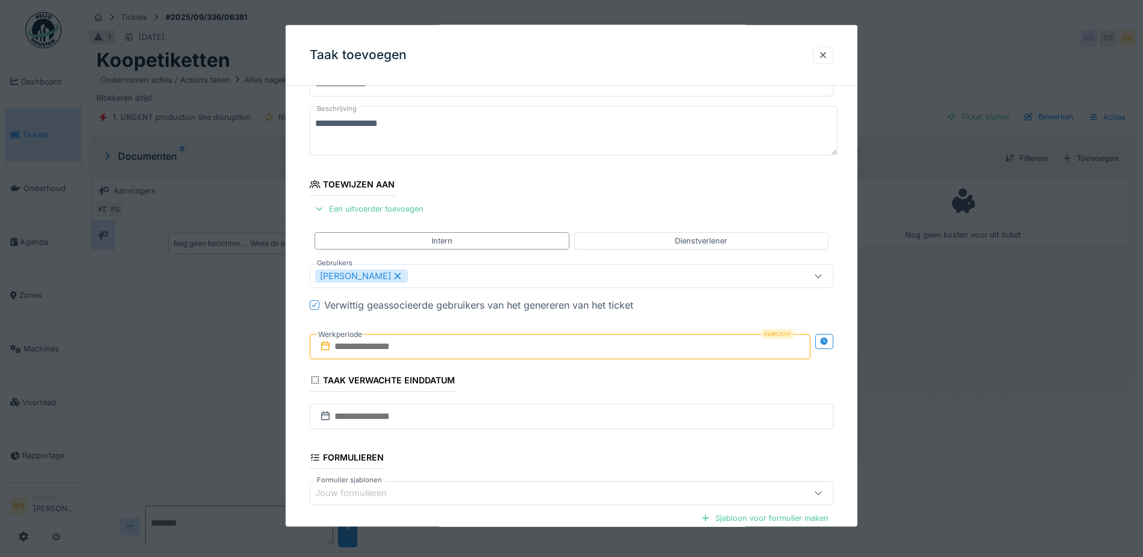
click at [417, 350] on input "text" at bounding box center [560, 345] width 501 height 25
click at [566, 367] on div "[DATE] [DATE] ma di wo do vr za zo" at bounding box center [562, 388] width 145 height 46
click at [508, 465] on div "15" at bounding box center [503, 463] width 16 height 17
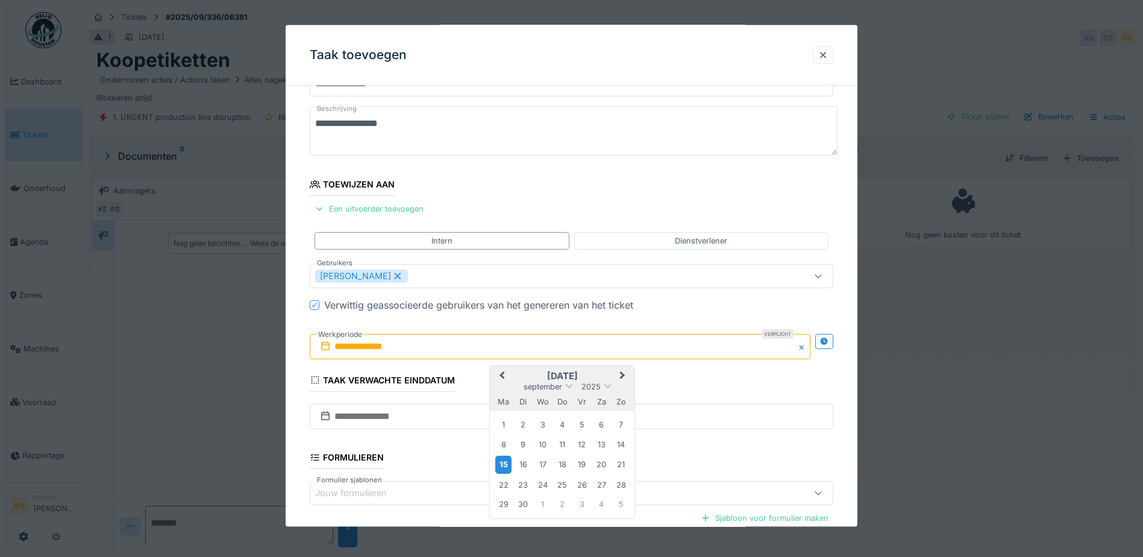
click at [505, 465] on div "15" at bounding box center [503, 463] width 16 height 17
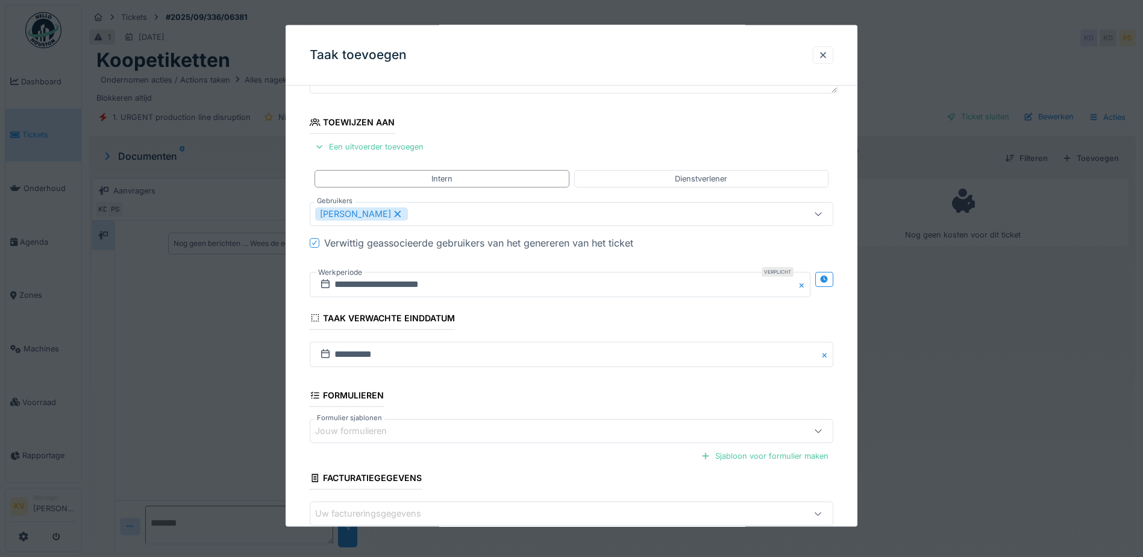
scroll to position [186, 0]
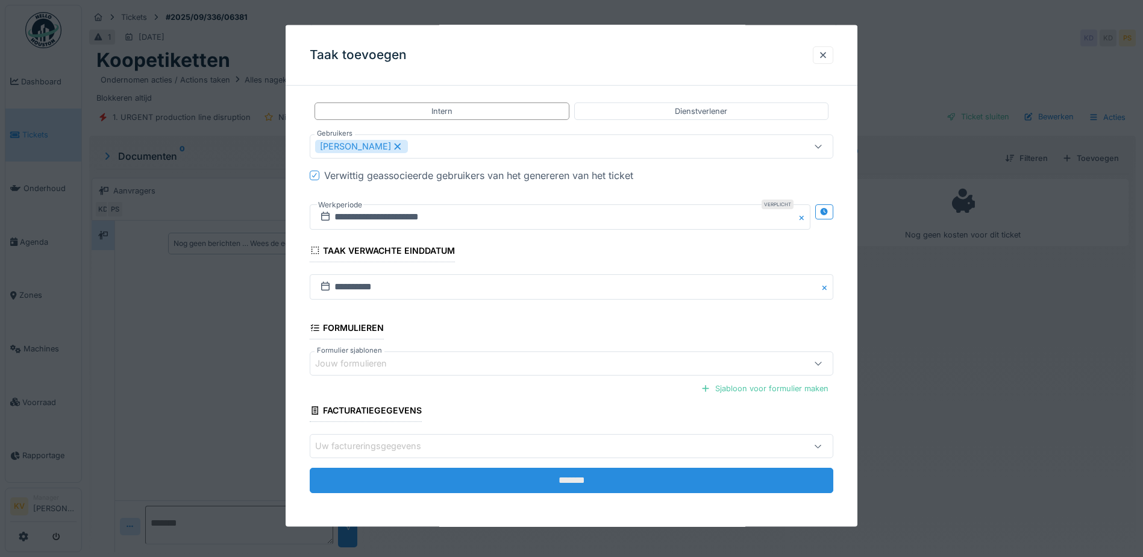
click at [511, 476] on input "*******" at bounding box center [571, 479] width 523 height 25
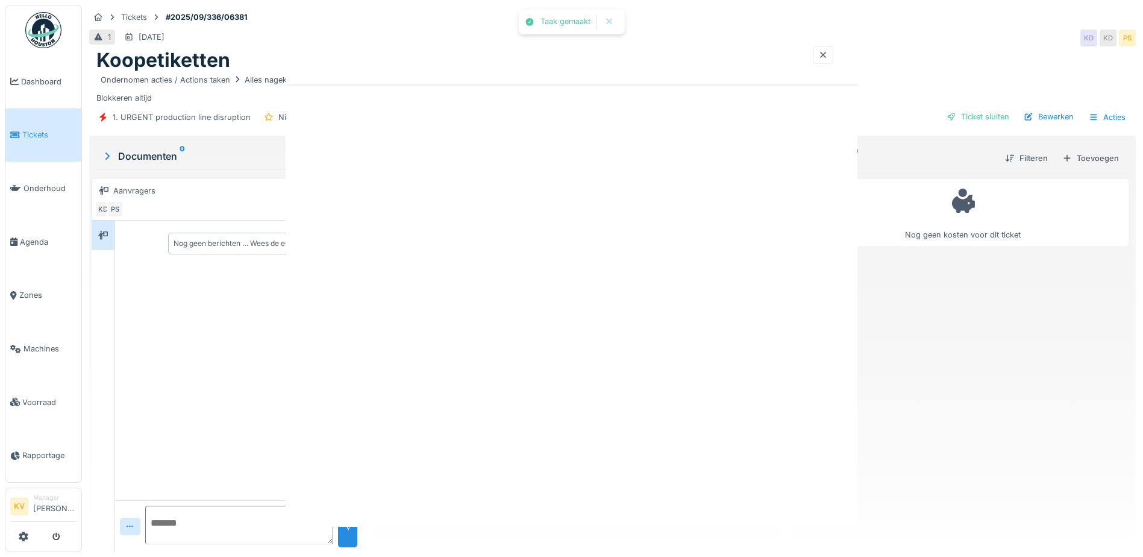
scroll to position [0, 0]
